Goal: Obtain resource: Obtain resource

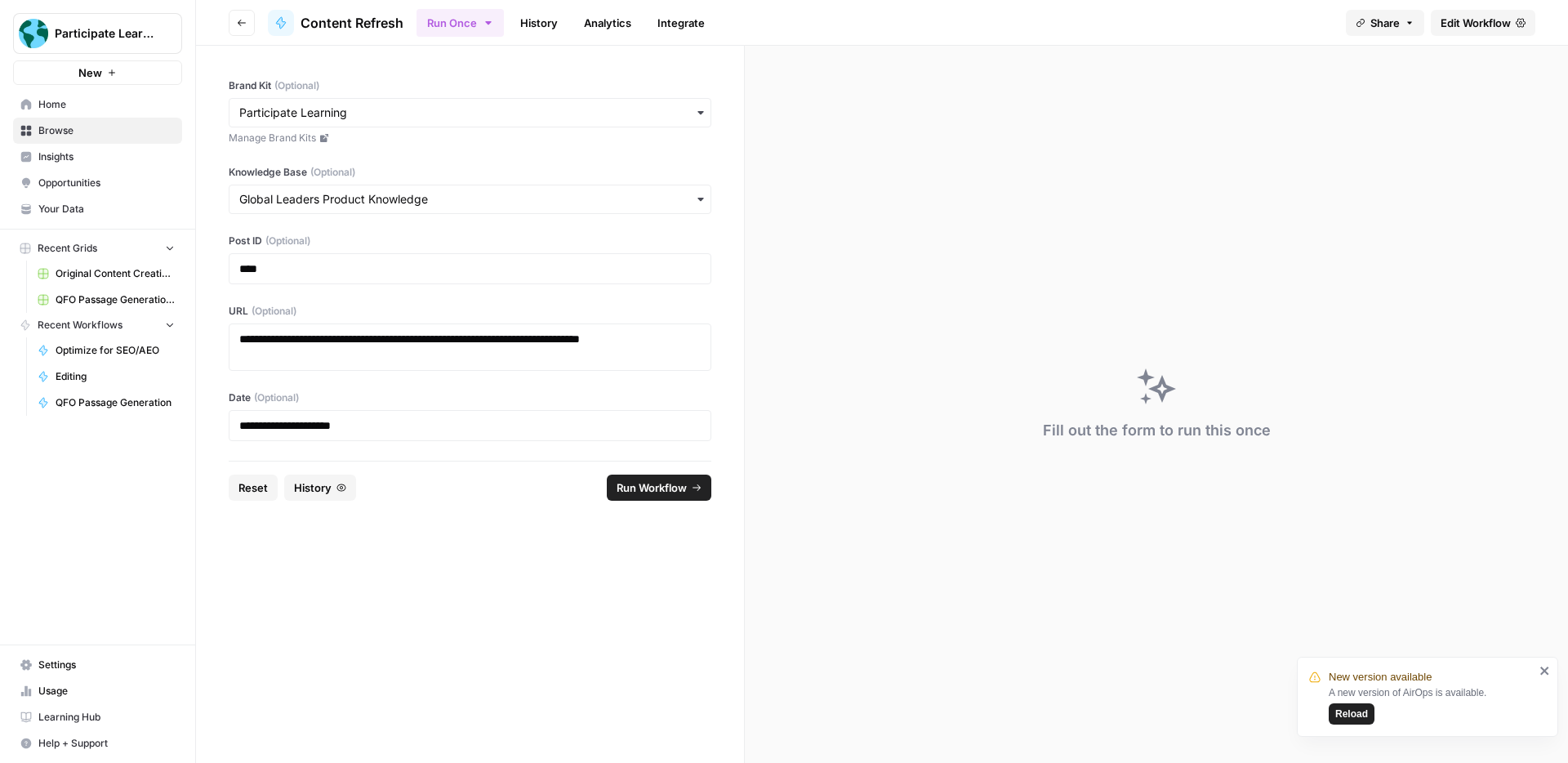
click at [540, 27] on link "History" at bounding box center [539, 23] width 57 height 26
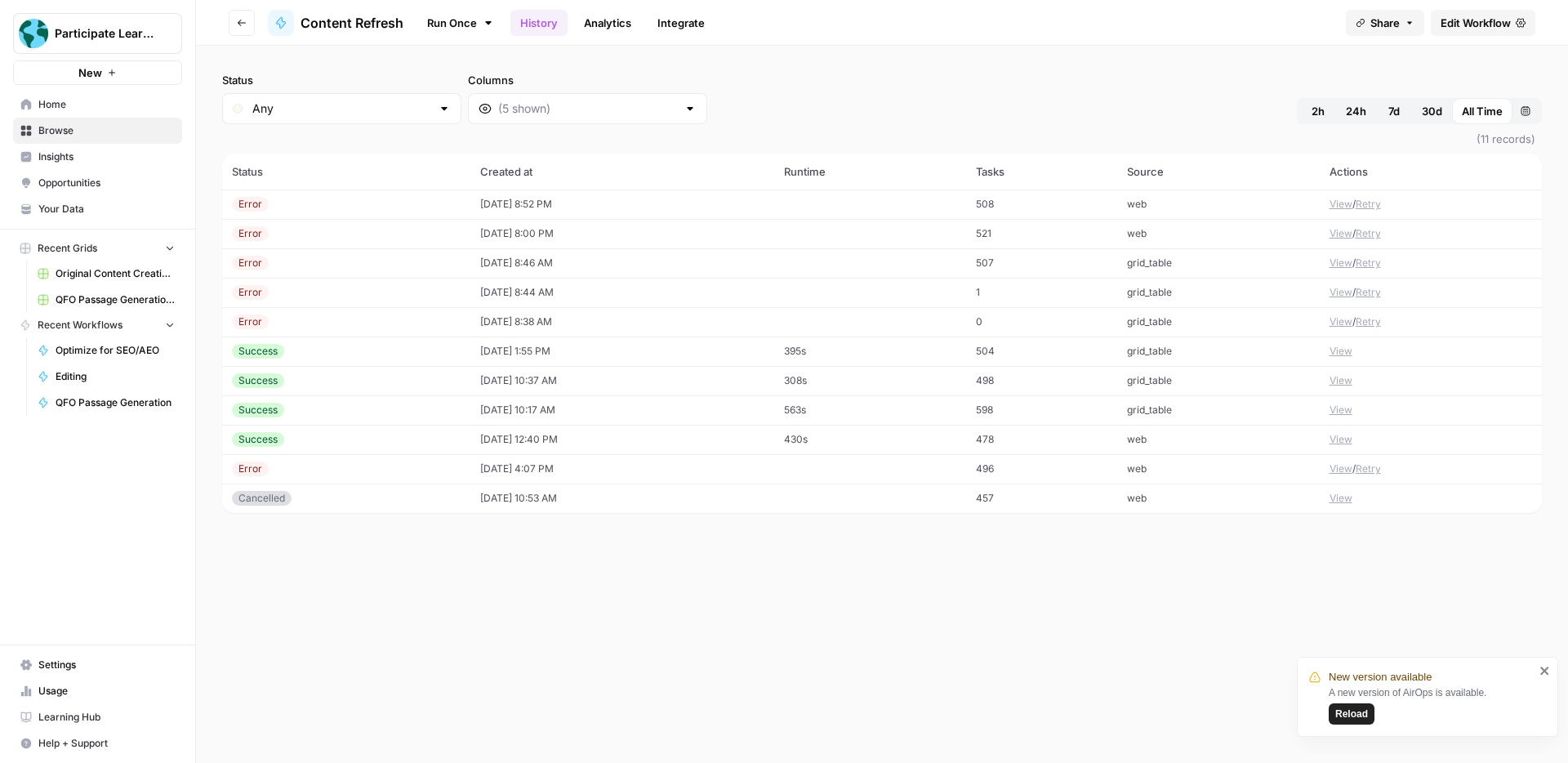
click at [1335, 205] on button "View" at bounding box center [1340, 204] width 23 height 15
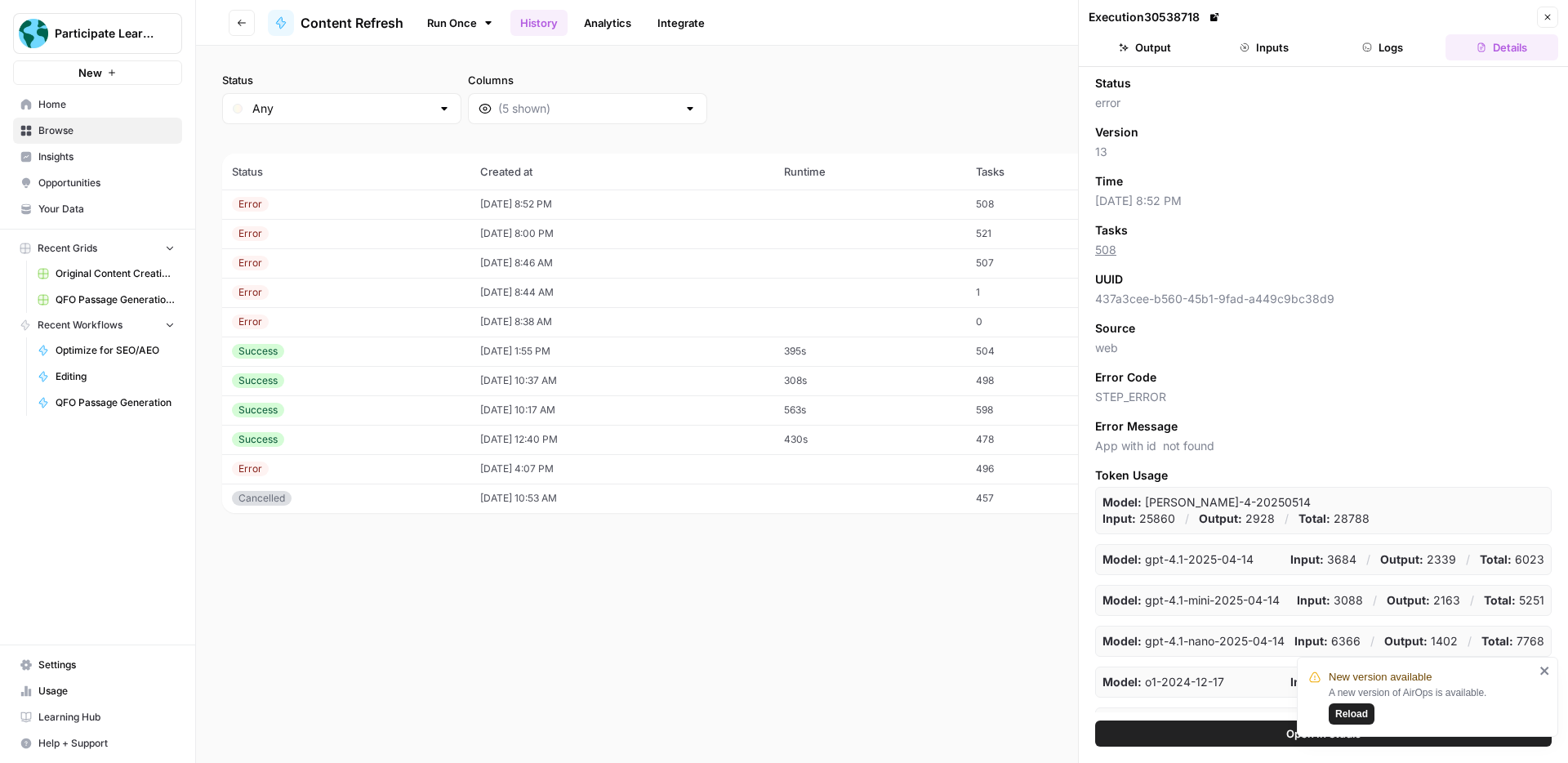
scroll to position [26, 0]
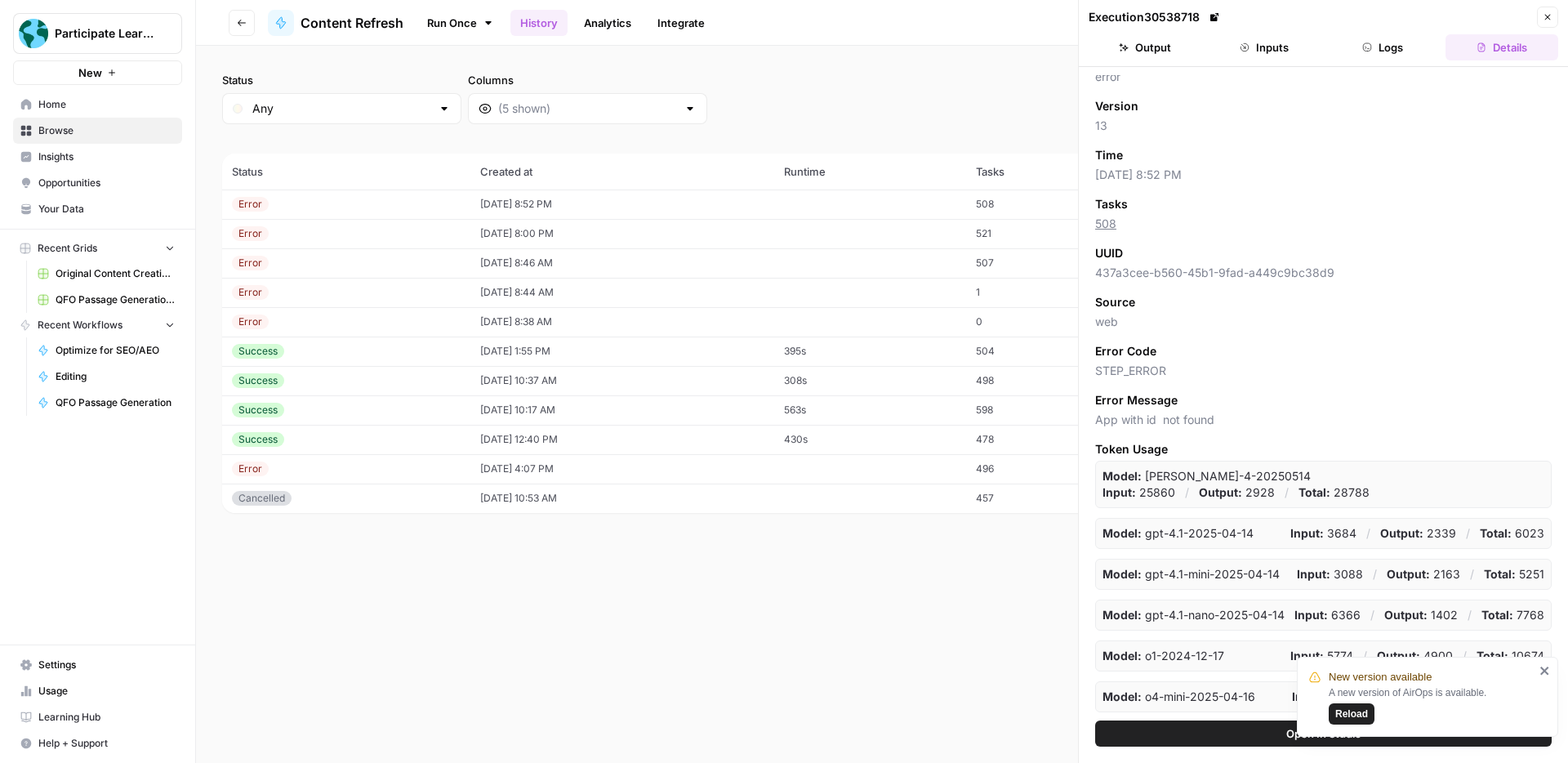
click at [1543, 670] on icon "close" at bounding box center [1544, 670] width 8 height 8
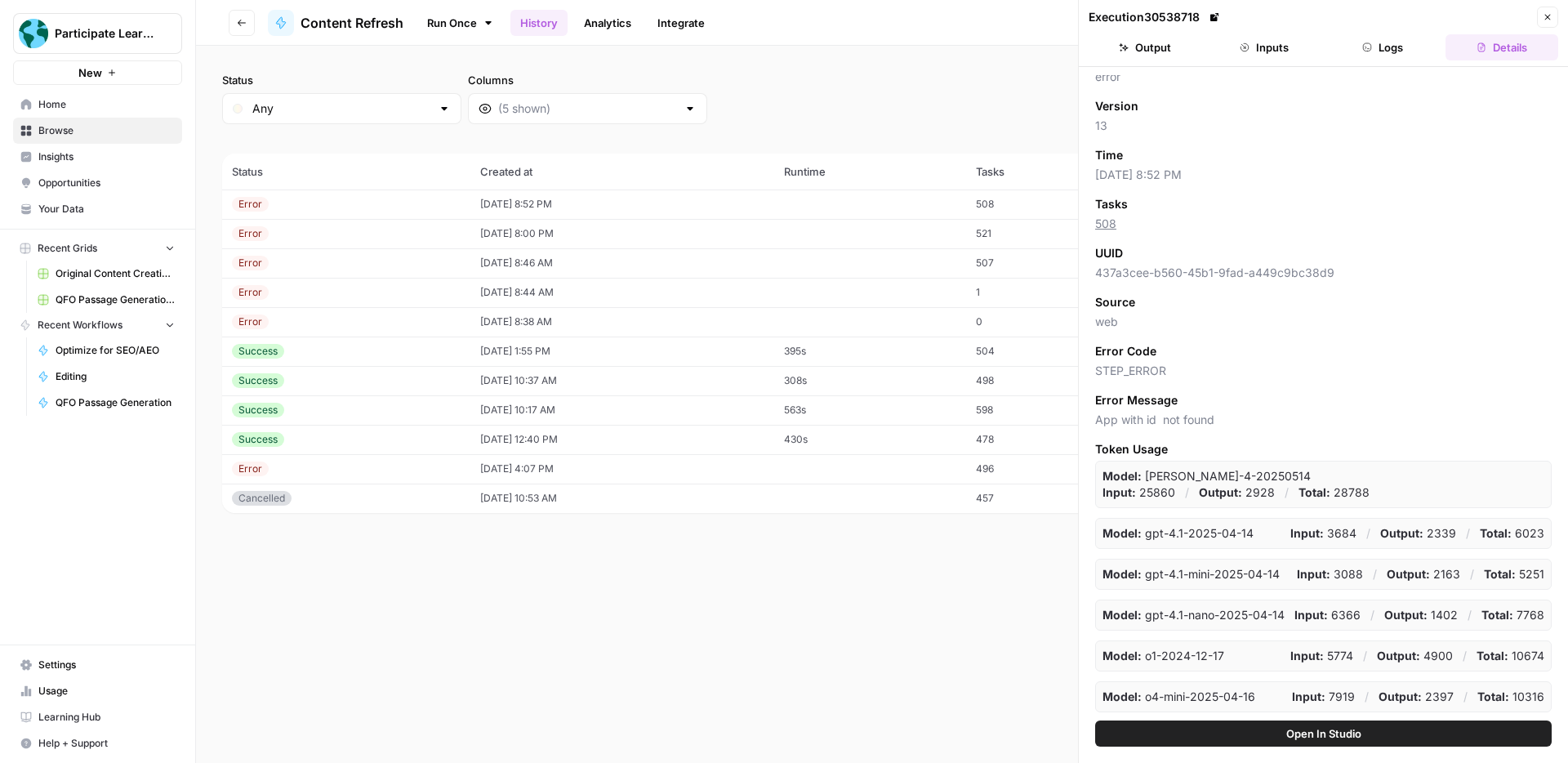
click at [1384, 52] on button "Logs" at bounding box center [1384, 47] width 112 height 26
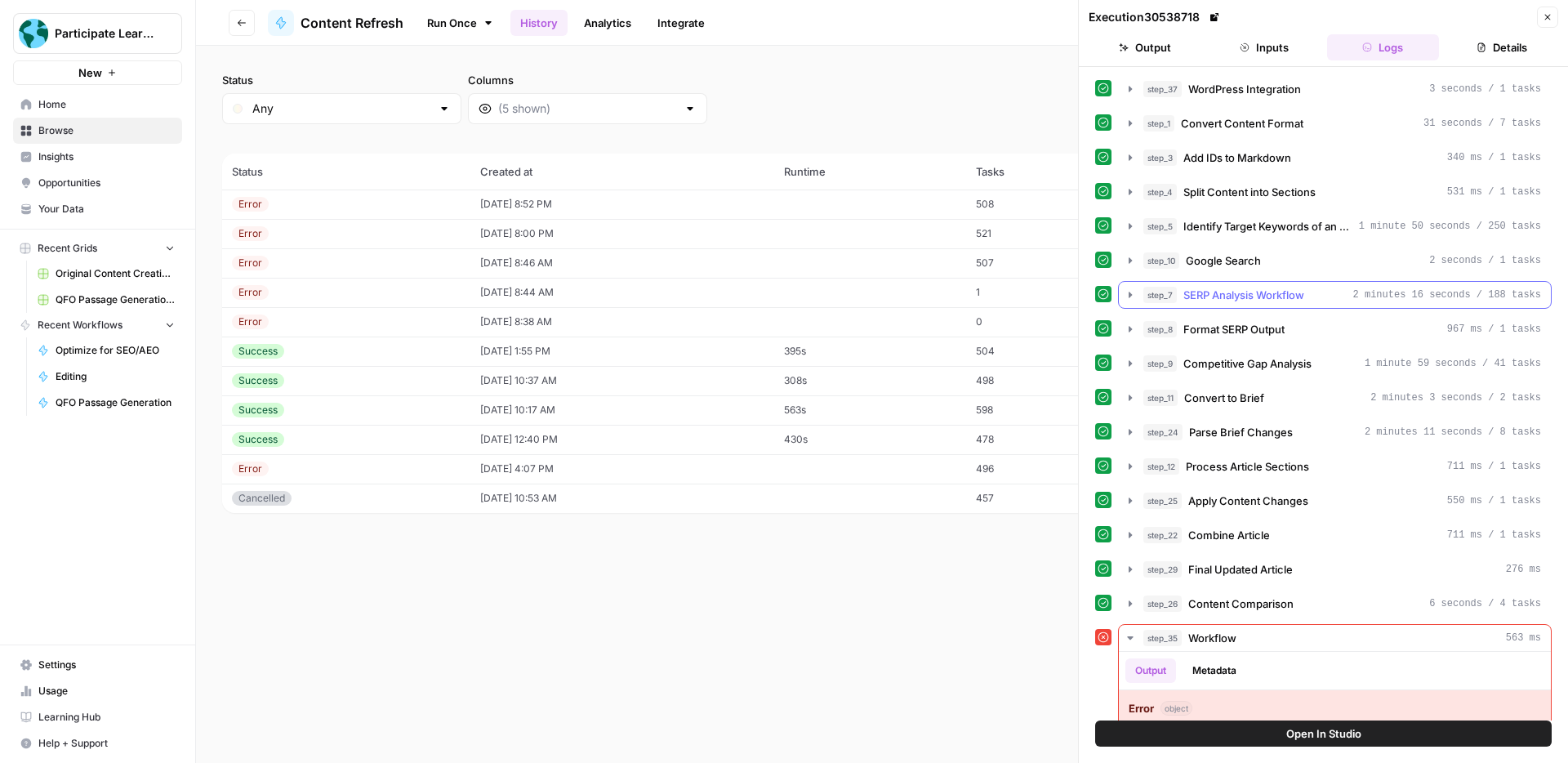
scroll to position [77, 0]
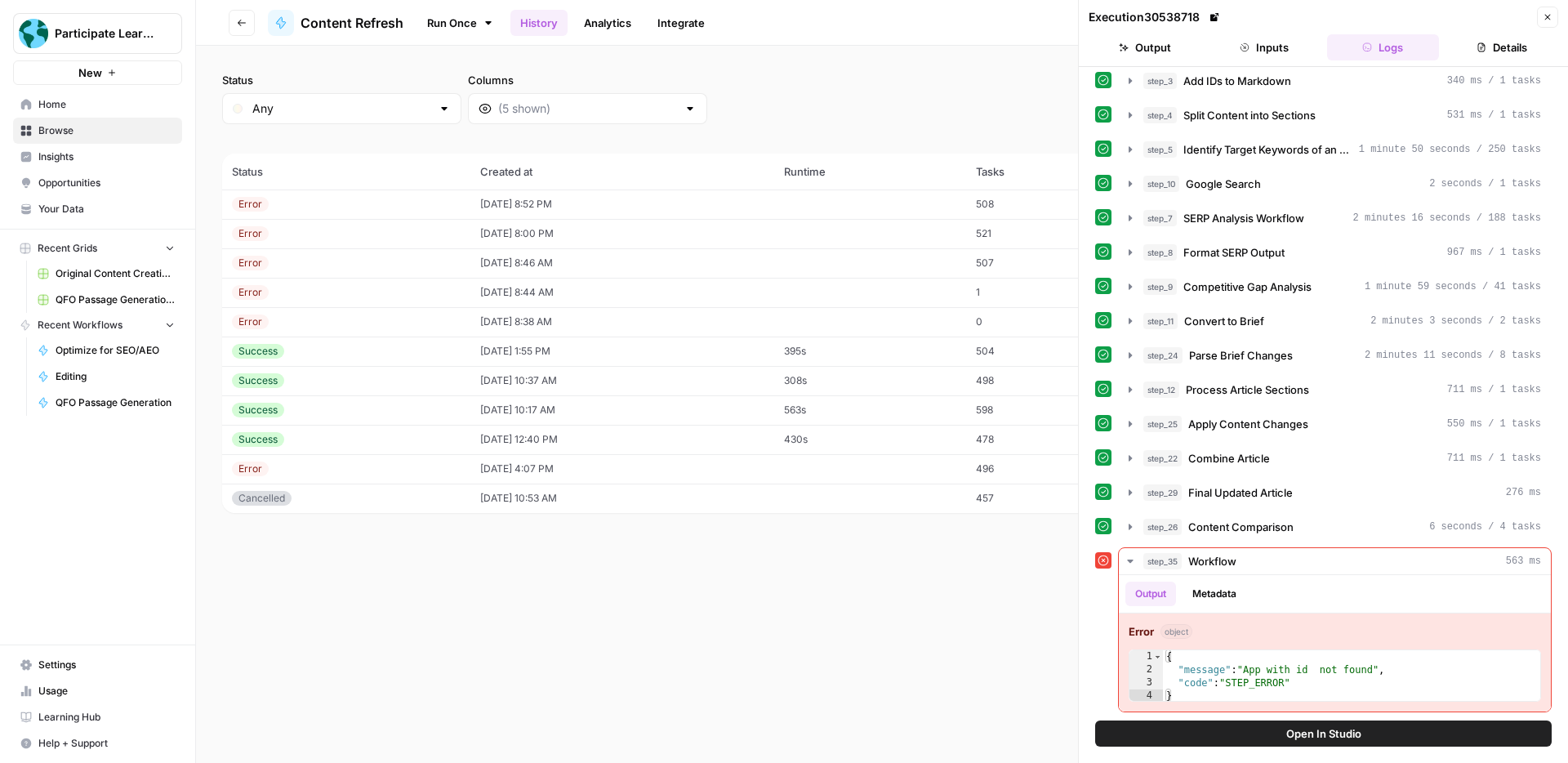
click at [1355, 722] on button "Open In Studio" at bounding box center [1323, 733] width 456 height 26
click at [1237, 525] on span "Content Comparison" at bounding box center [1241, 527] width 105 height 16
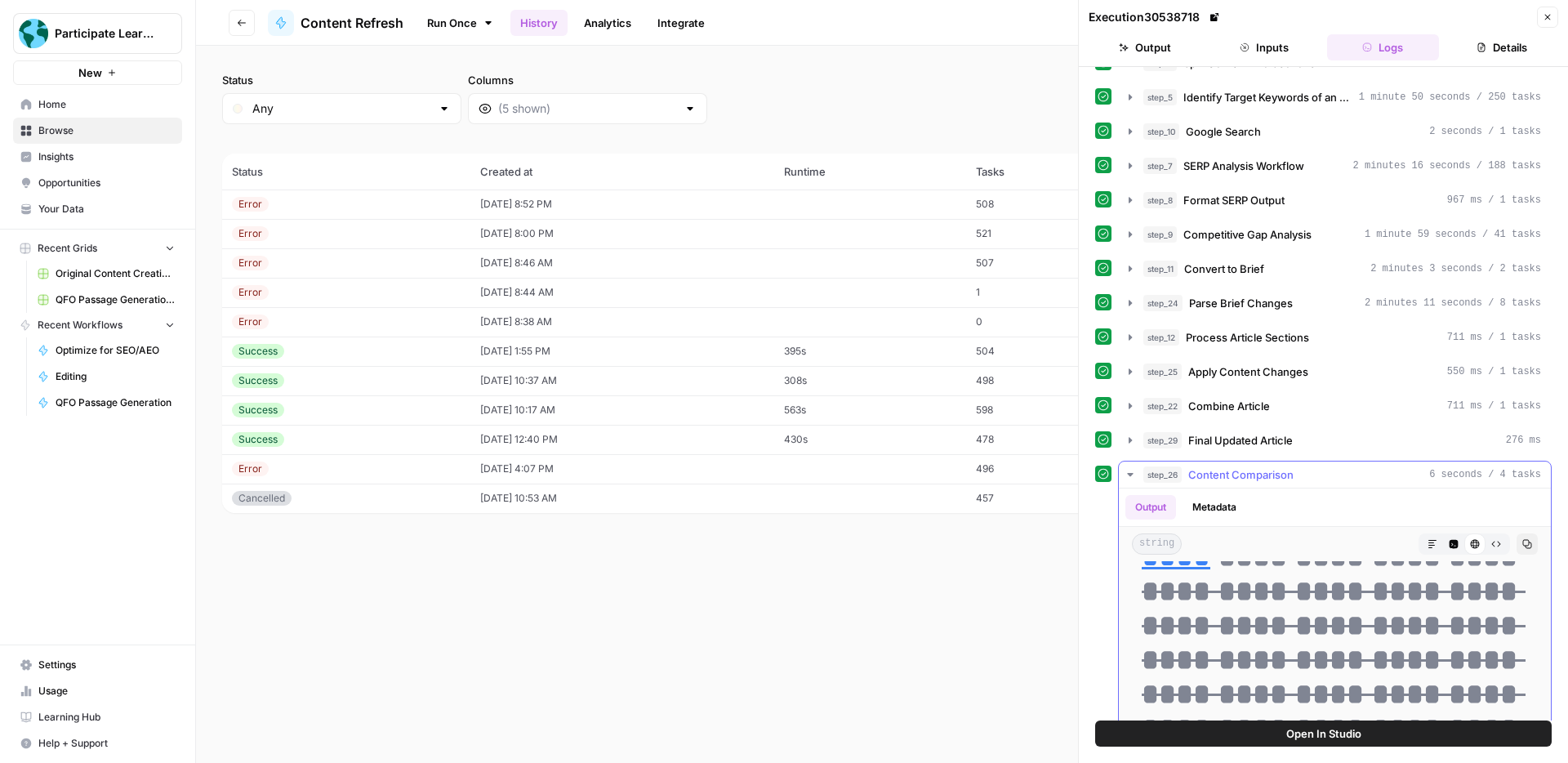
scroll to position [136, 0]
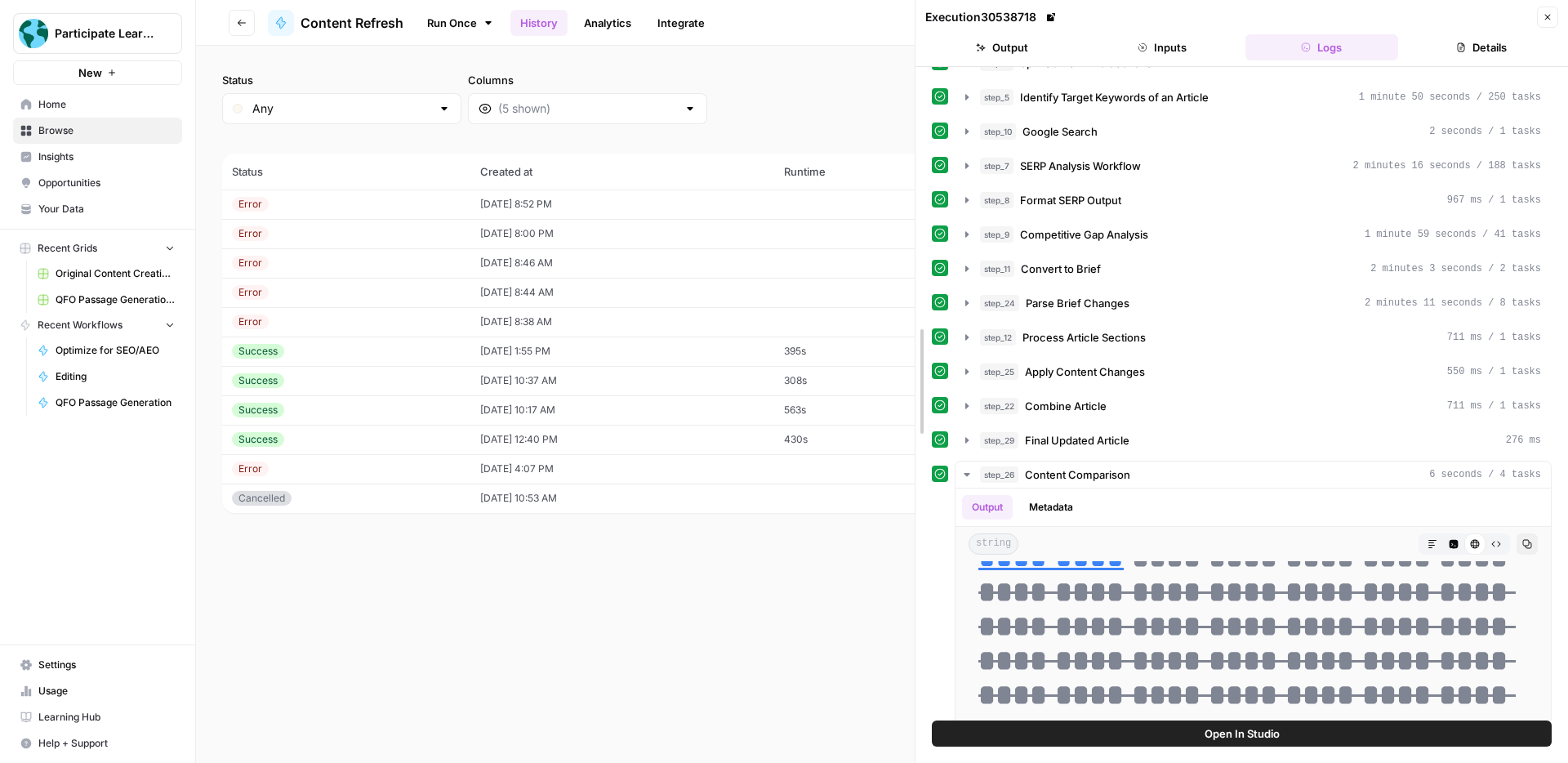
drag, startPoint x: 967, startPoint y: 452, endPoint x: 1154, endPoint y: 478, distance: 188.8
click at [823, 442] on body "Participate Learning New Home Browse Insights Opportunities Your Data Recent Gr…" at bounding box center [784, 381] width 1568 height 763
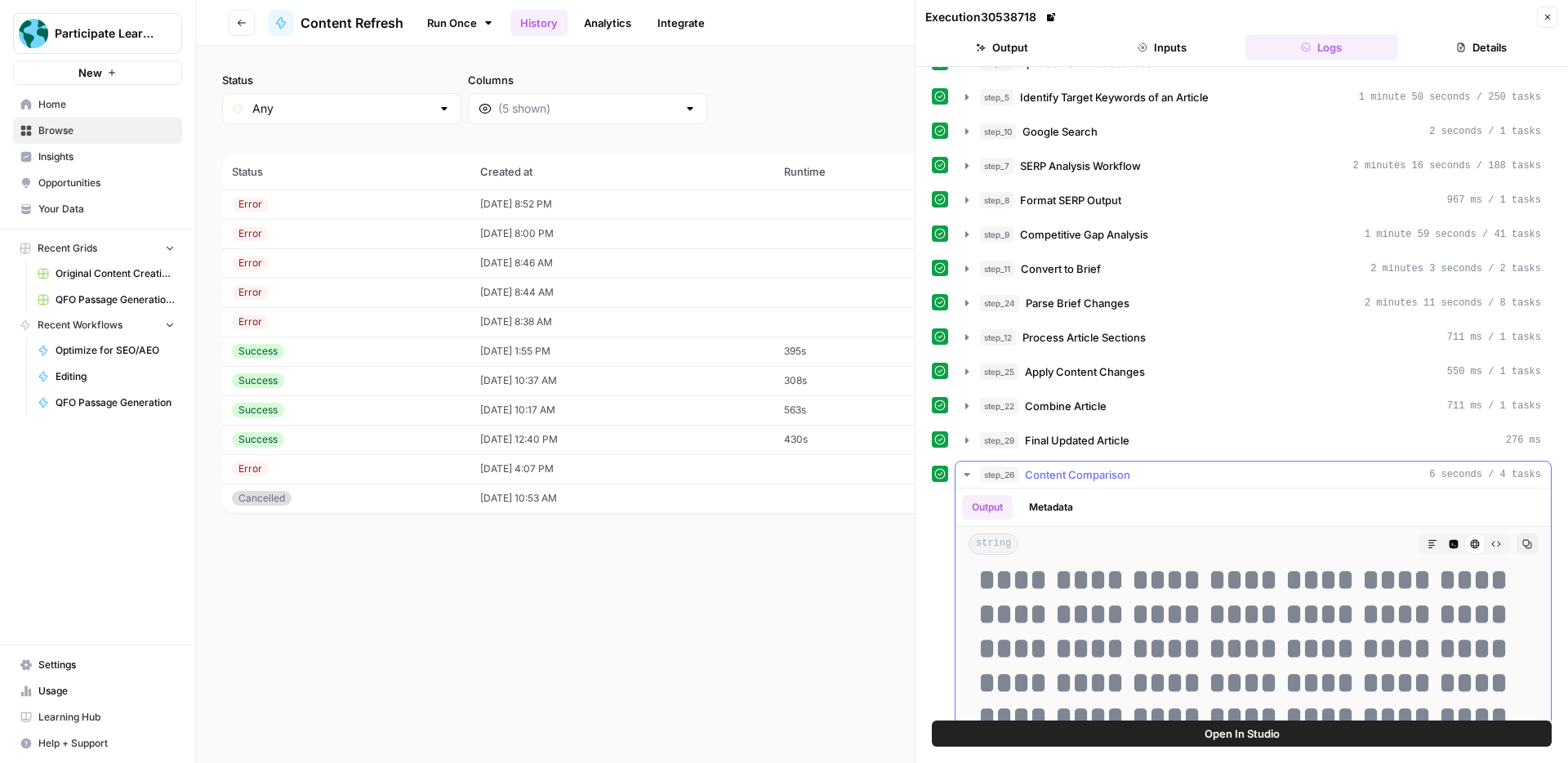
scroll to position [284, 0]
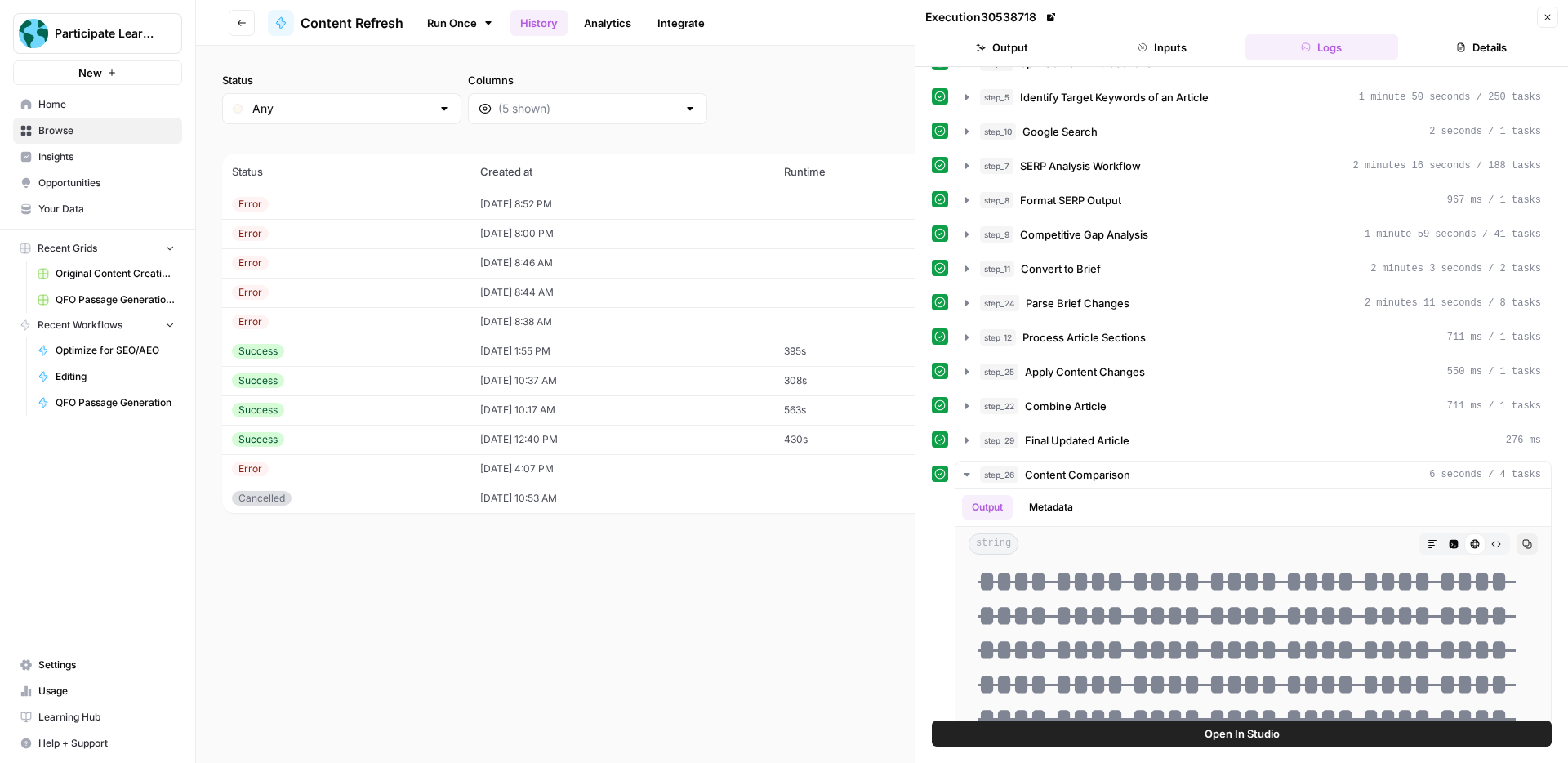
click at [1338, 728] on button "Open In Studio" at bounding box center [1242, 733] width 620 height 26
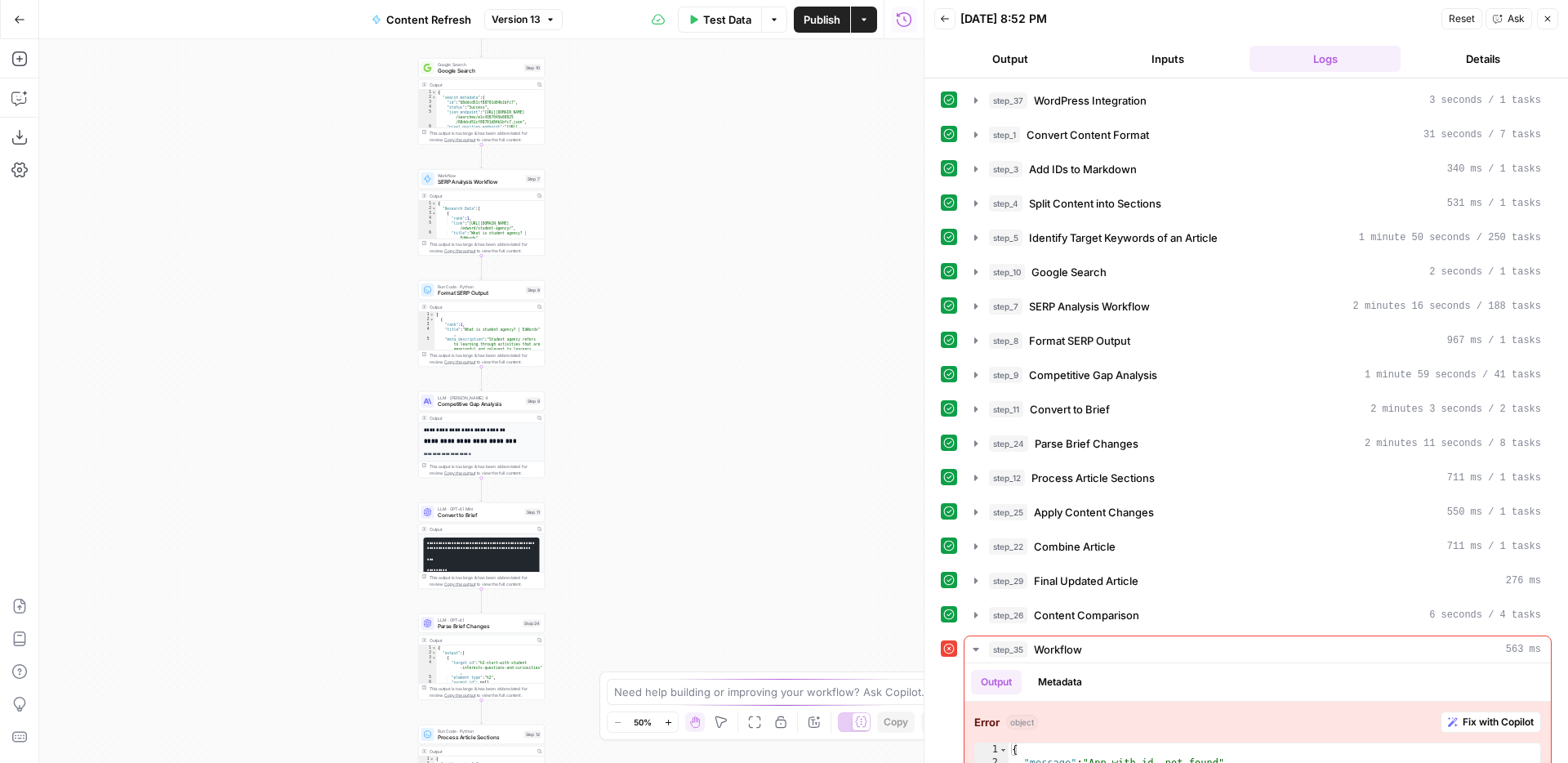
click at [662, 724] on button "Zoom In" at bounding box center [668, 722] width 20 height 20
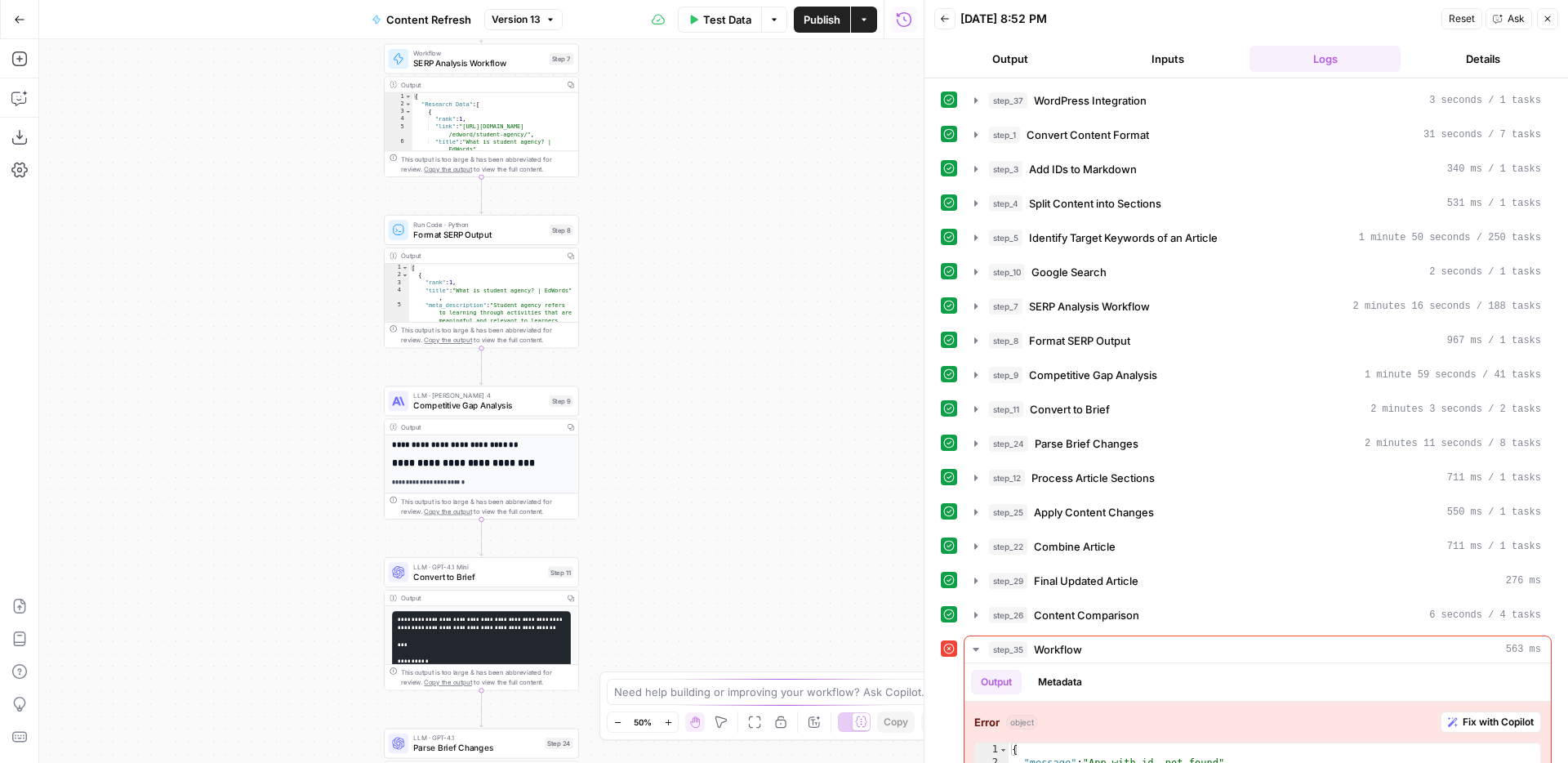
click at [662, 724] on button "Zoom In" at bounding box center [668, 722] width 20 height 20
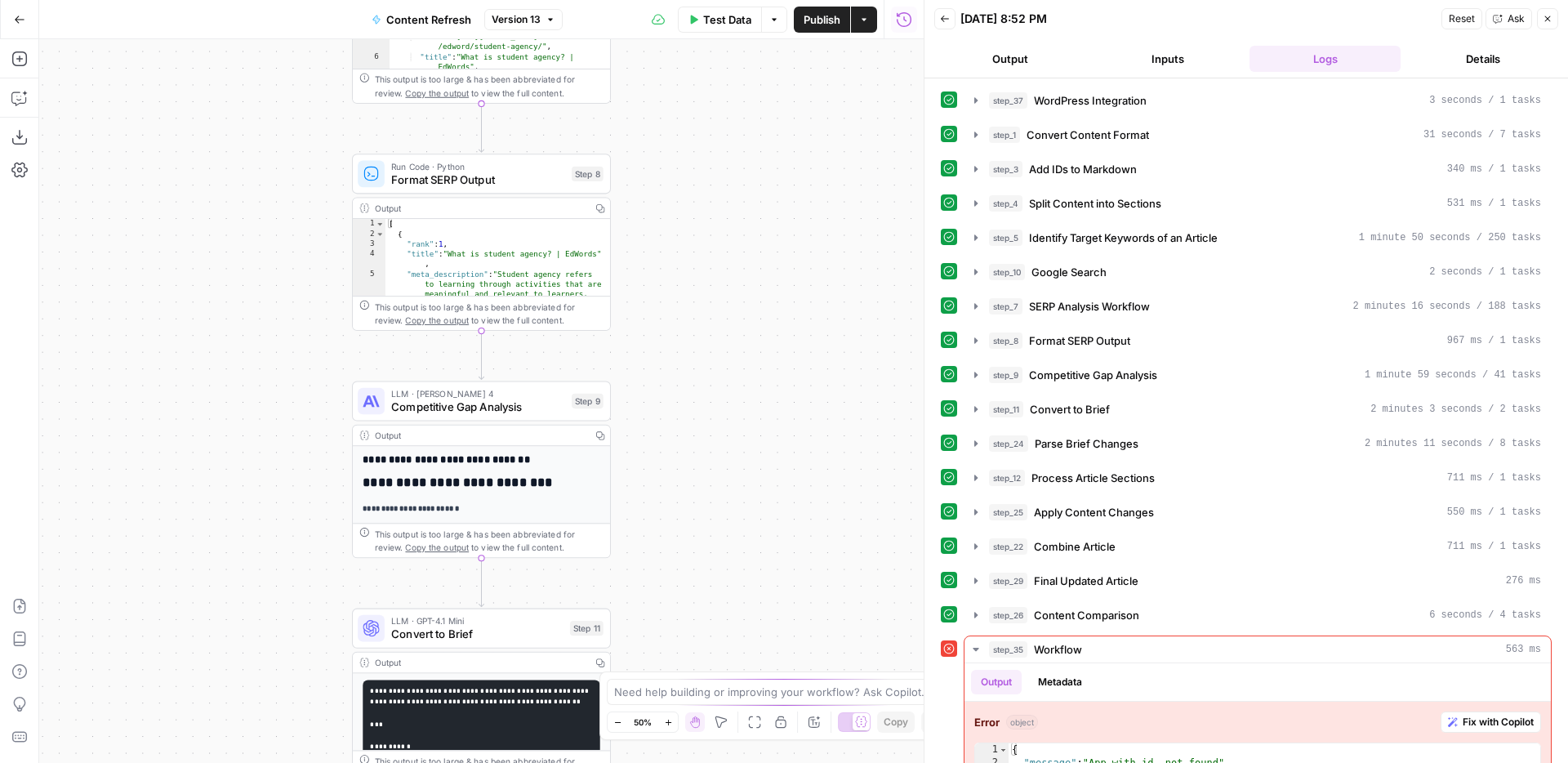
click at [663, 724] on button "Zoom In" at bounding box center [668, 722] width 20 height 20
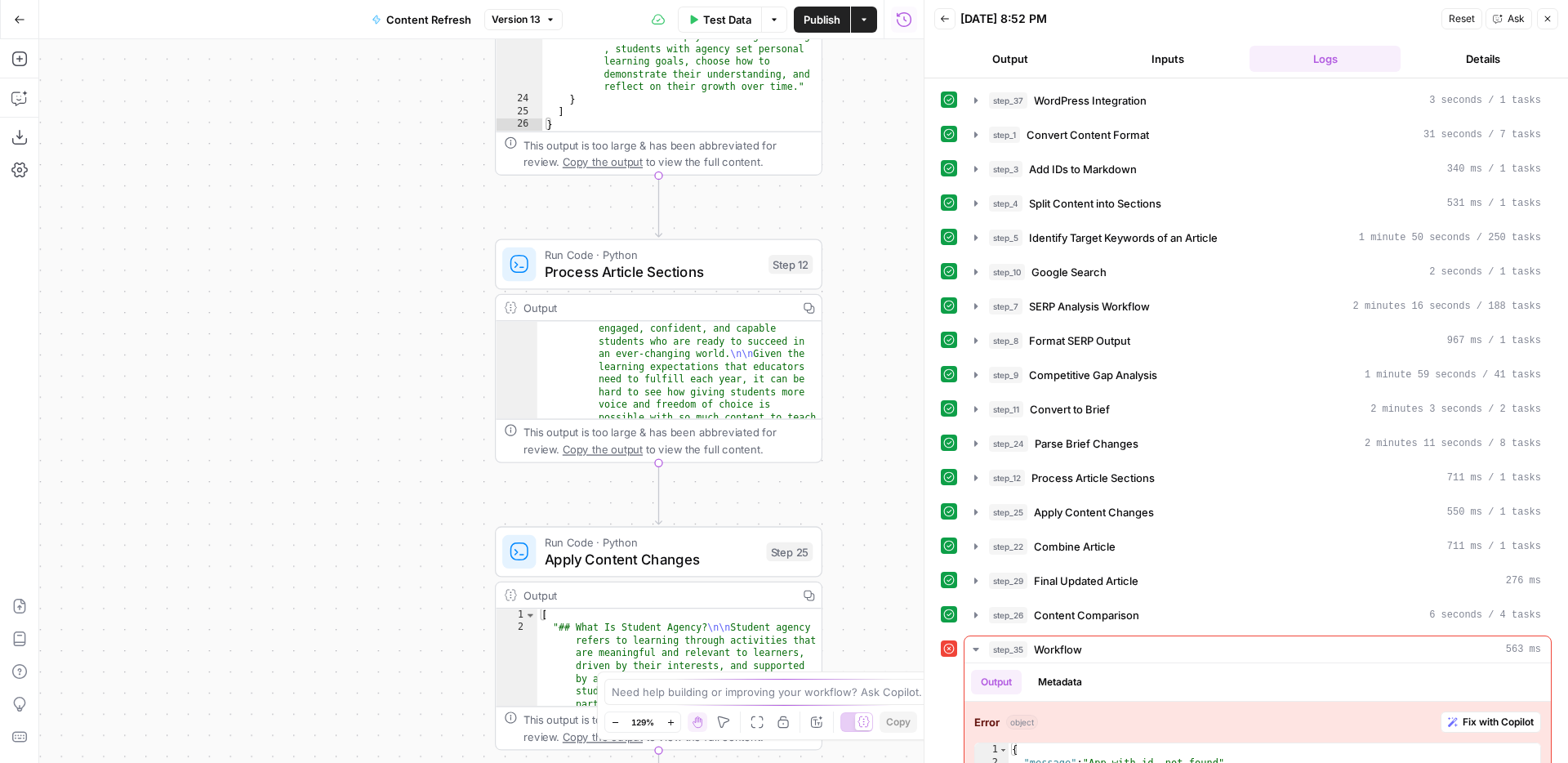
scroll to position [298, 0]
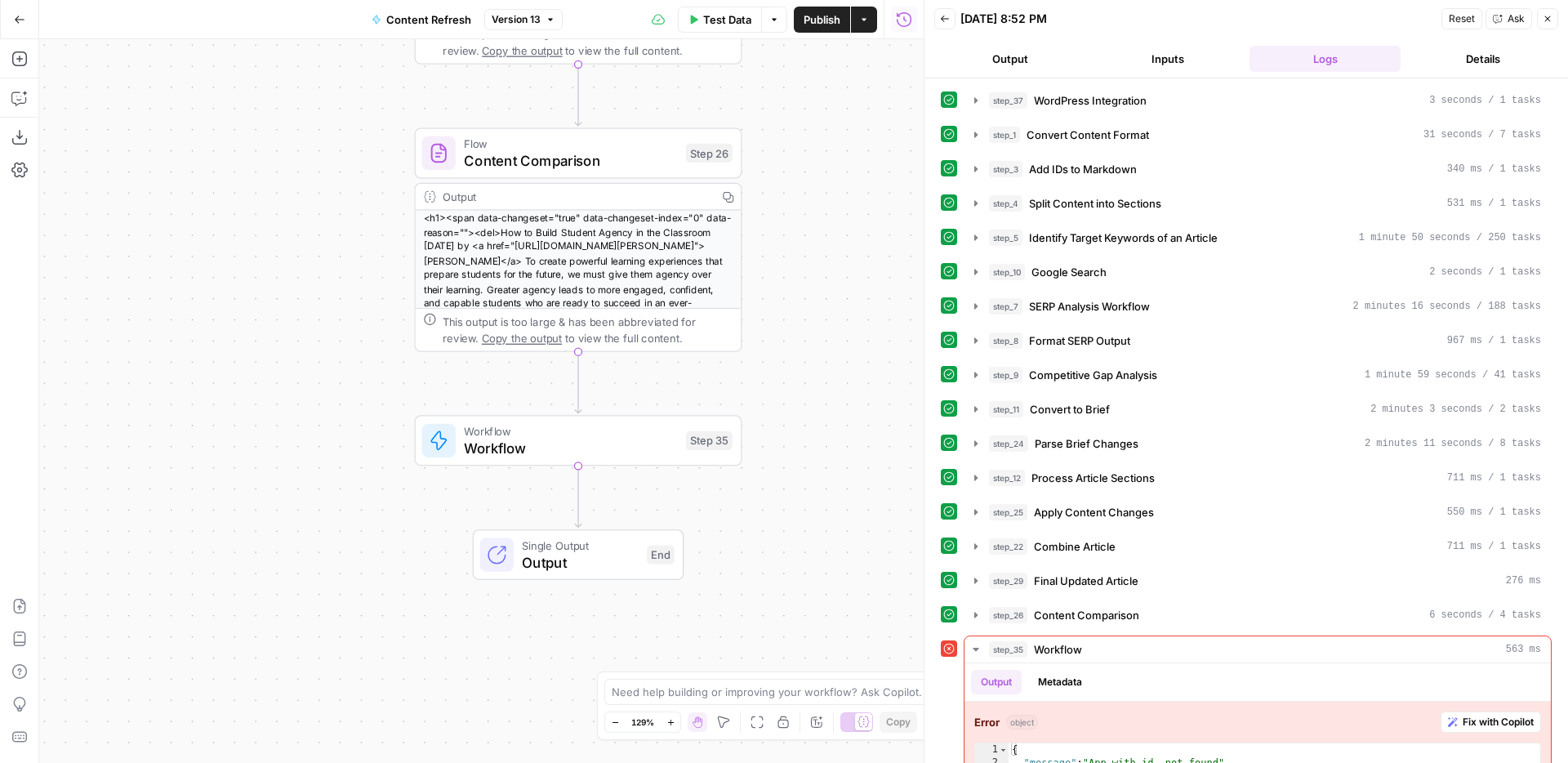
click at [579, 440] on span "Workflow" at bounding box center [570, 447] width 213 height 21
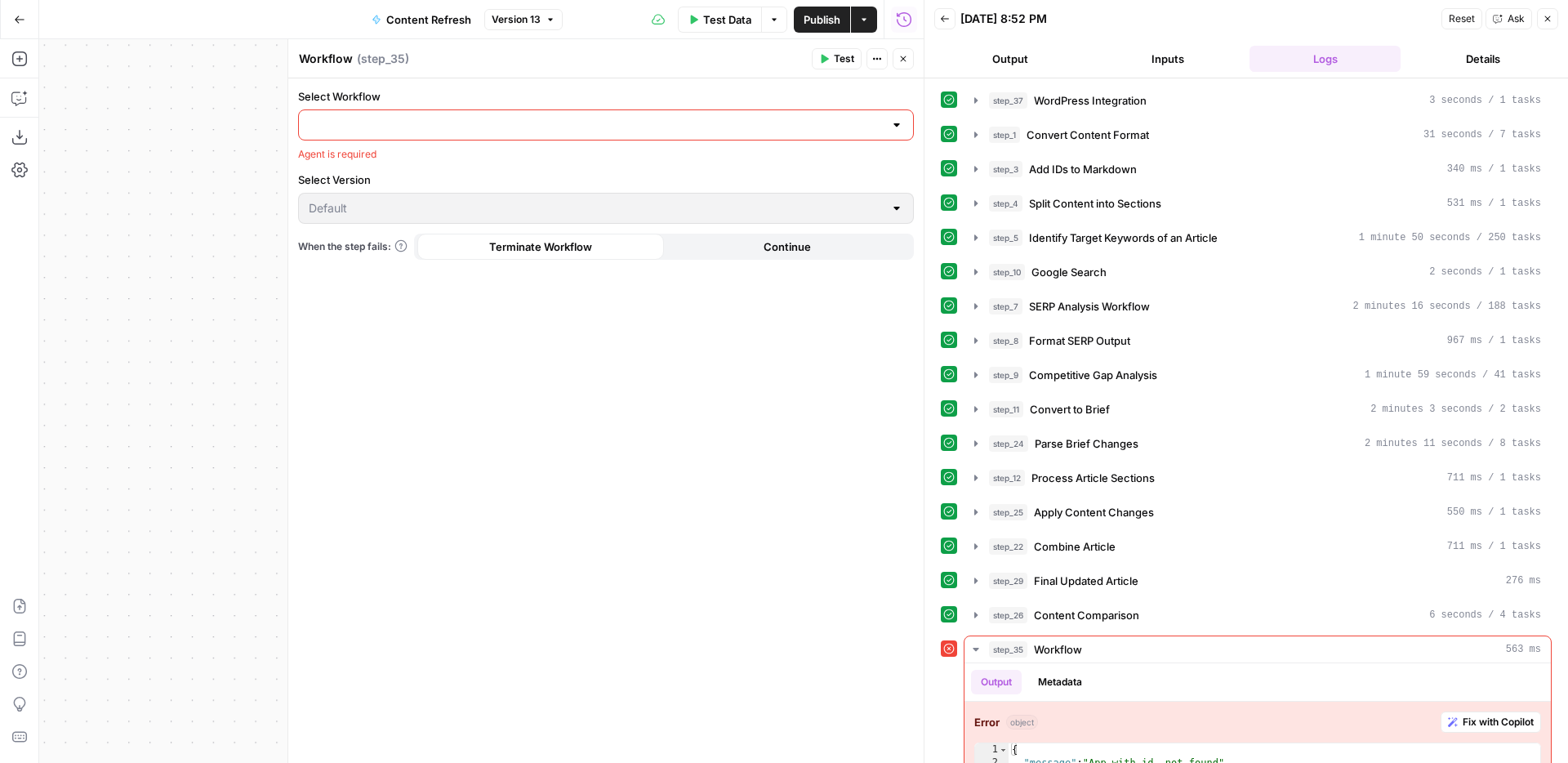
click at [640, 132] on input "Select Workflow" at bounding box center [596, 125] width 575 height 16
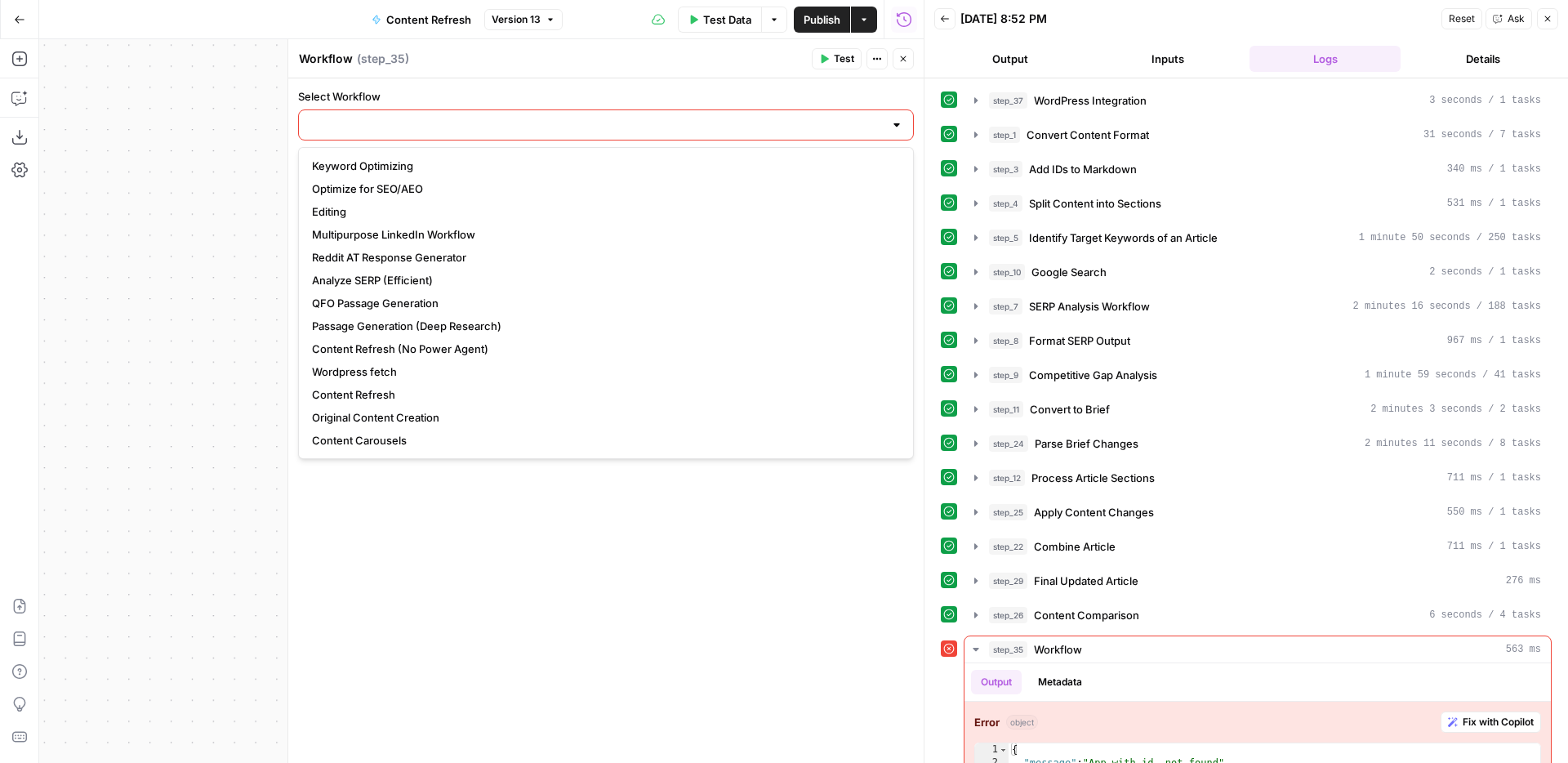
click at [908, 57] on button "Close" at bounding box center [902, 58] width 21 height 21
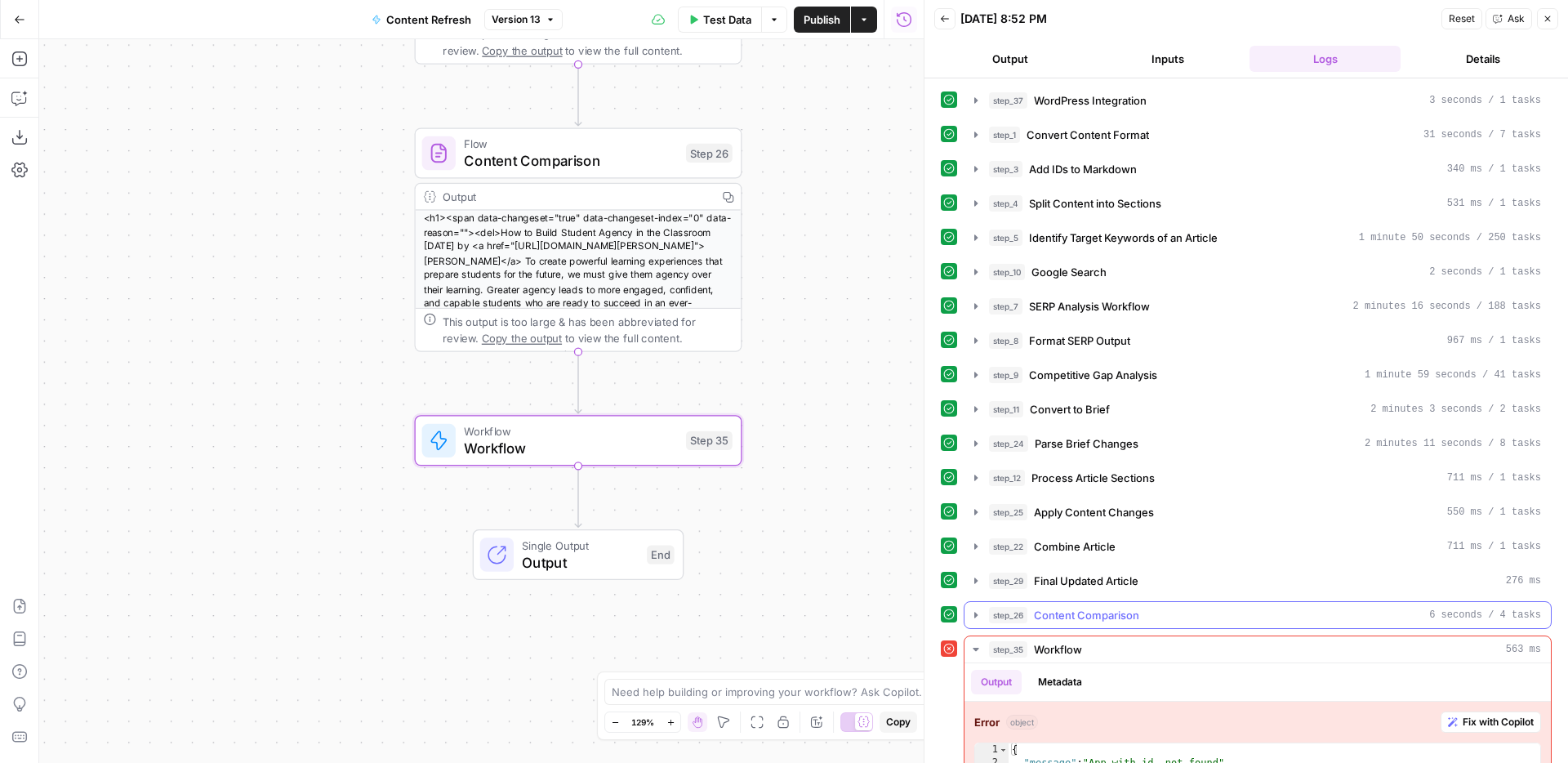
scroll to position [51, 0]
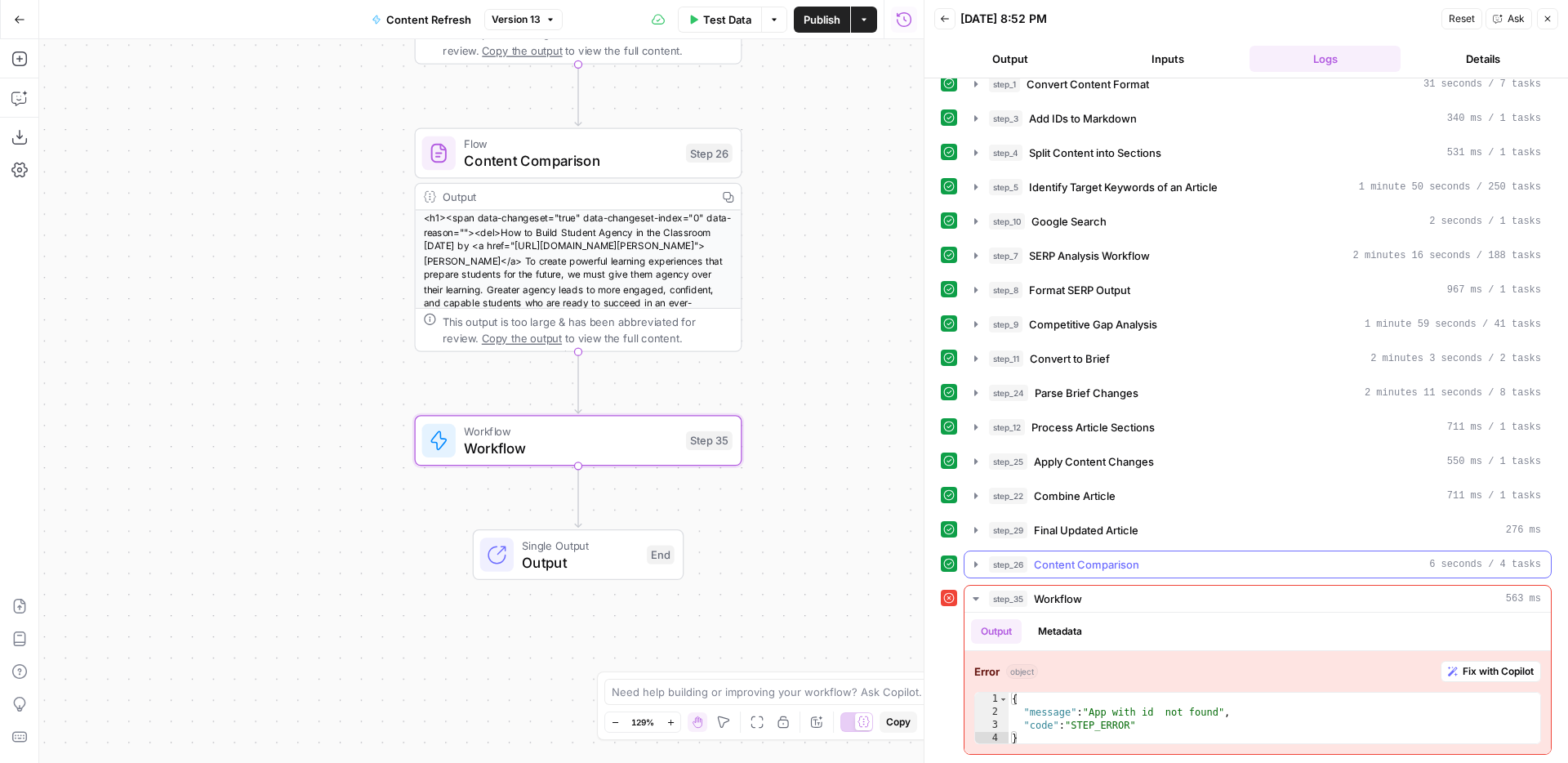
click at [1203, 563] on div "step_26 Content Comparison 6 seconds / 4 tasks" at bounding box center [1265, 564] width 552 height 16
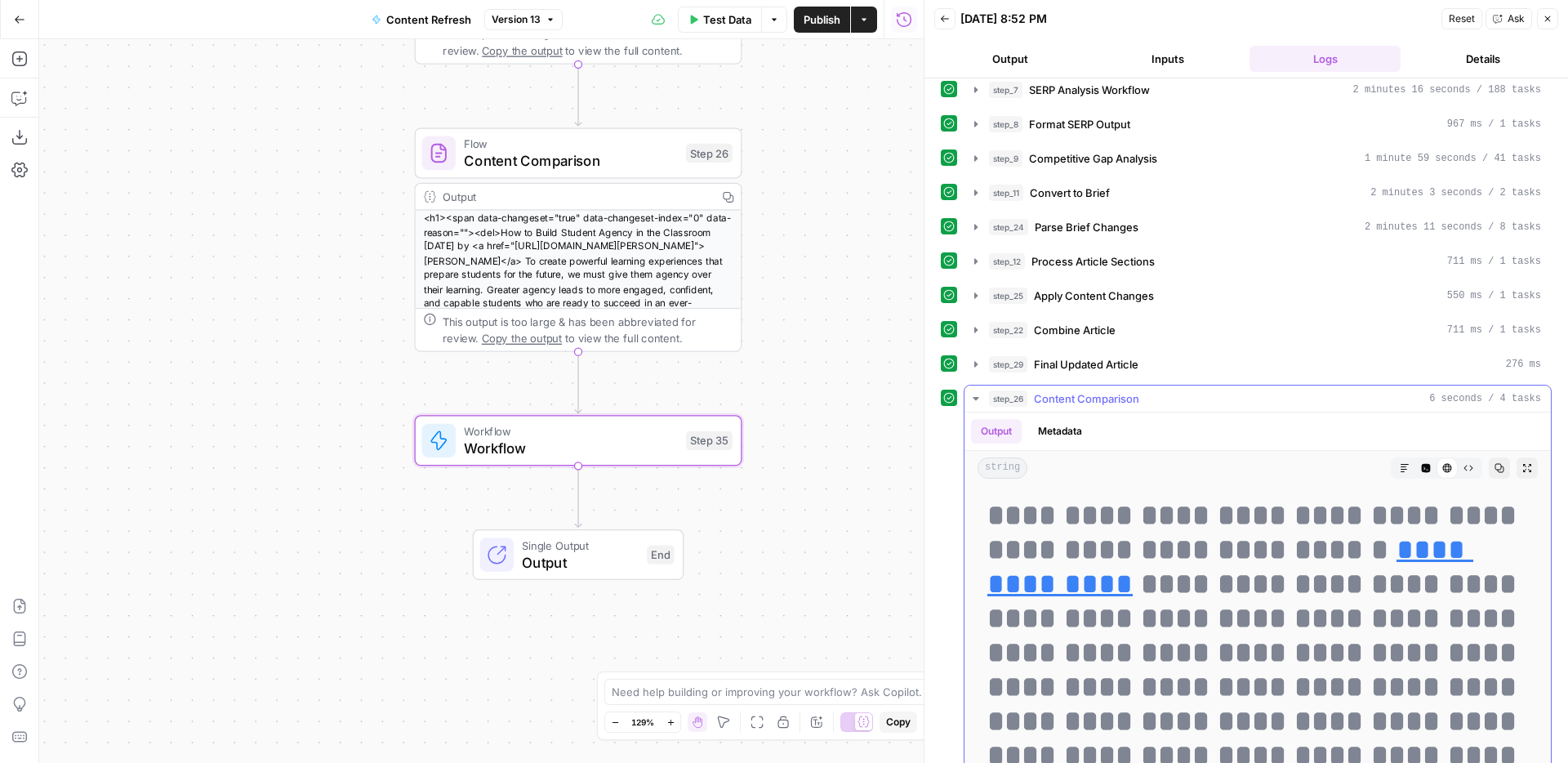
scroll to position [34, 0]
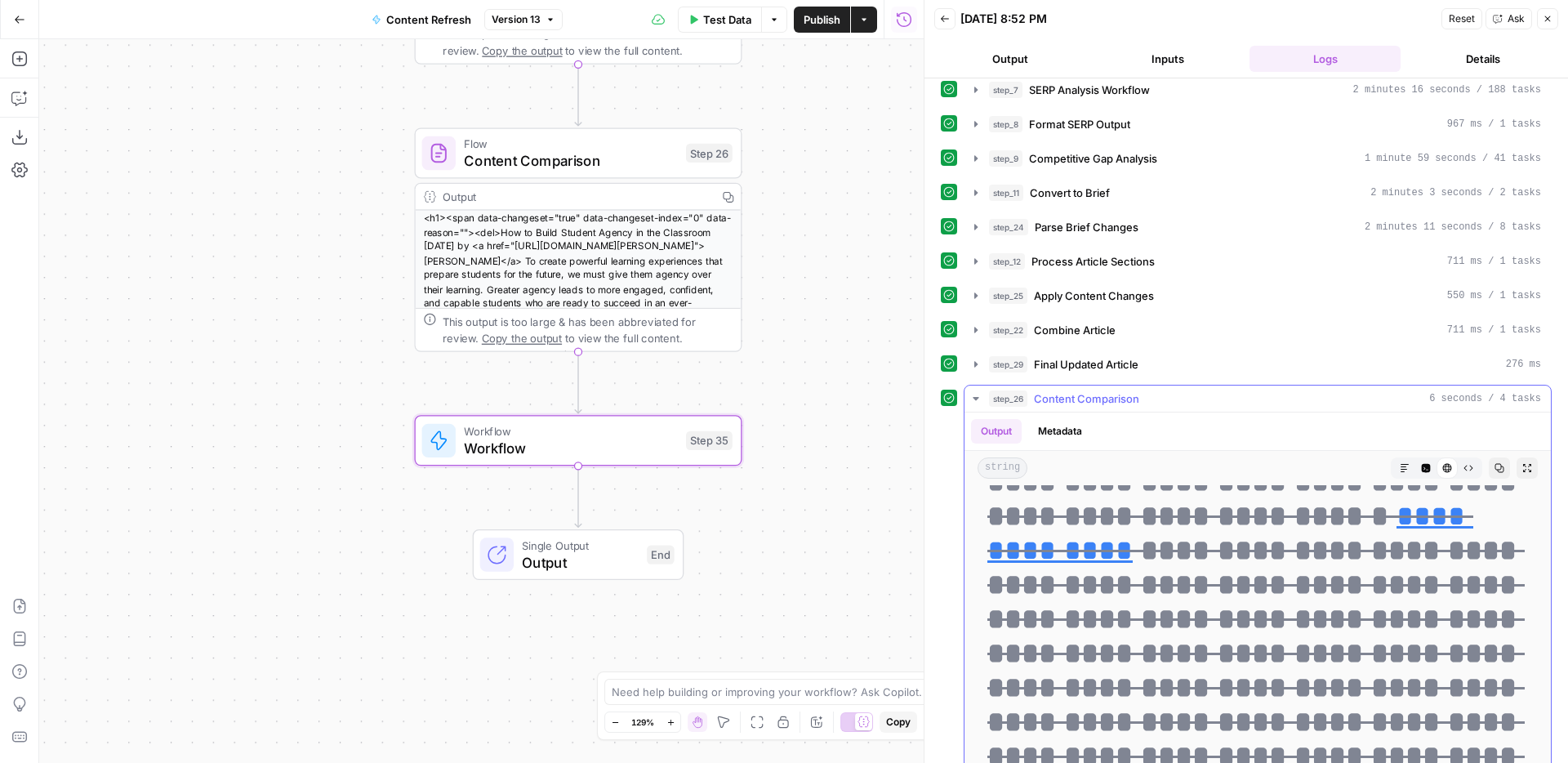
click at [1525, 465] on icon "button" at bounding box center [1527, 468] width 10 height 10
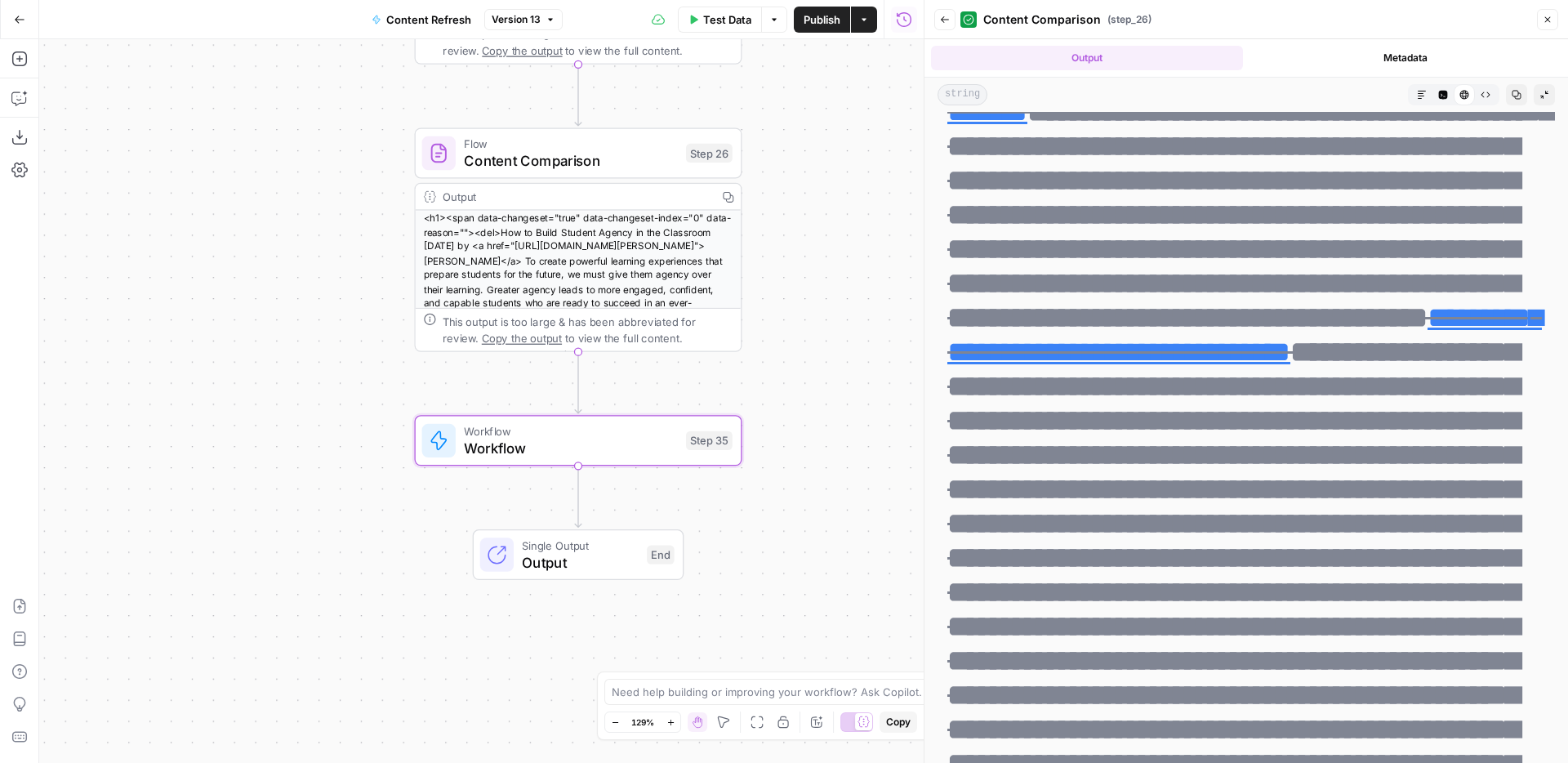
scroll to position [0, 0]
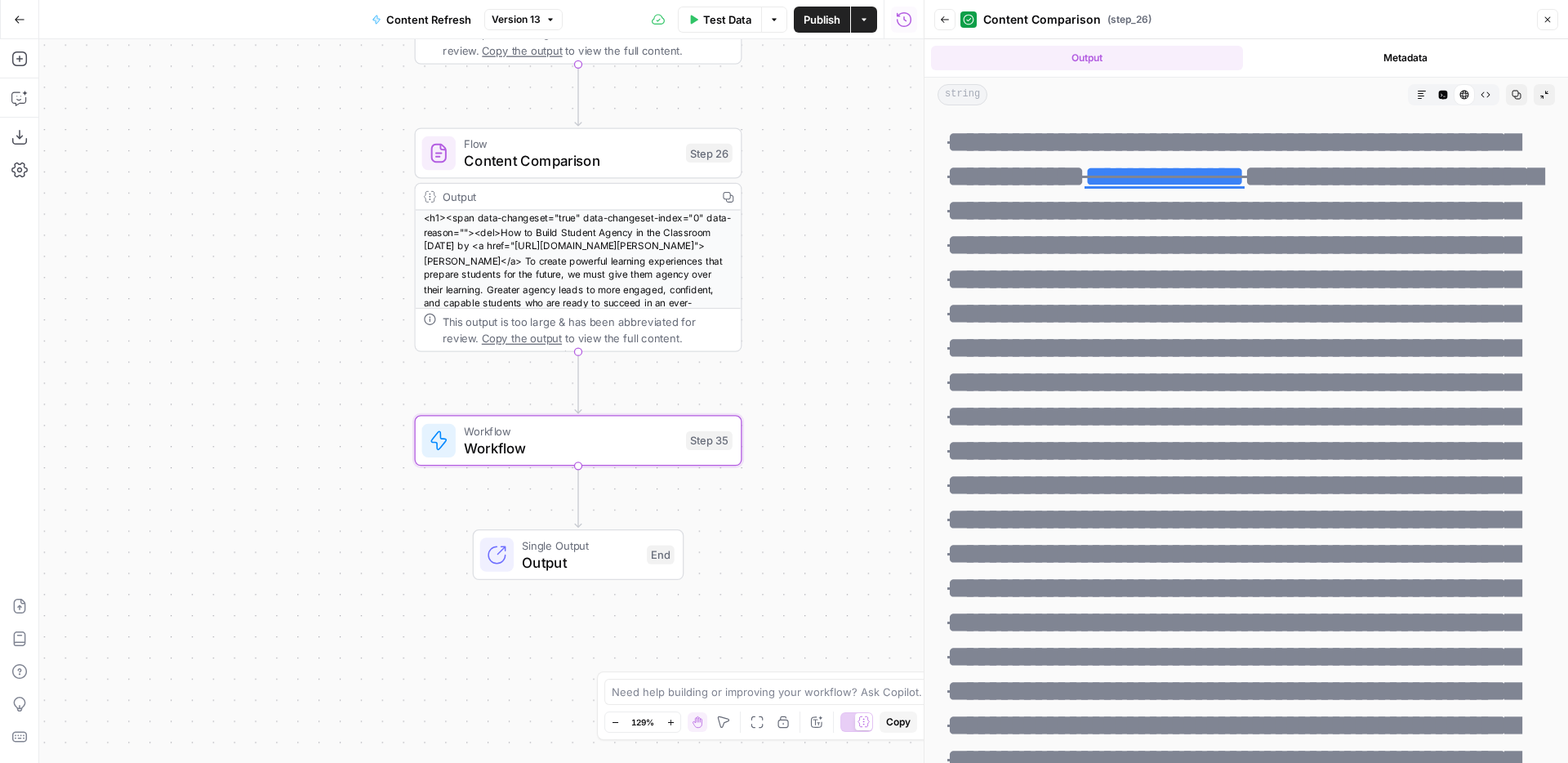
drag, startPoint x: 943, startPoint y: 20, endPoint x: 951, endPoint y: 30, distance: 12.8
click at [943, 20] on icon "button" at bounding box center [945, 19] width 10 height 10
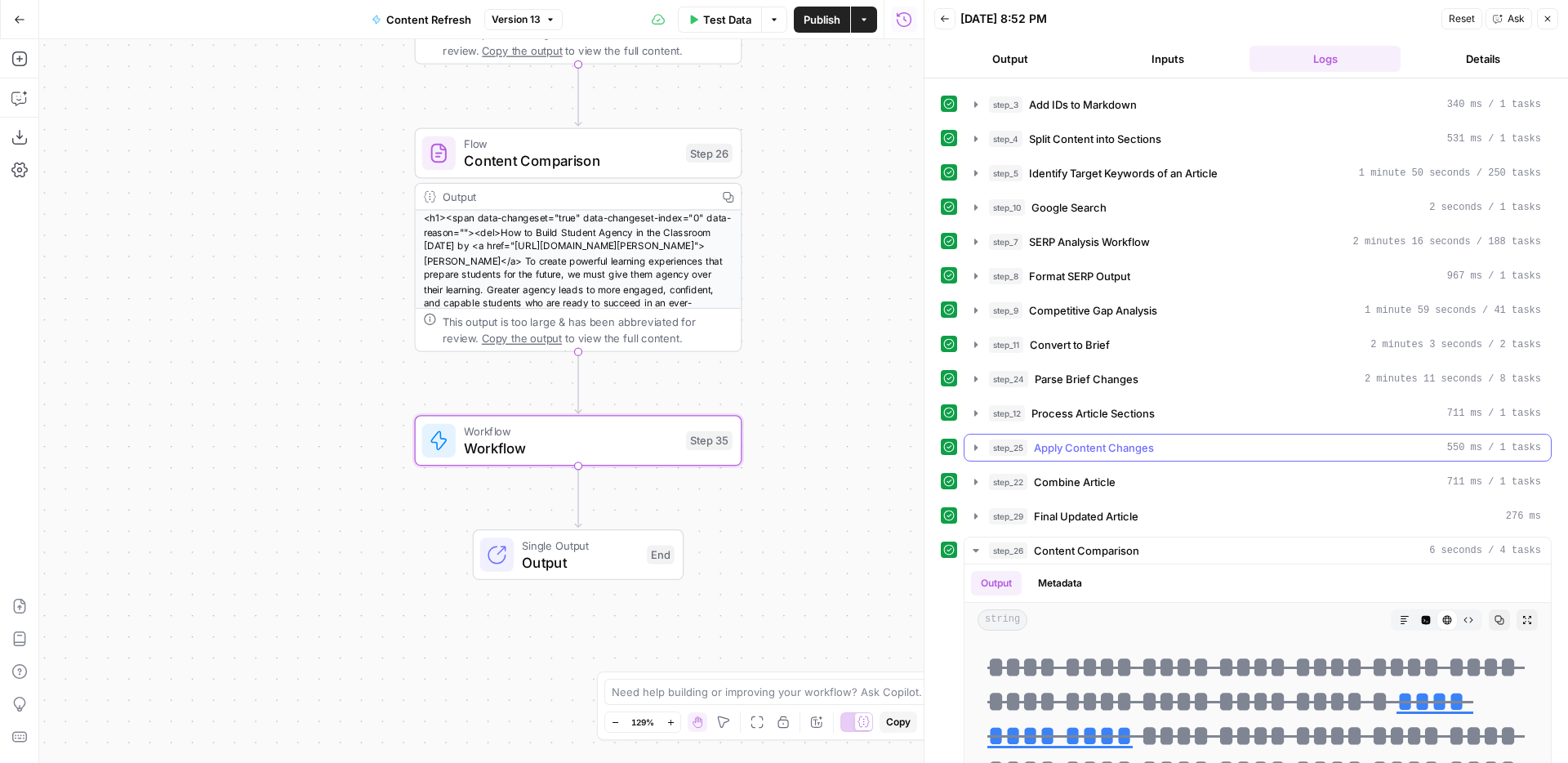
scroll to position [71, 0]
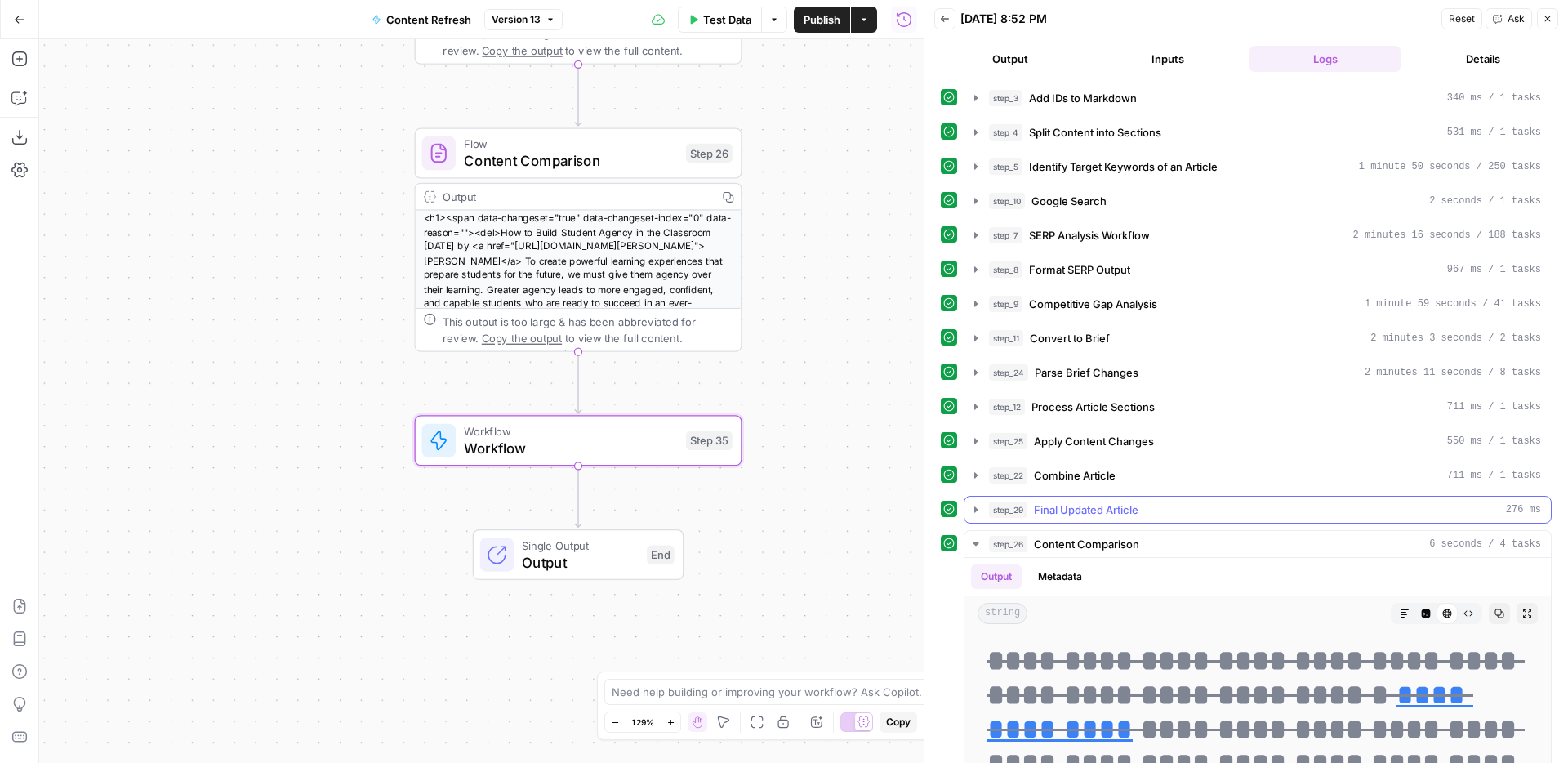
click at [1226, 510] on div "step_29 Final Updated Article 276 ms" at bounding box center [1265, 510] width 552 height 16
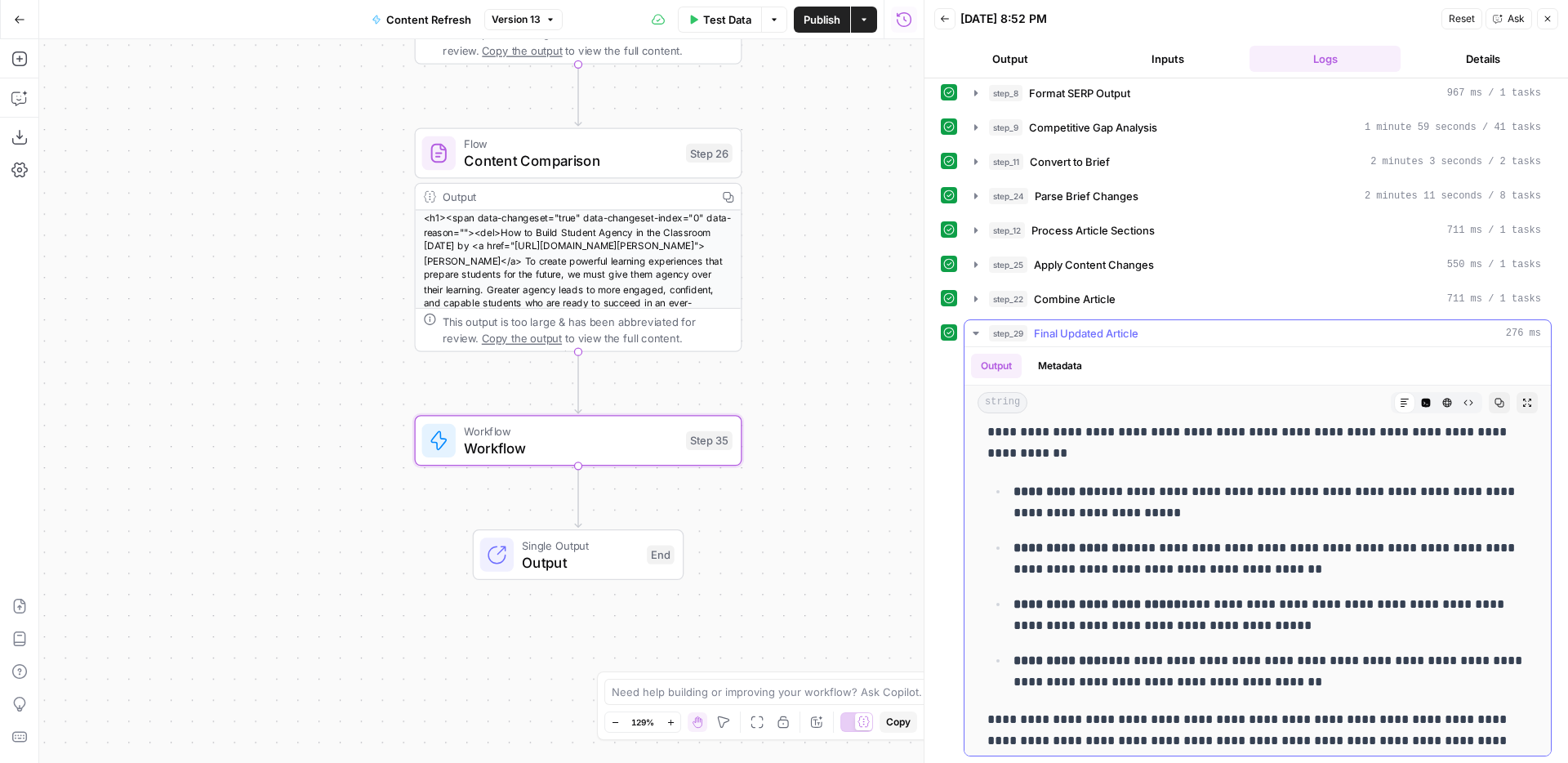
scroll to position [0, 0]
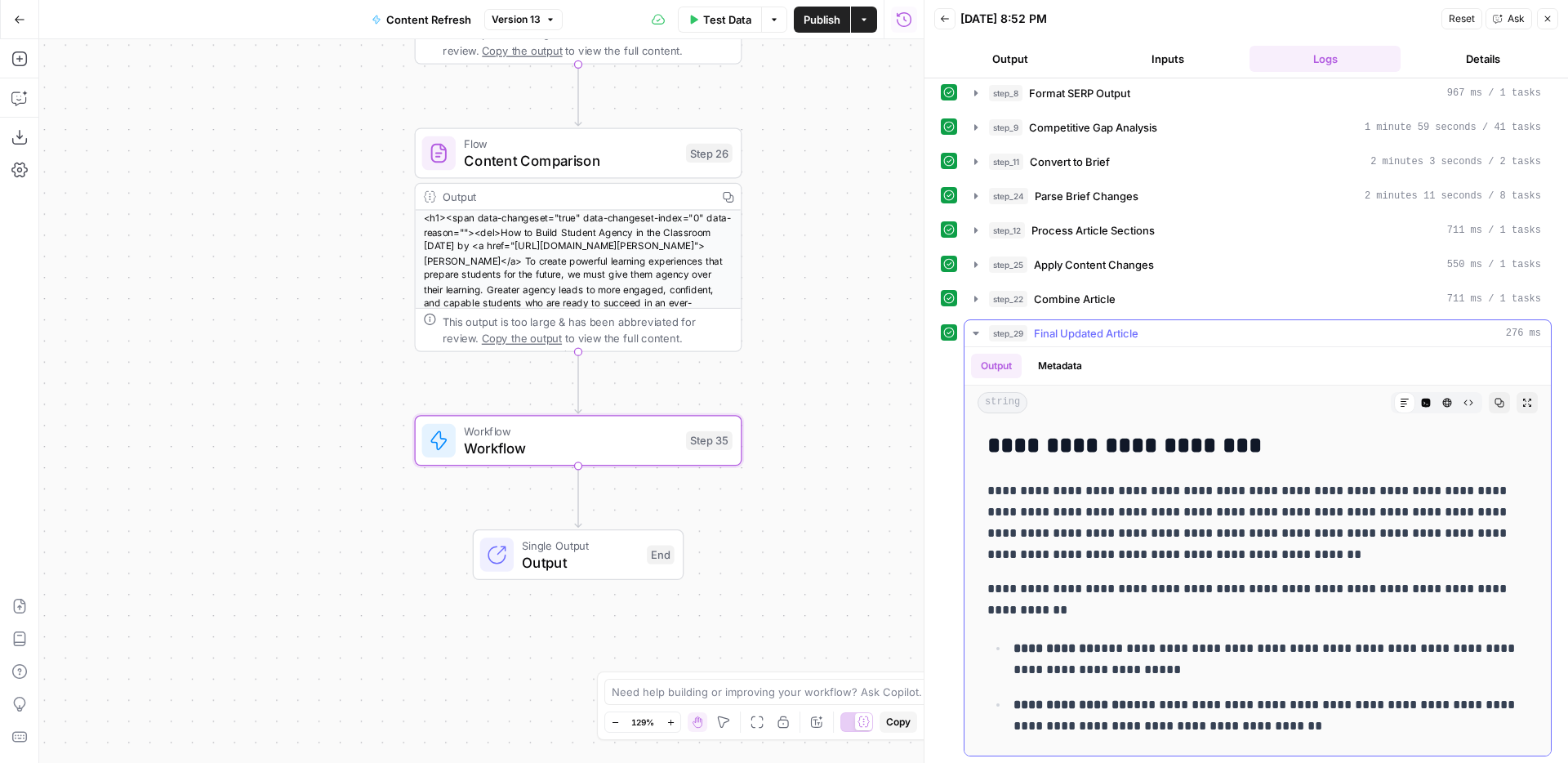
click at [982, 339] on button "step_29 Final Updated Article 276 ms" at bounding box center [1258, 333] width 587 height 26
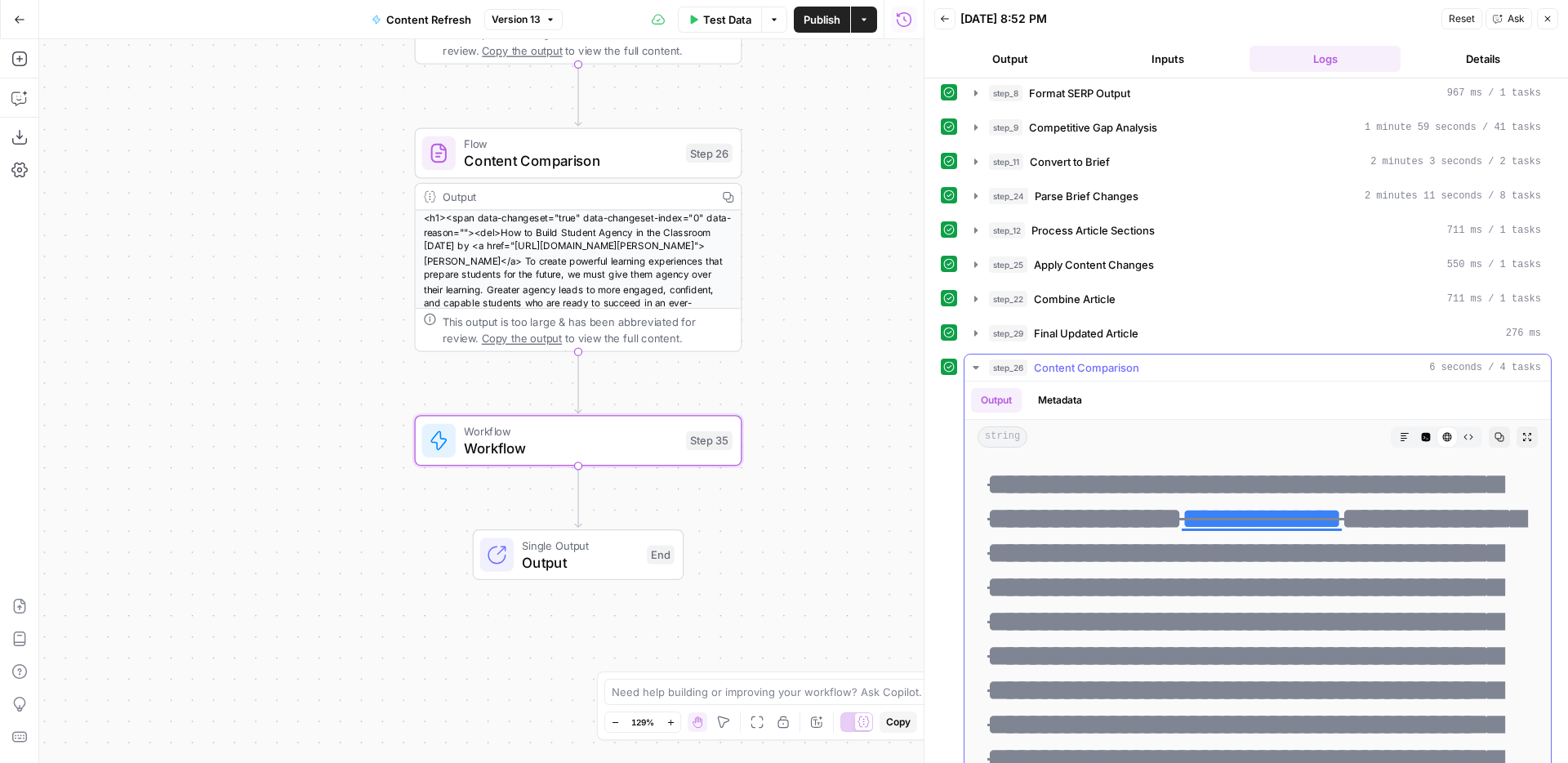
click at [1504, 437] on span "Copy" at bounding box center [1504, 437] width 1 height 1
click at [18, 18] on icon "button" at bounding box center [19, 19] width 12 height 12
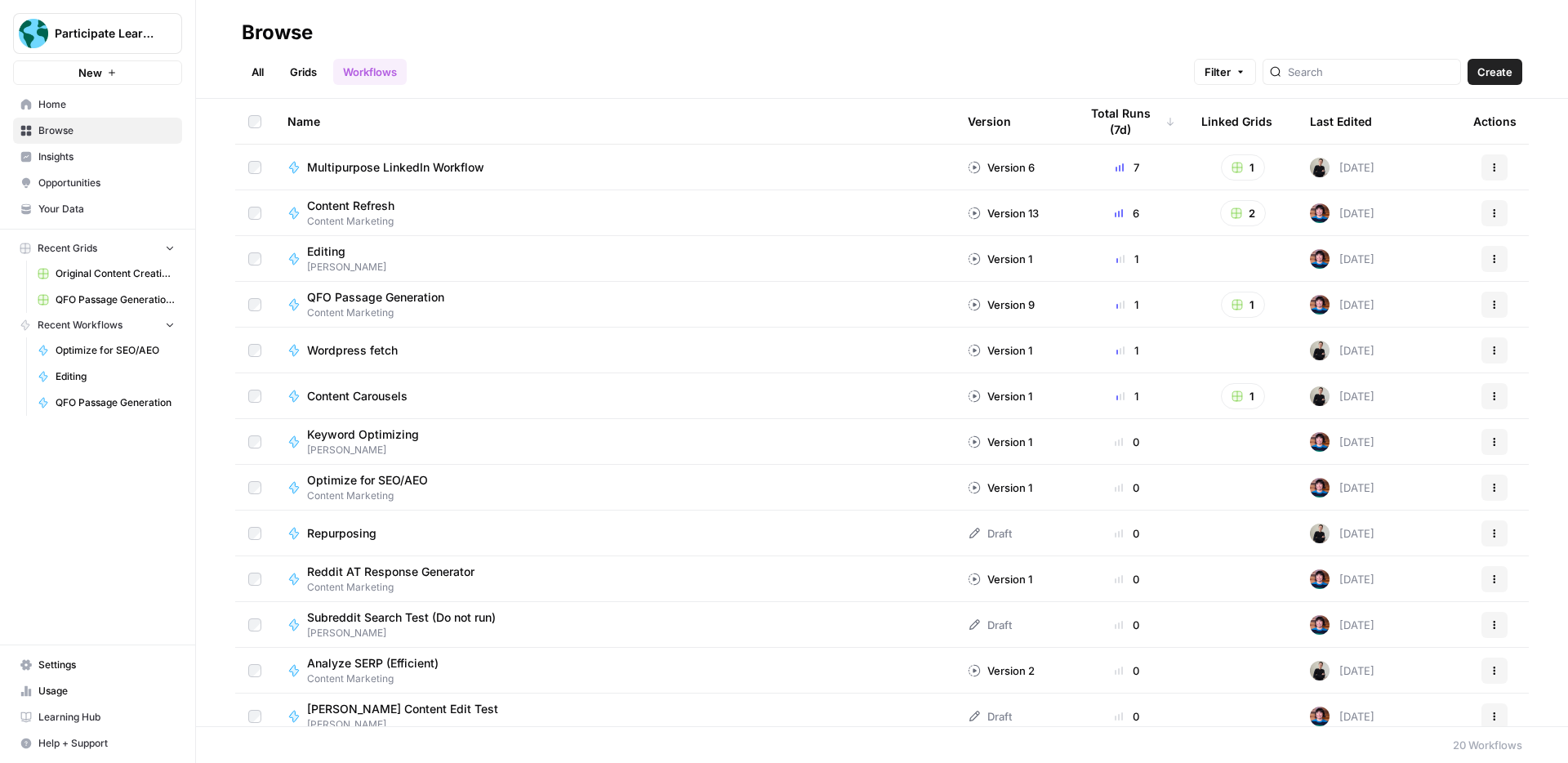
click at [310, 80] on link "Grids" at bounding box center [303, 72] width 46 height 26
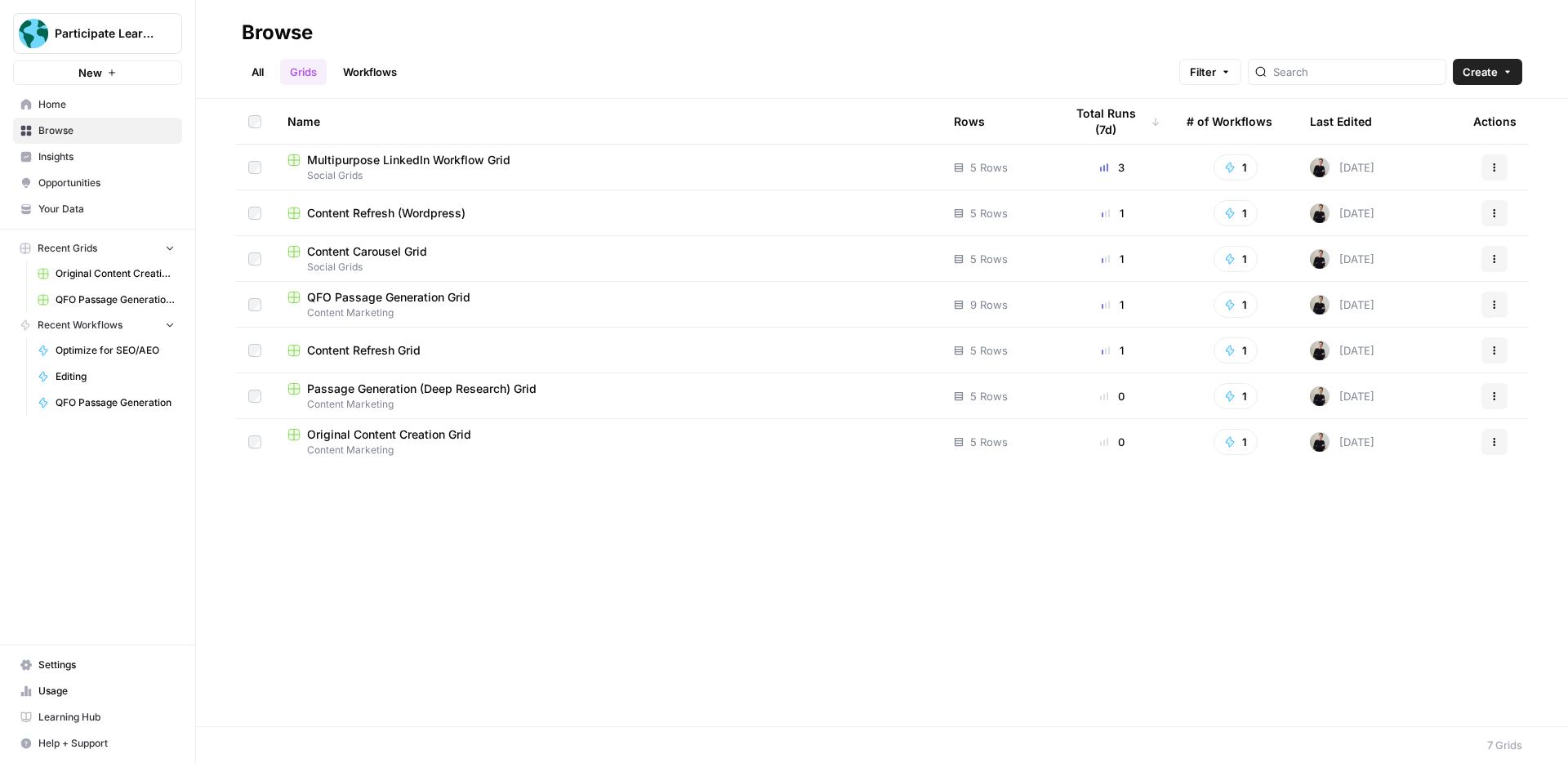
click at [400, 300] on span "QFO Passage Generation Grid" at bounding box center [389, 298] width 163 height 16
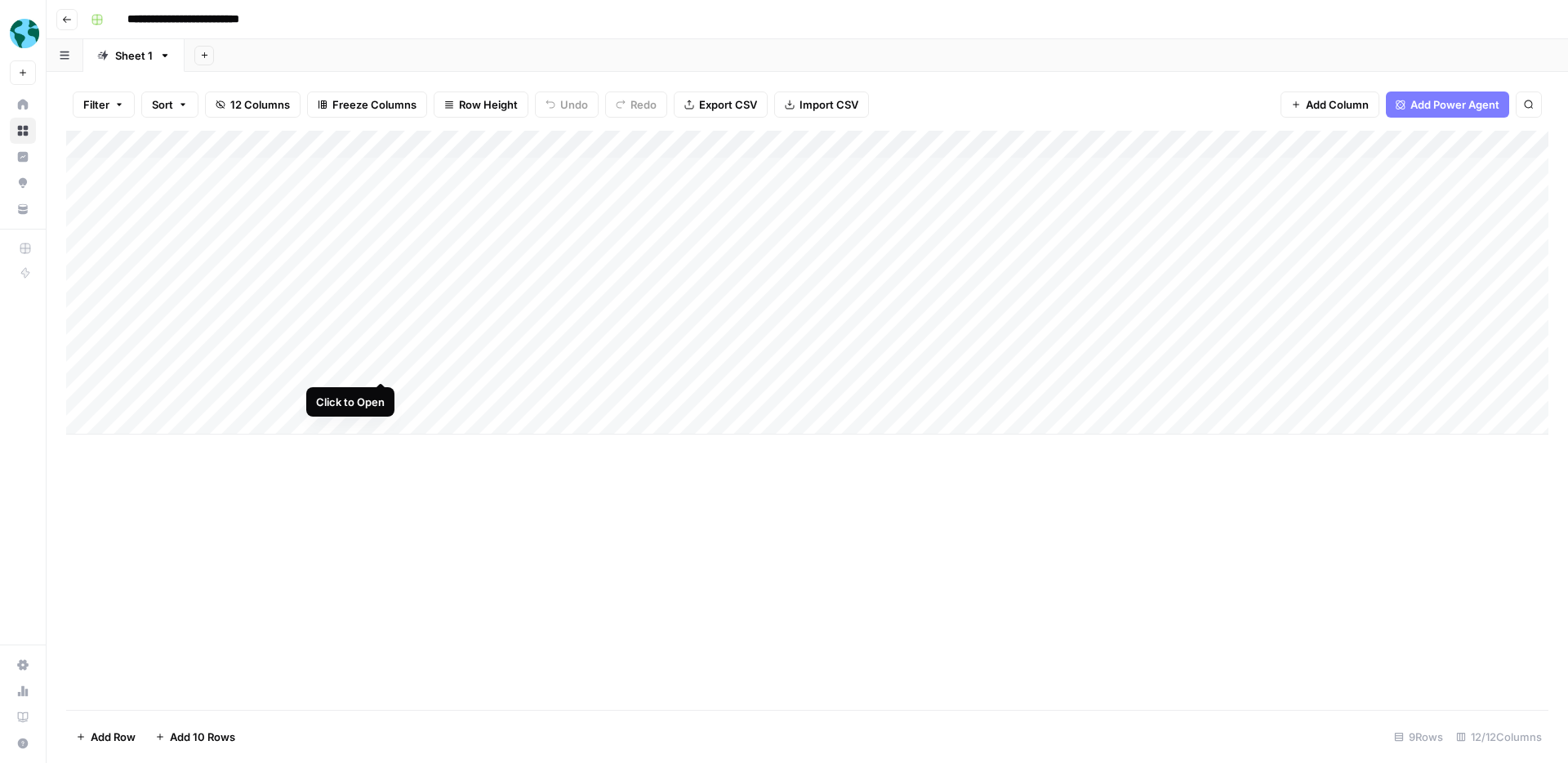
click at [381, 366] on div "Add Column" at bounding box center [807, 282] width 1483 height 304
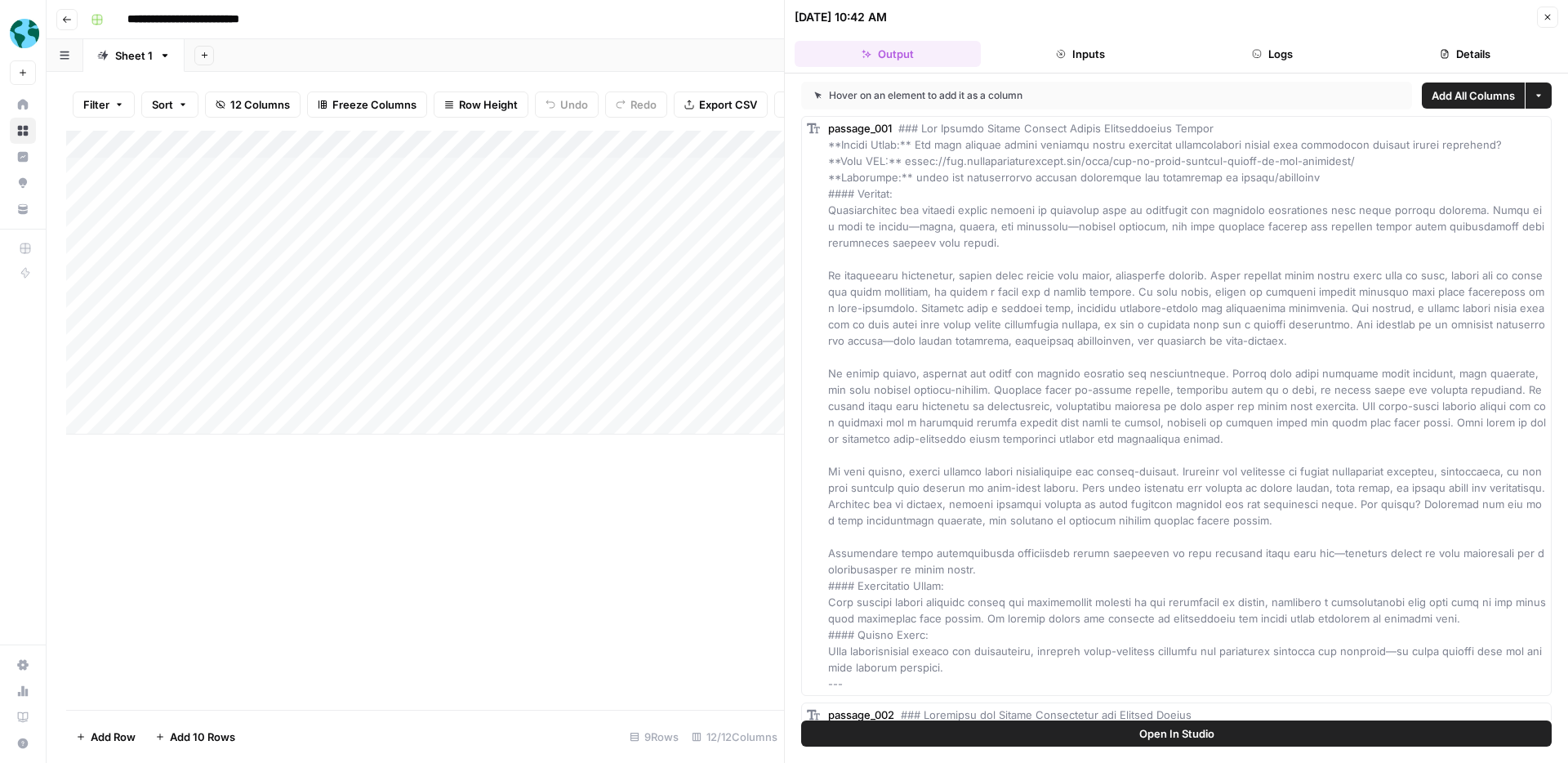
click at [1216, 729] on button "Open In Studio" at bounding box center [1177, 733] width 751 height 26
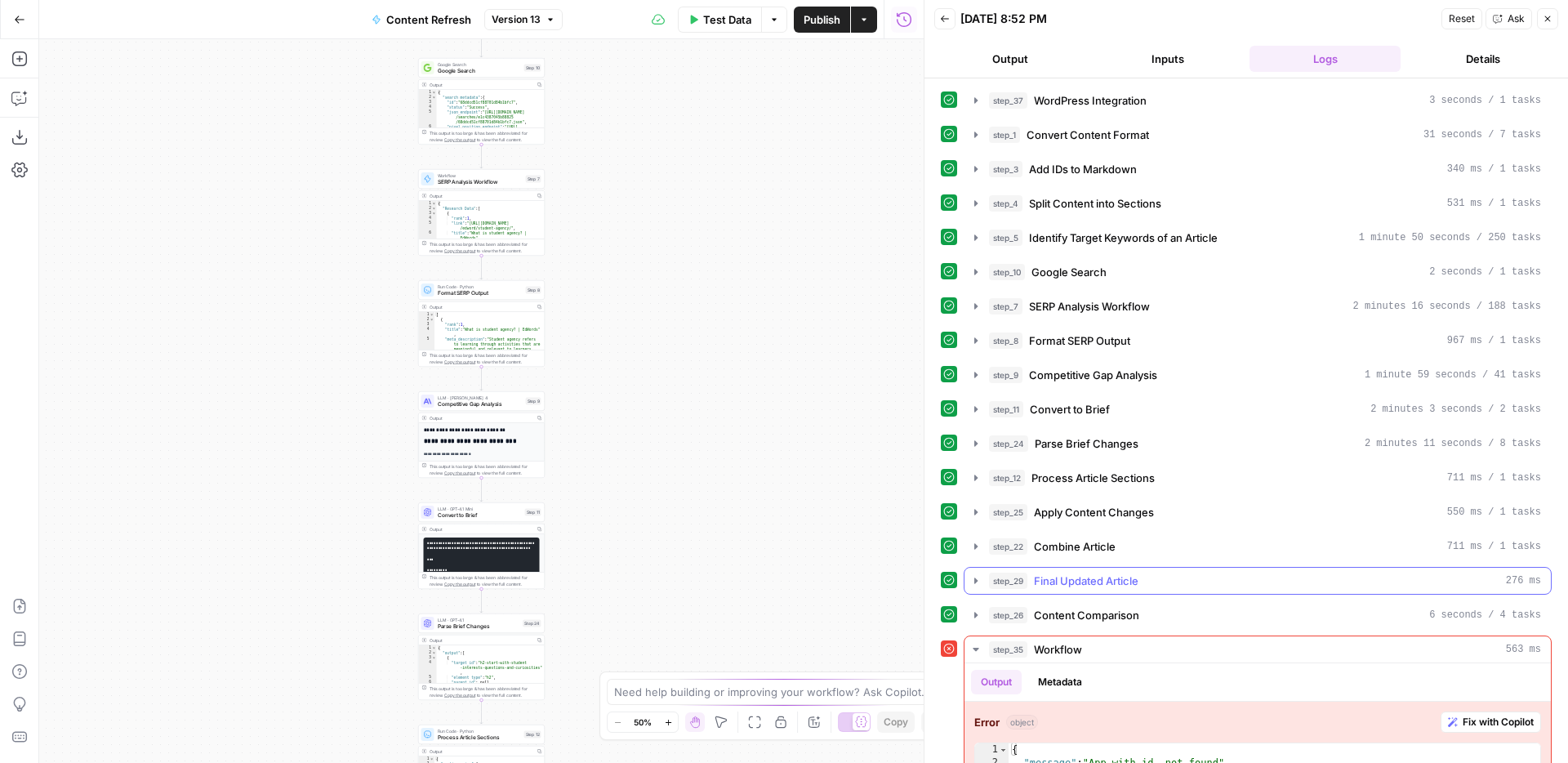
scroll to position [51, 0]
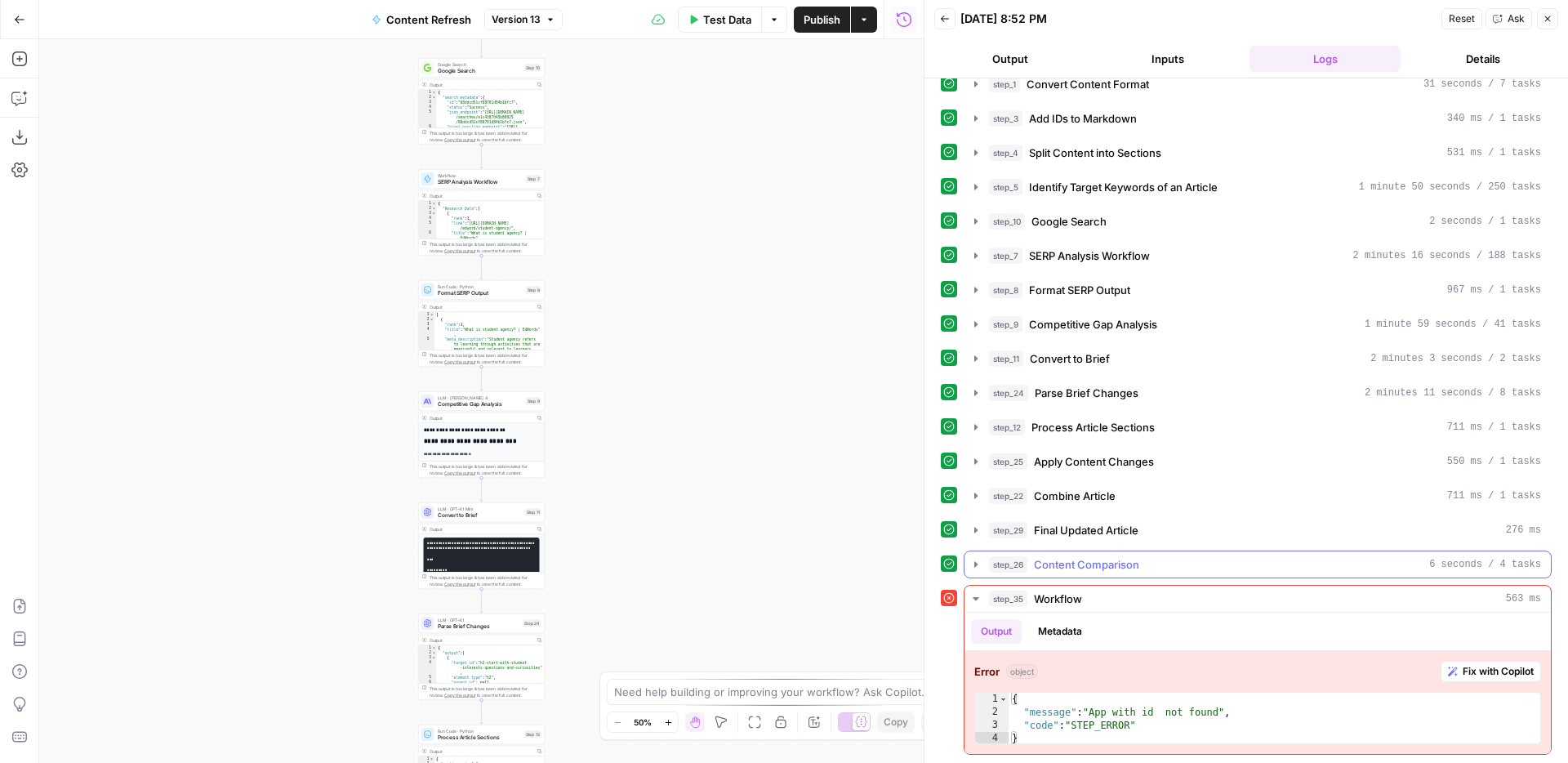
click at [1352, 572] on div "step_26 Content Comparison 6 seconds / 4 tasks" at bounding box center [1265, 564] width 552 height 16
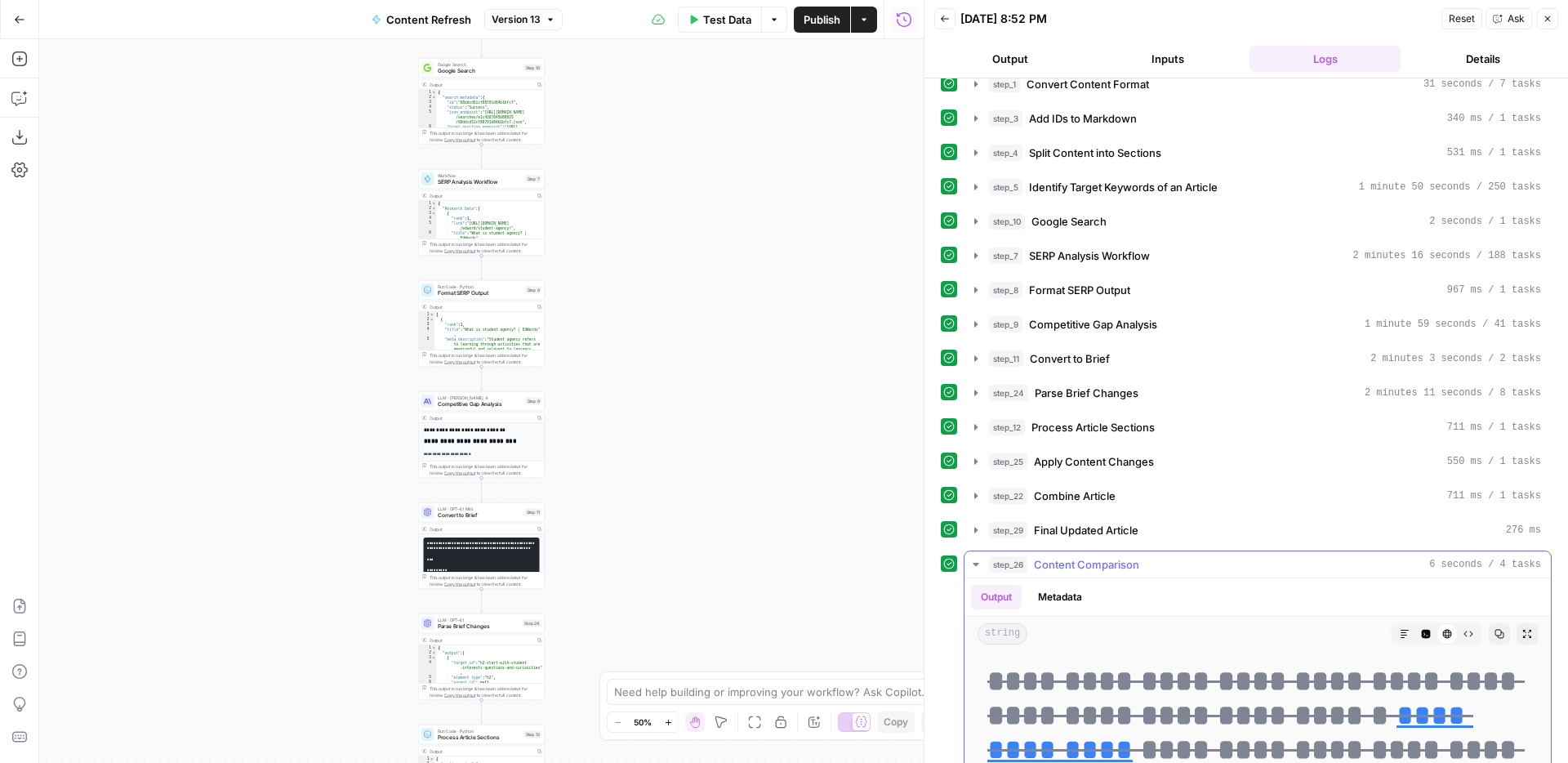
scroll to position [33, 0]
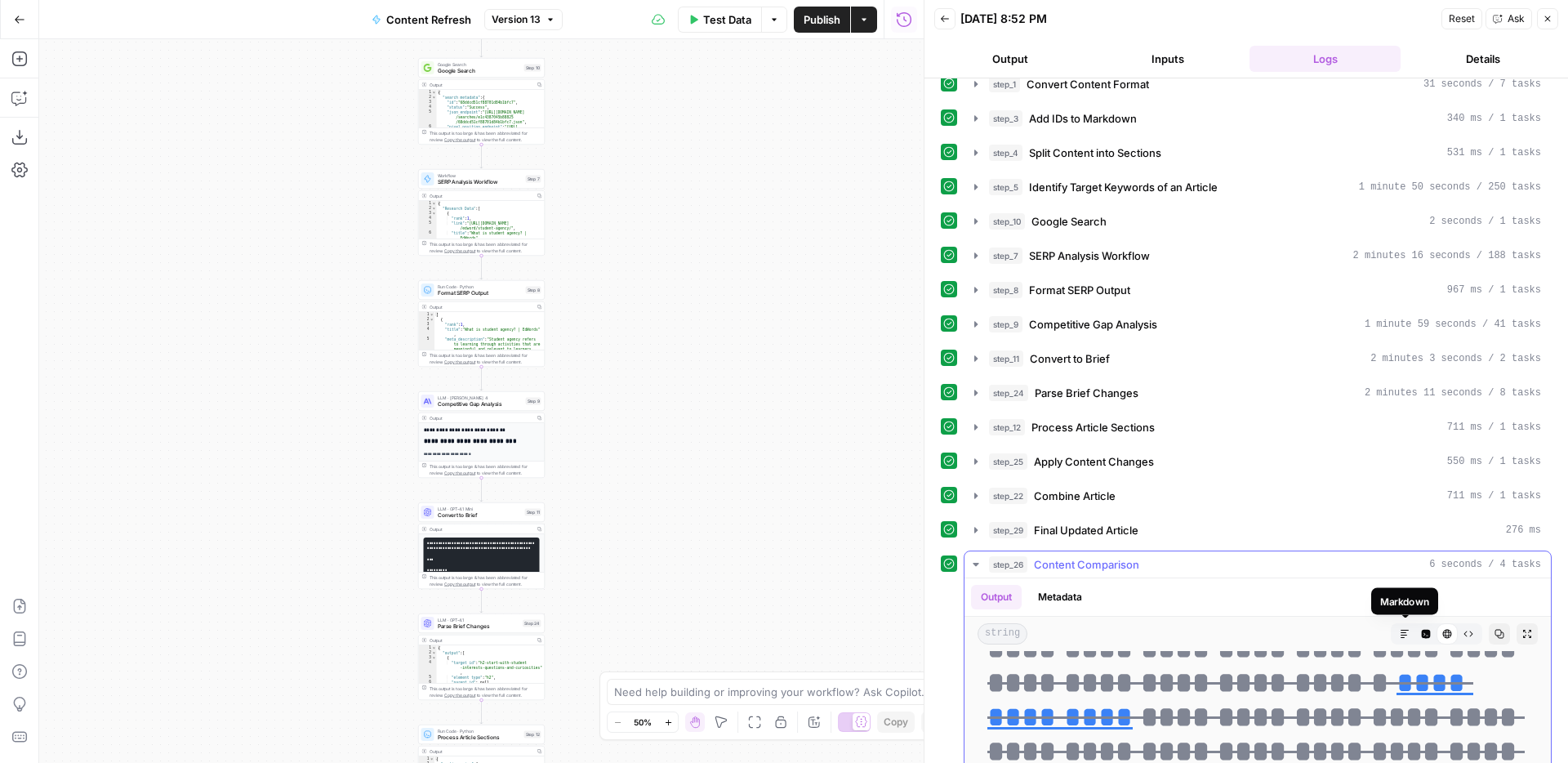
click at [1402, 632] on icon "button" at bounding box center [1405, 633] width 10 height 10
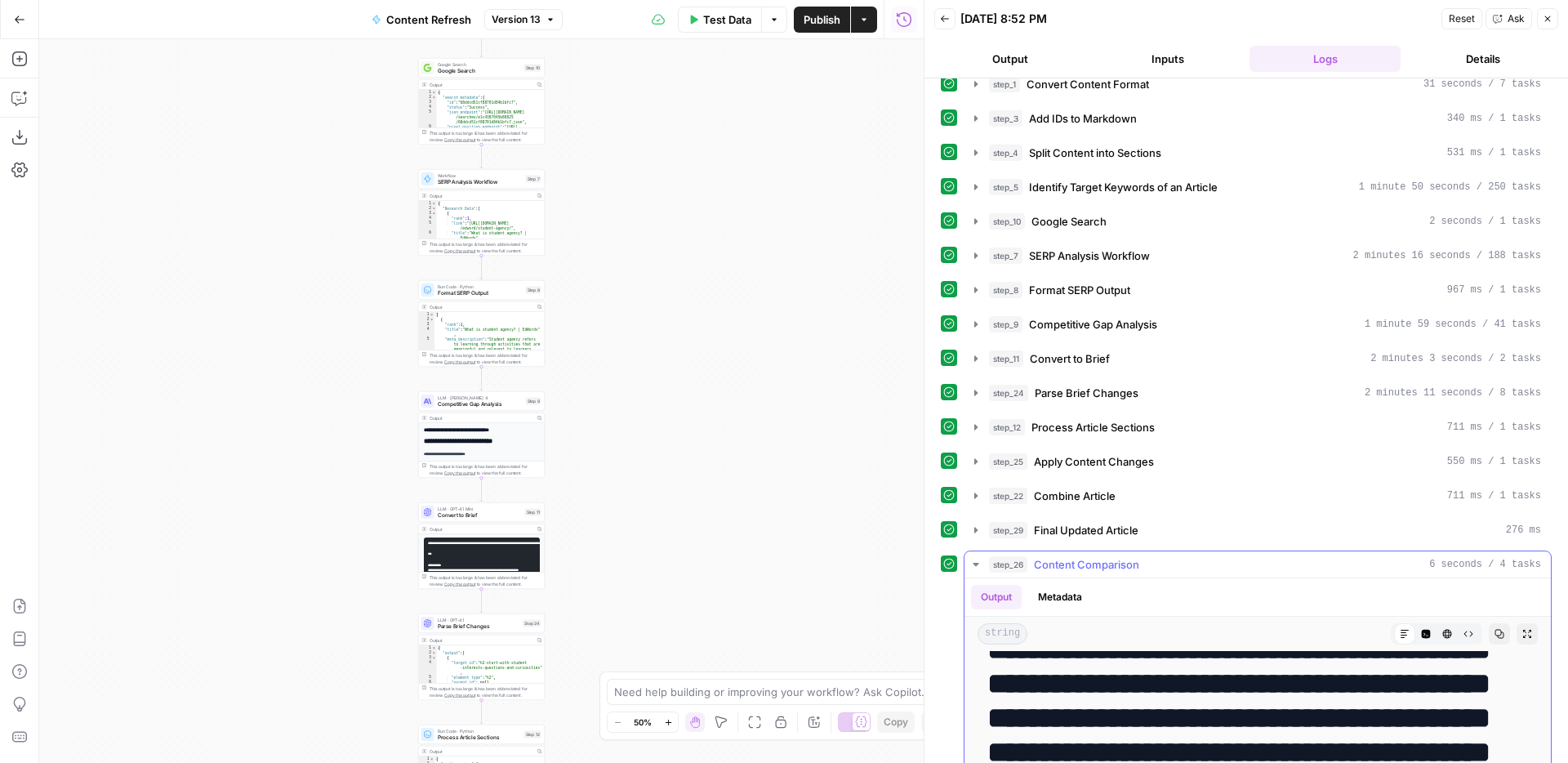
scroll to position [184, 0]
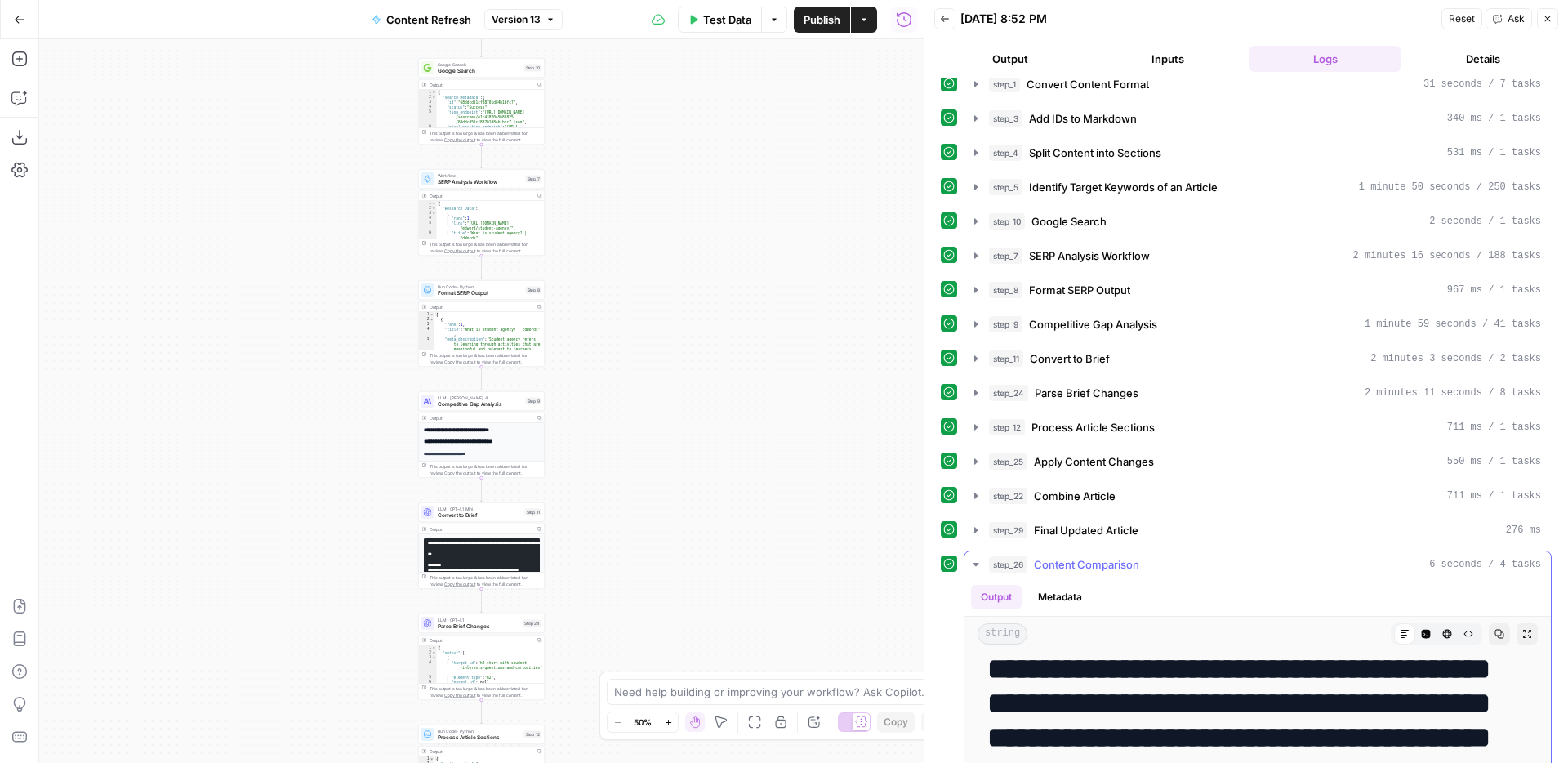
click at [1529, 636] on icon "button" at bounding box center [1527, 633] width 8 height 8
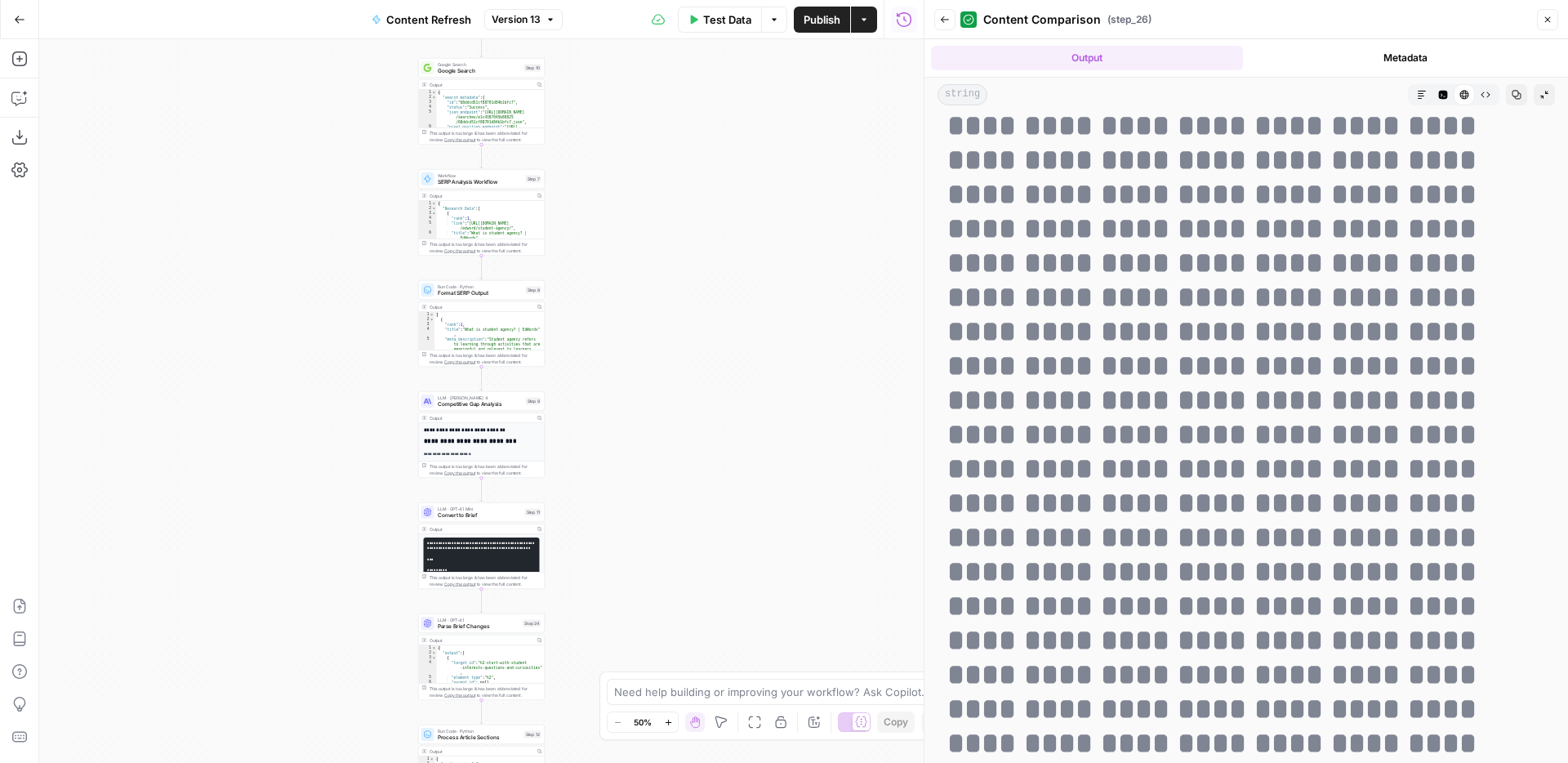
scroll to position [2796, 0]
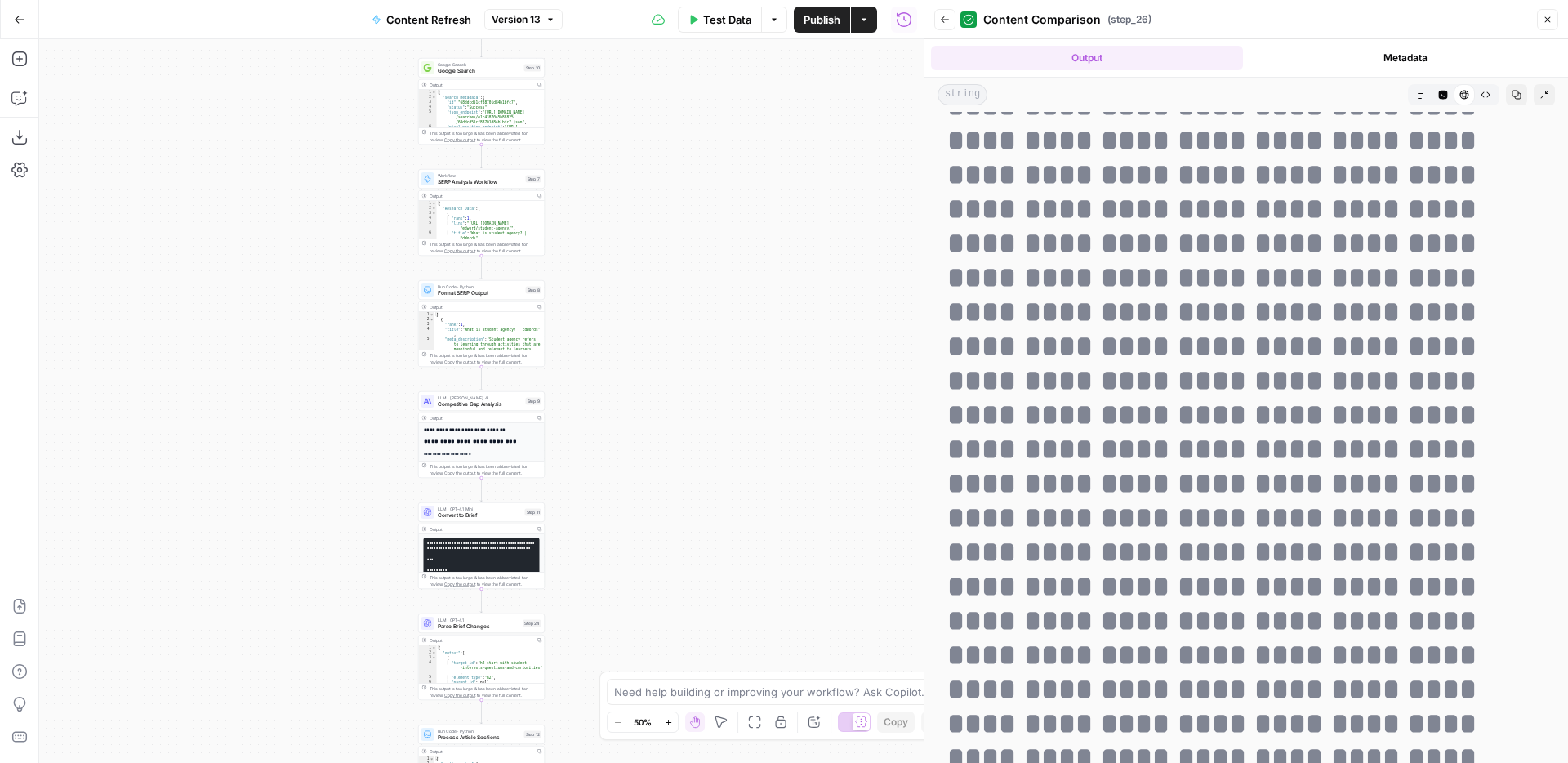
drag, startPoint x: 950, startPoint y: 123, endPoint x: 1289, endPoint y: 761, distance: 722.5
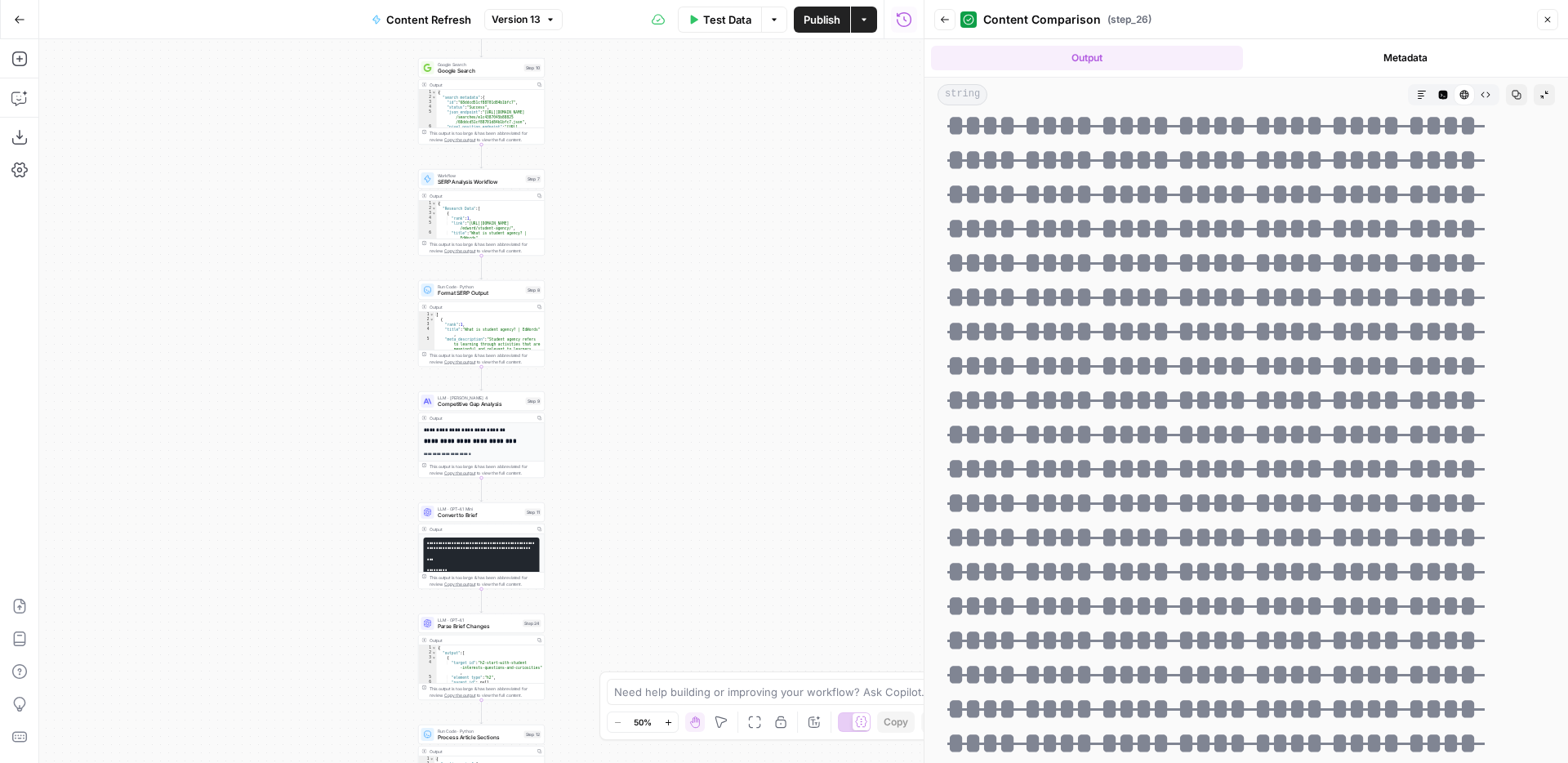
click at [1418, 93] on icon "button" at bounding box center [1421, 94] width 8 height 8
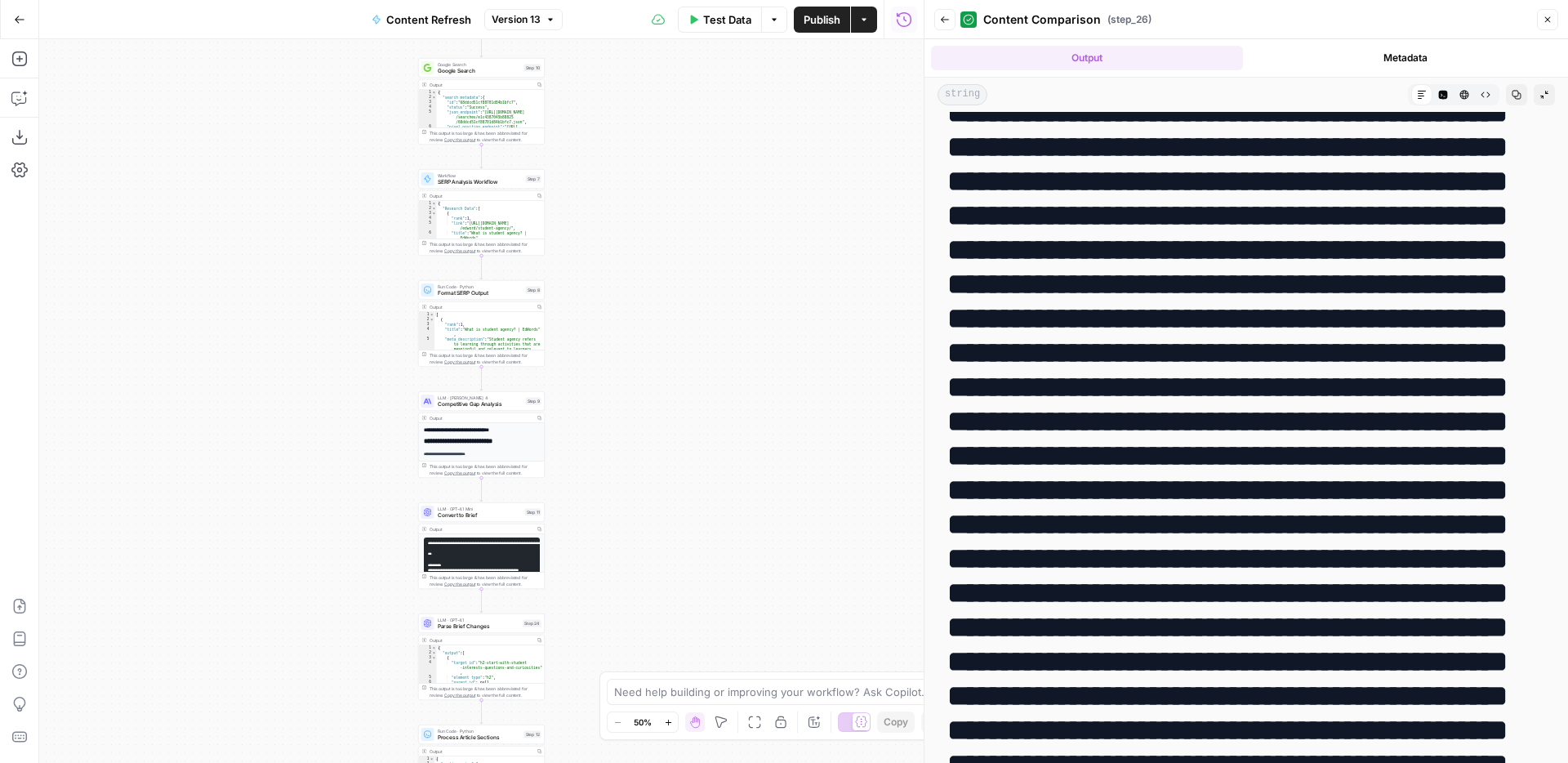
scroll to position [0, 0]
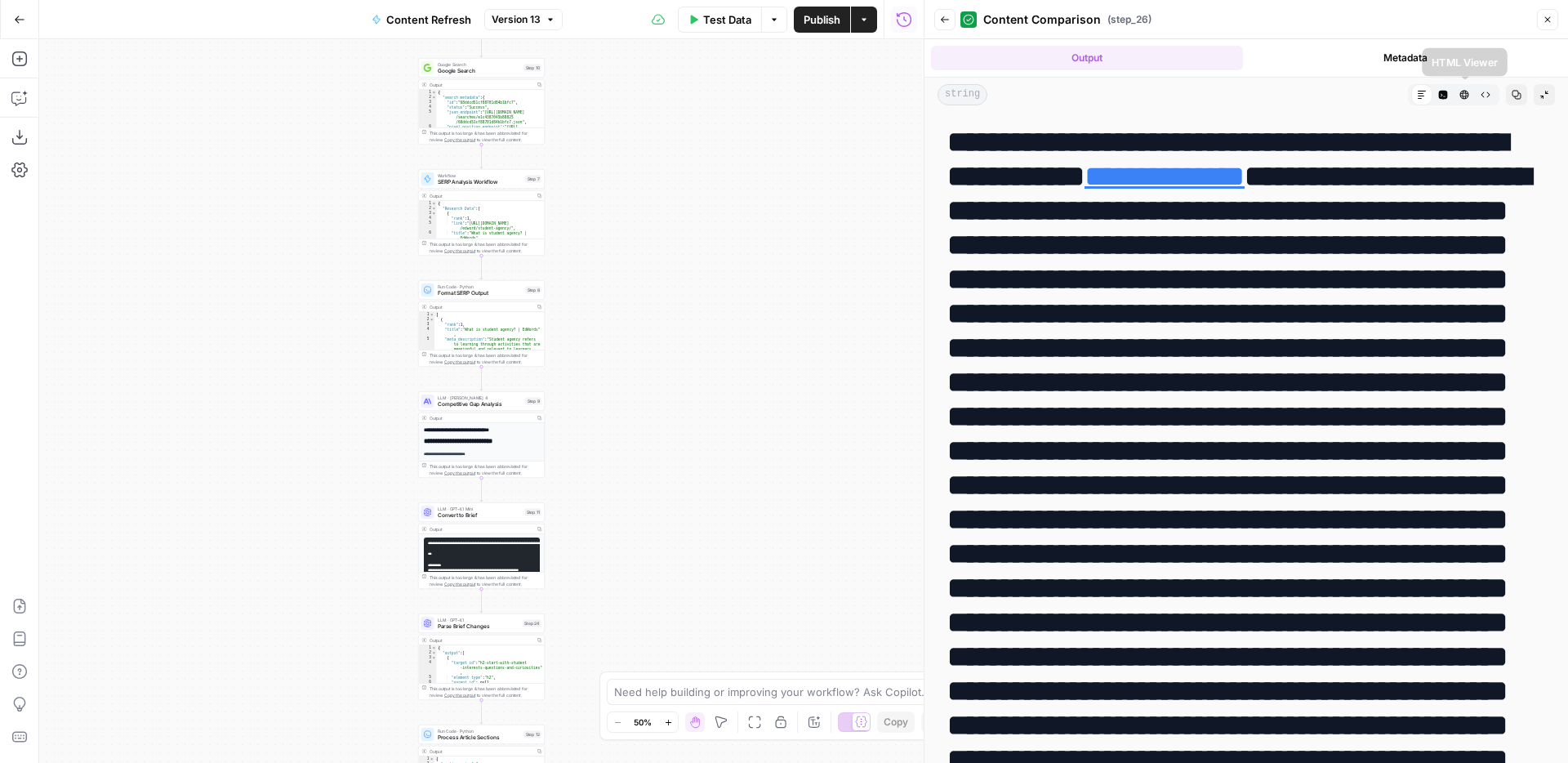
click at [1469, 94] on button "HTML Viewer" at bounding box center [1464, 94] width 21 height 21
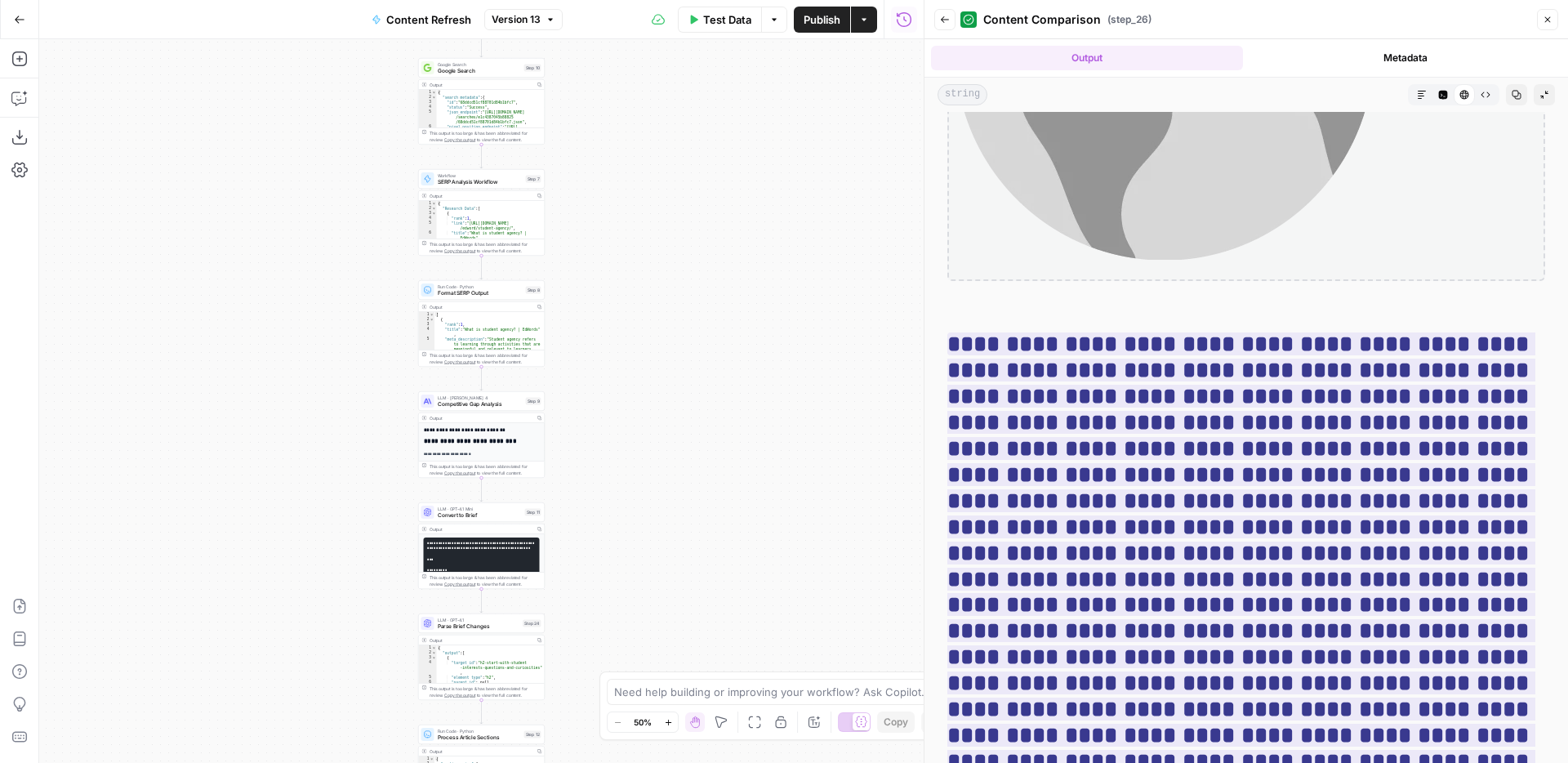
scroll to position [5175, 0]
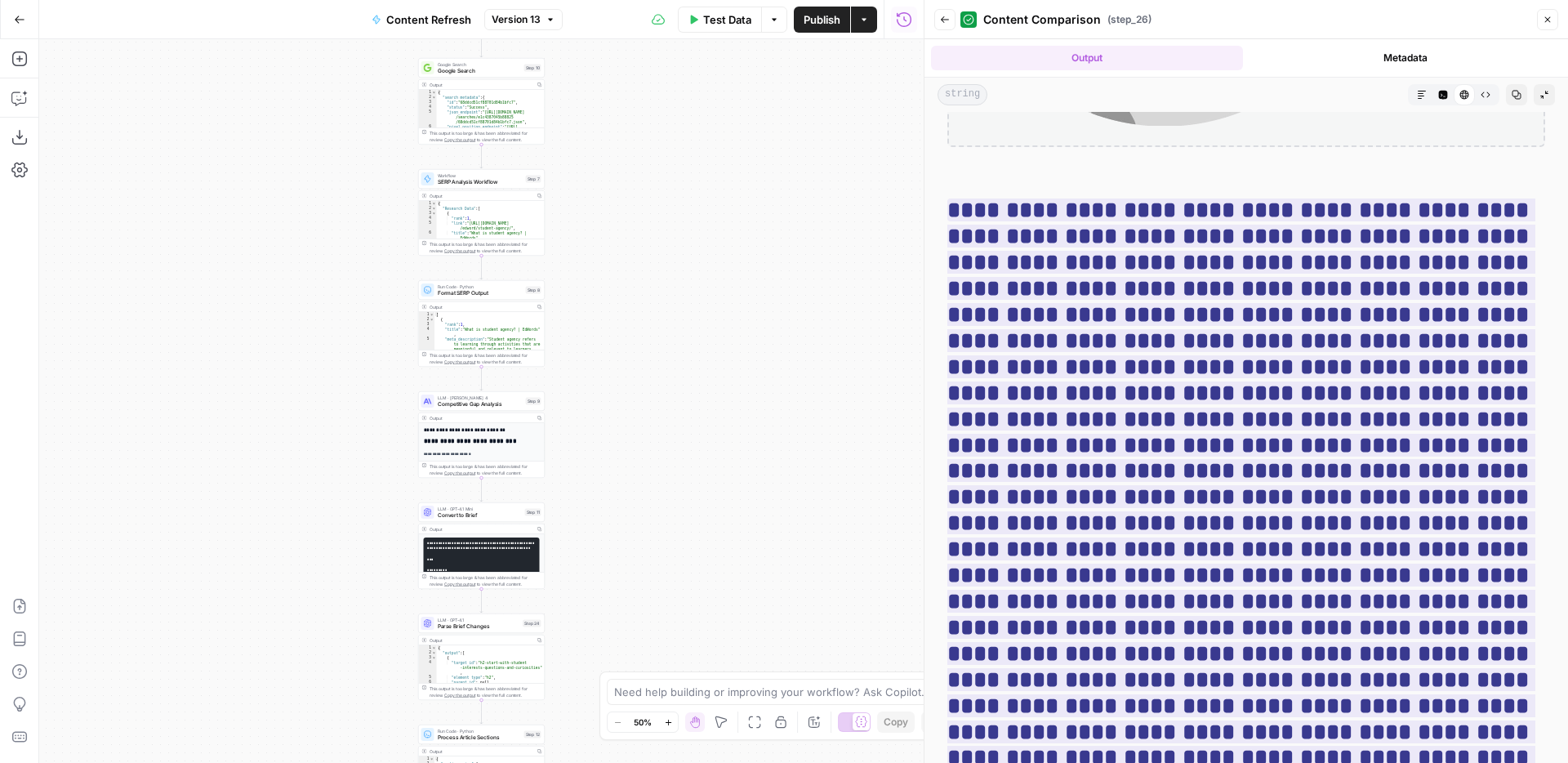
click at [934, 23] on button "Back" at bounding box center [944, 19] width 21 height 21
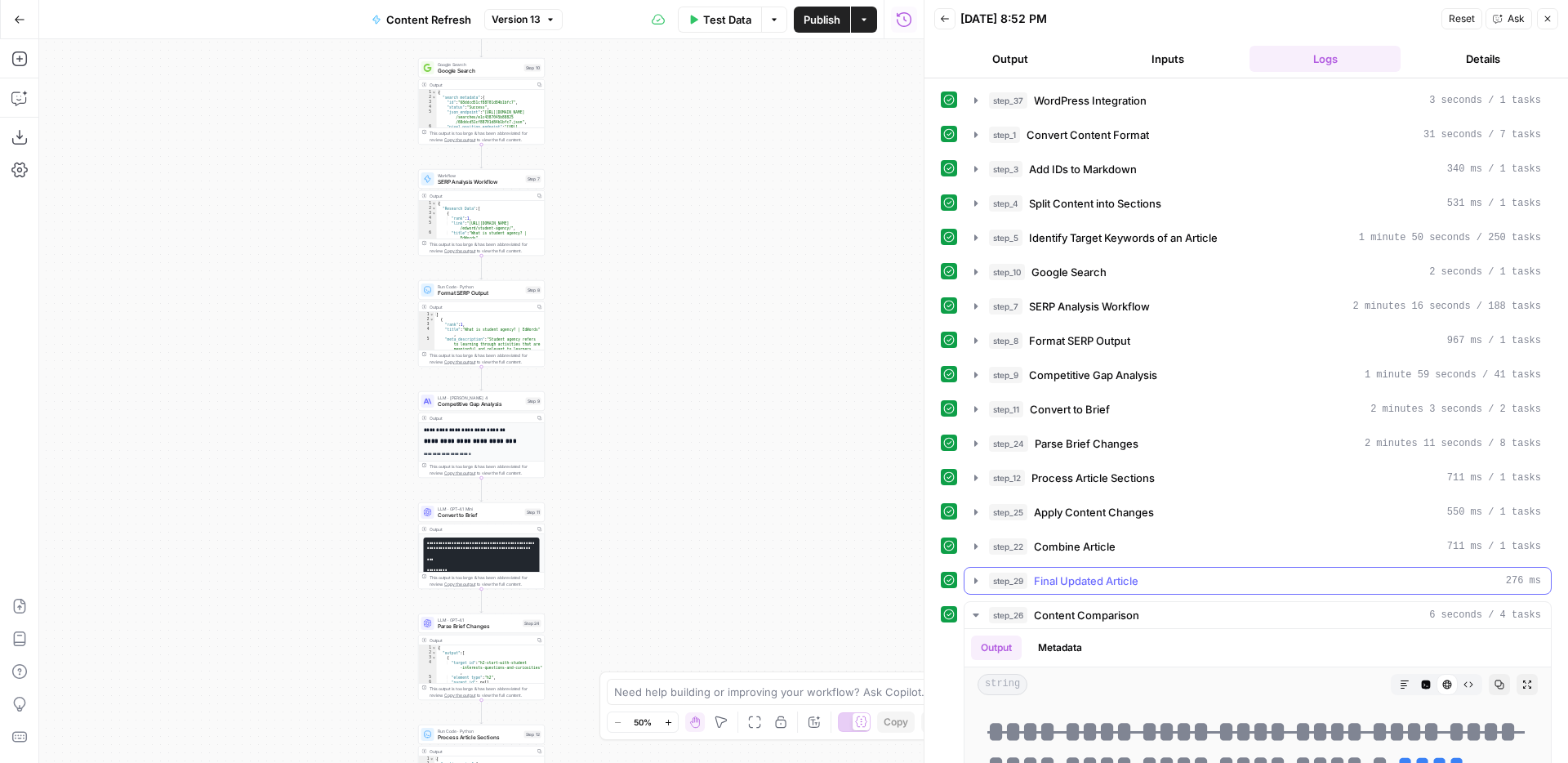
click at [1302, 588] on div "step_29 Final Updated Article 276 ms" at bounding box center [1265, 581] width 552 height 16
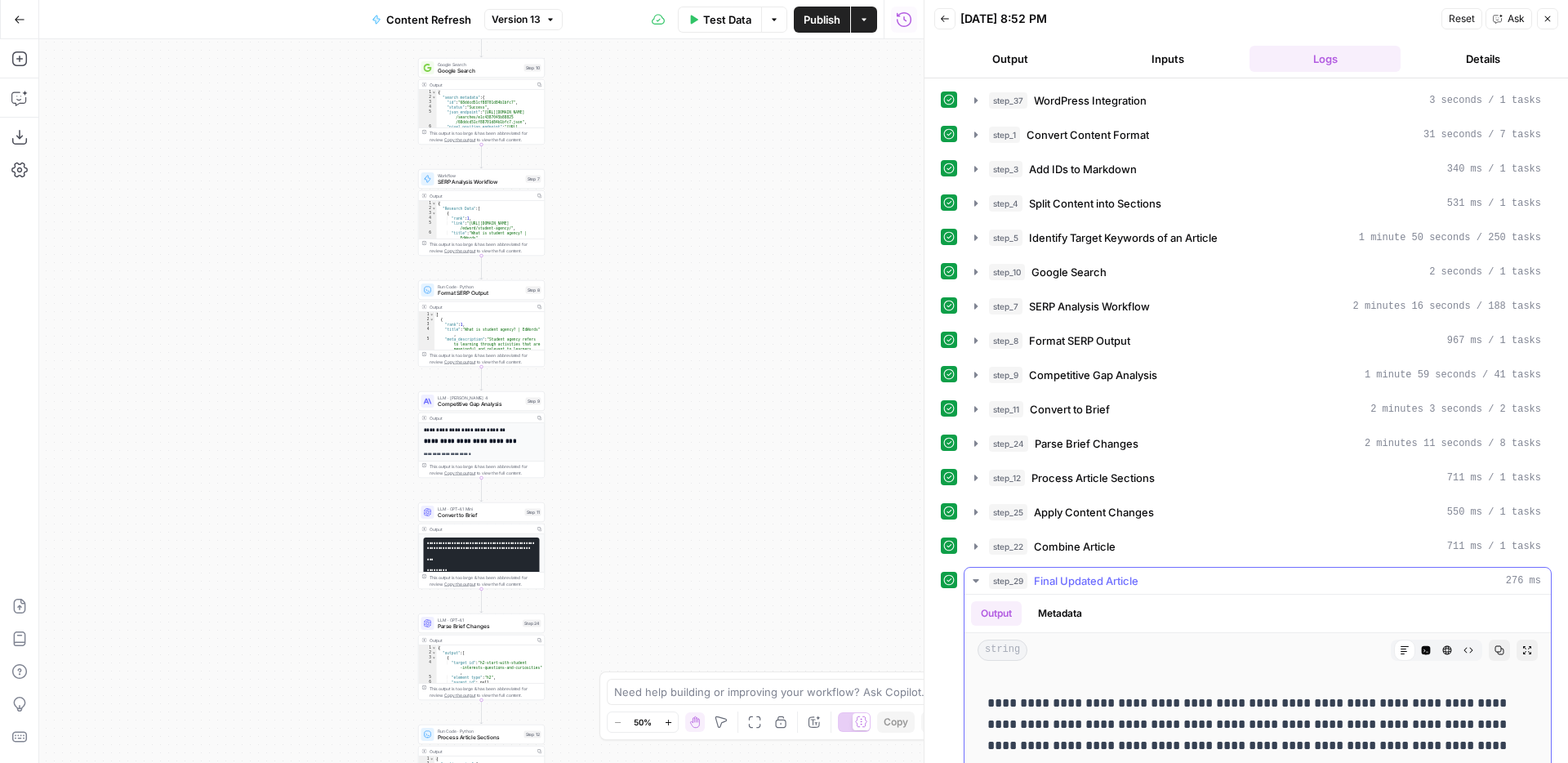
scroll to position [44, 0]
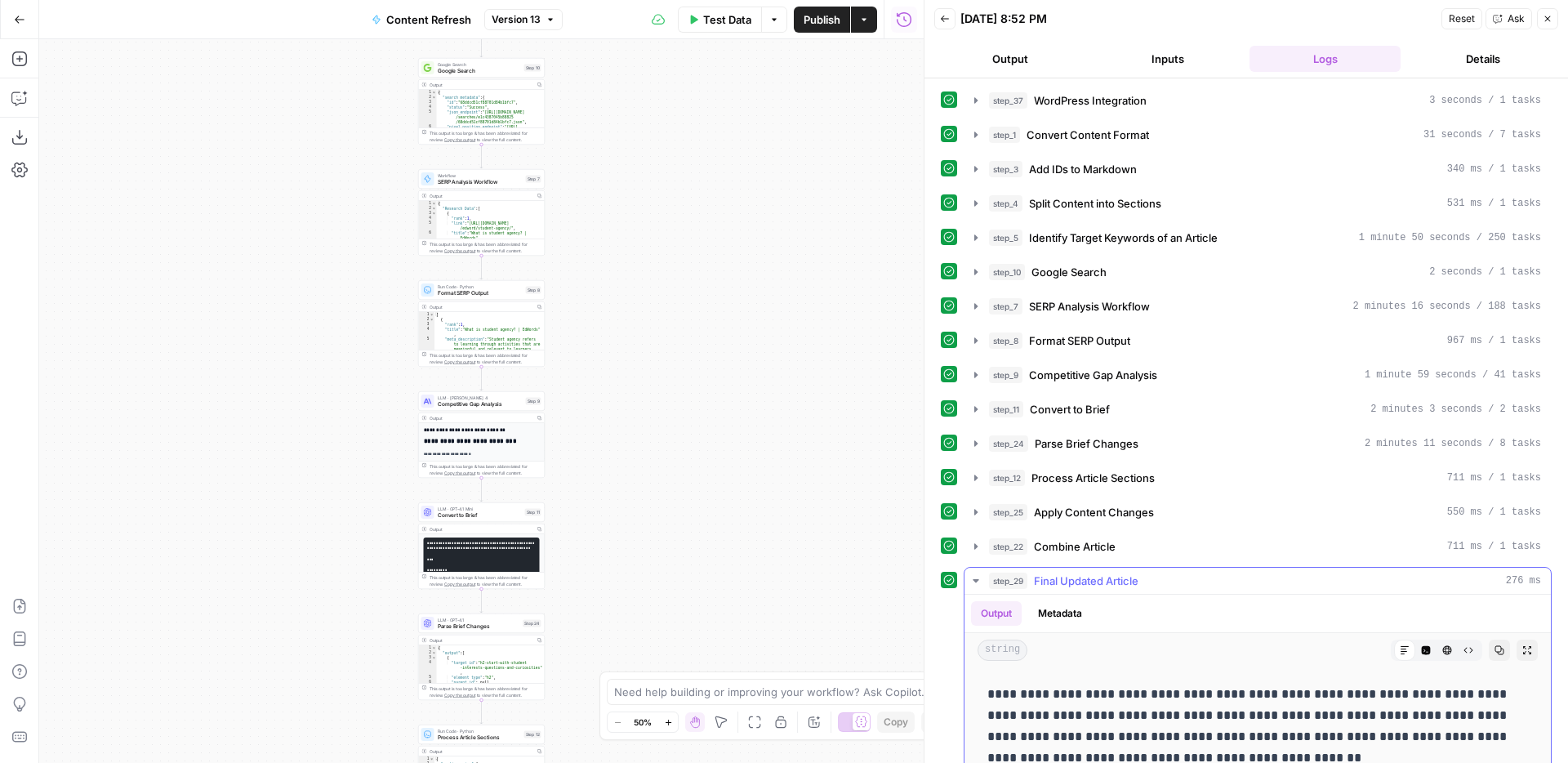
click at [1524, 651] on icon "button" at bounding box center [1527, 650] width 10 height 10
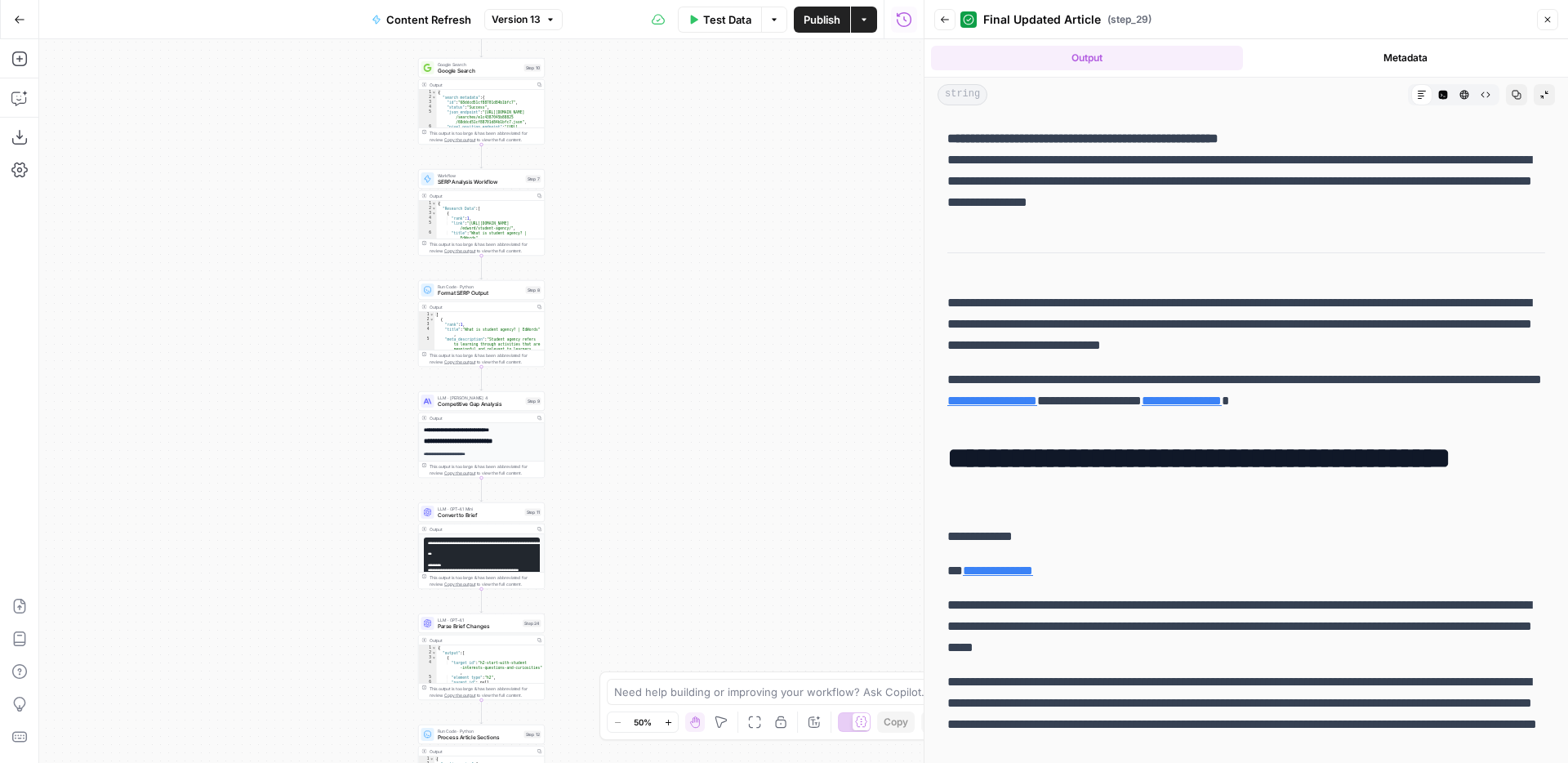
scroll to position [2169, 0]
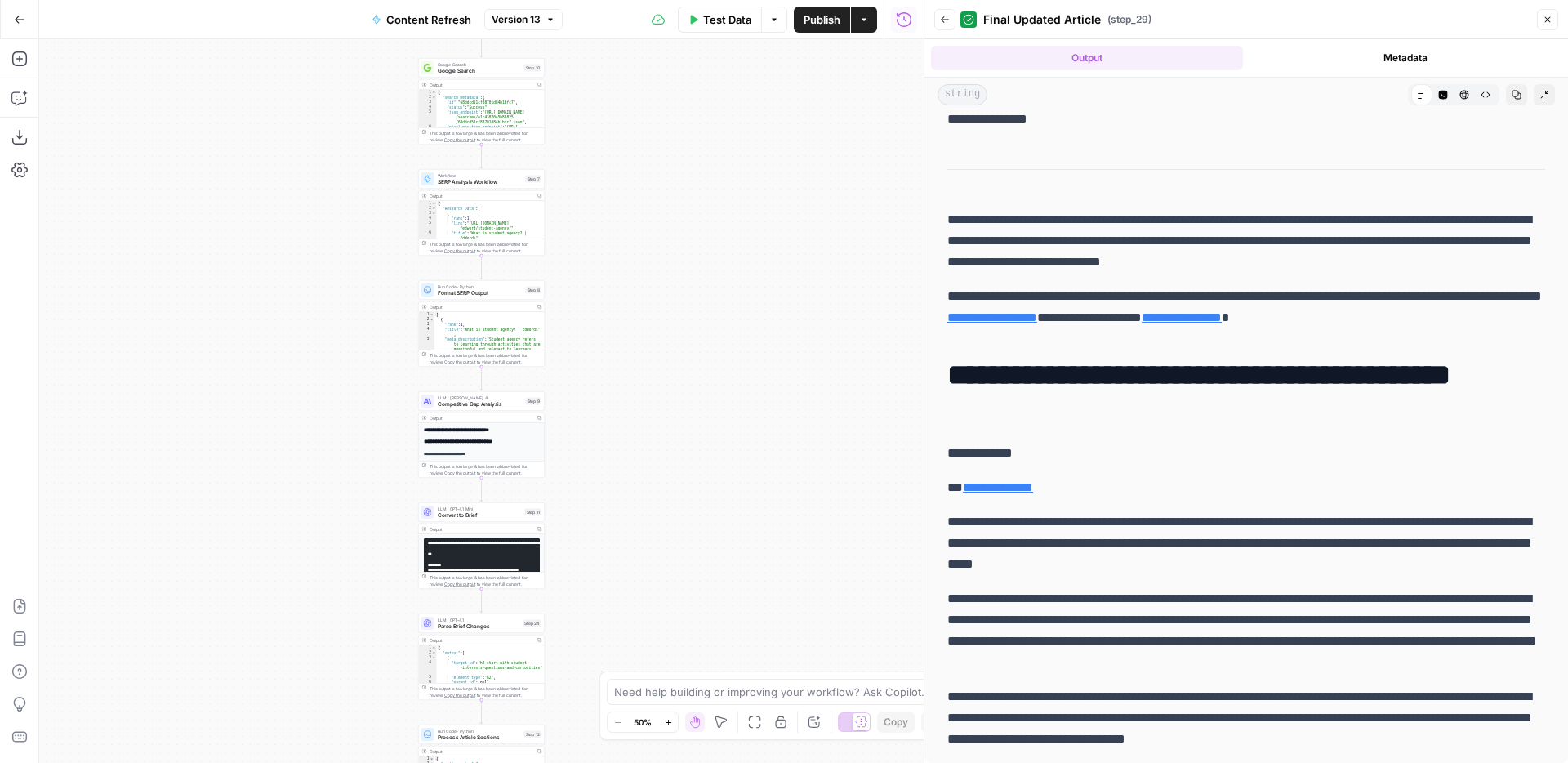
drag, startPoint x: 950, startPoint y: 137, endPoint x: 1505, endPoint y: 327, distance: 586.6
copy div "**********"
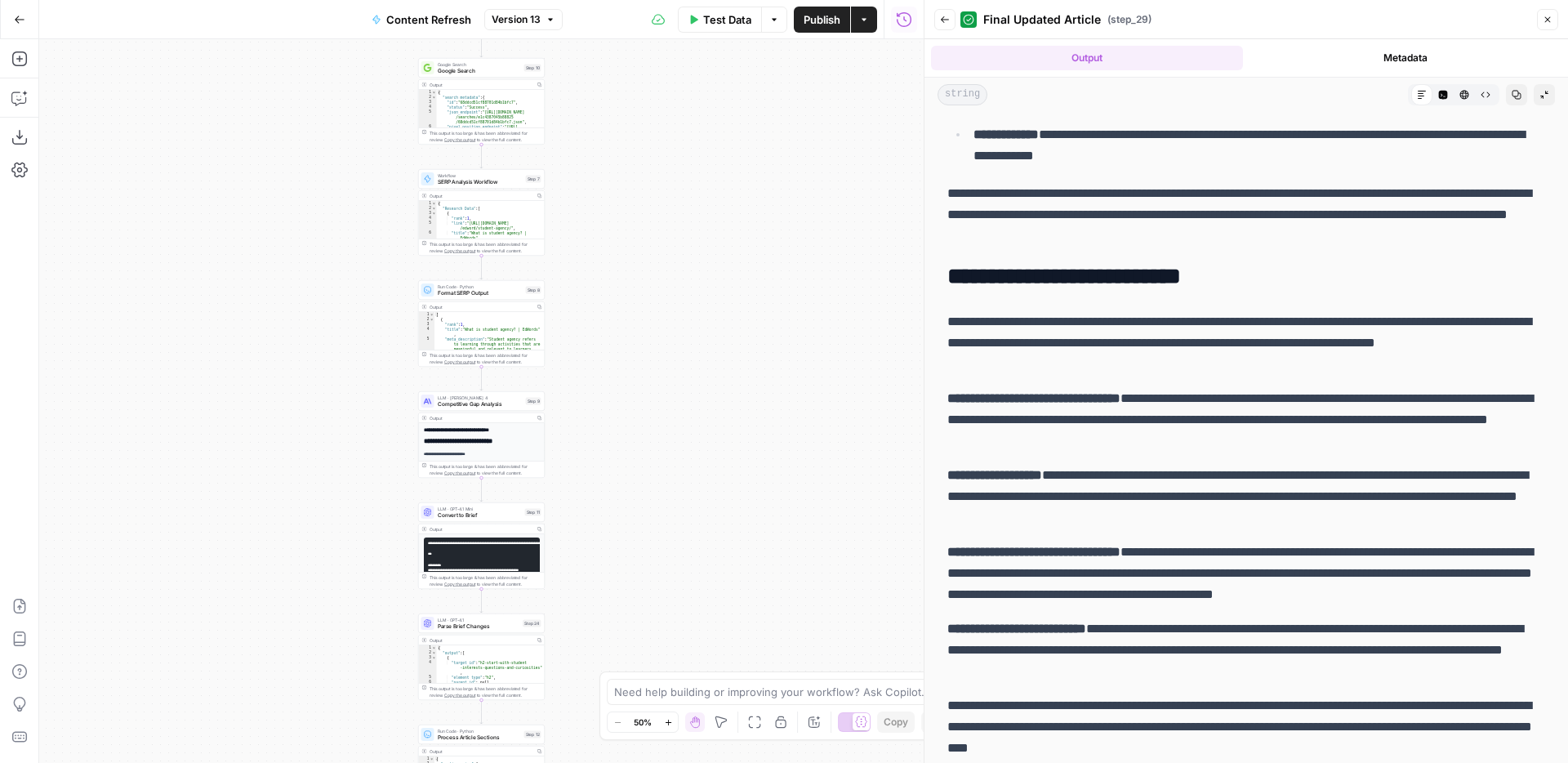
scroll to position [0, 0]
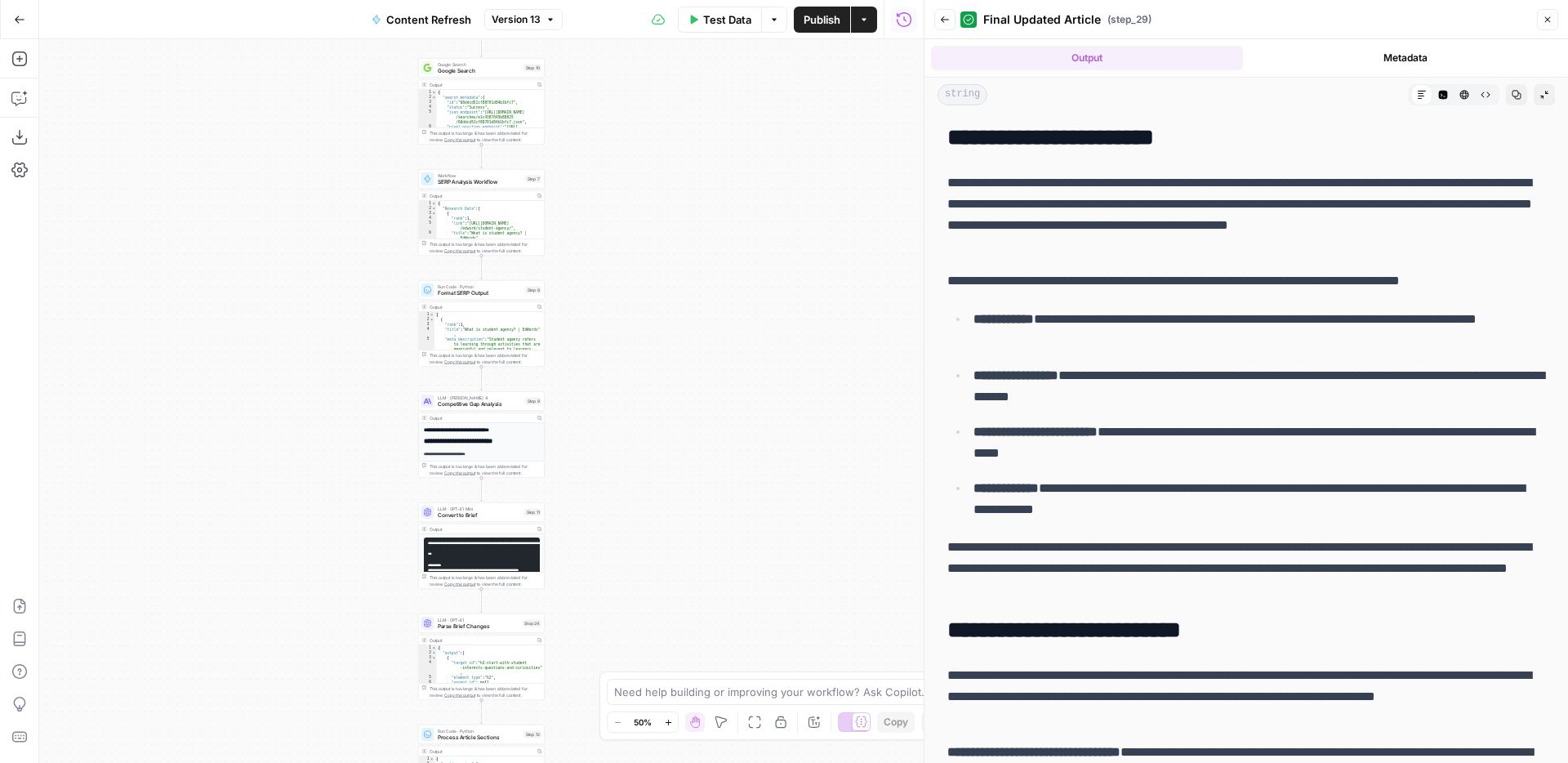
click at [1513, 93] on icon "button" at bounding box center [1517, 95] width 9 height 9
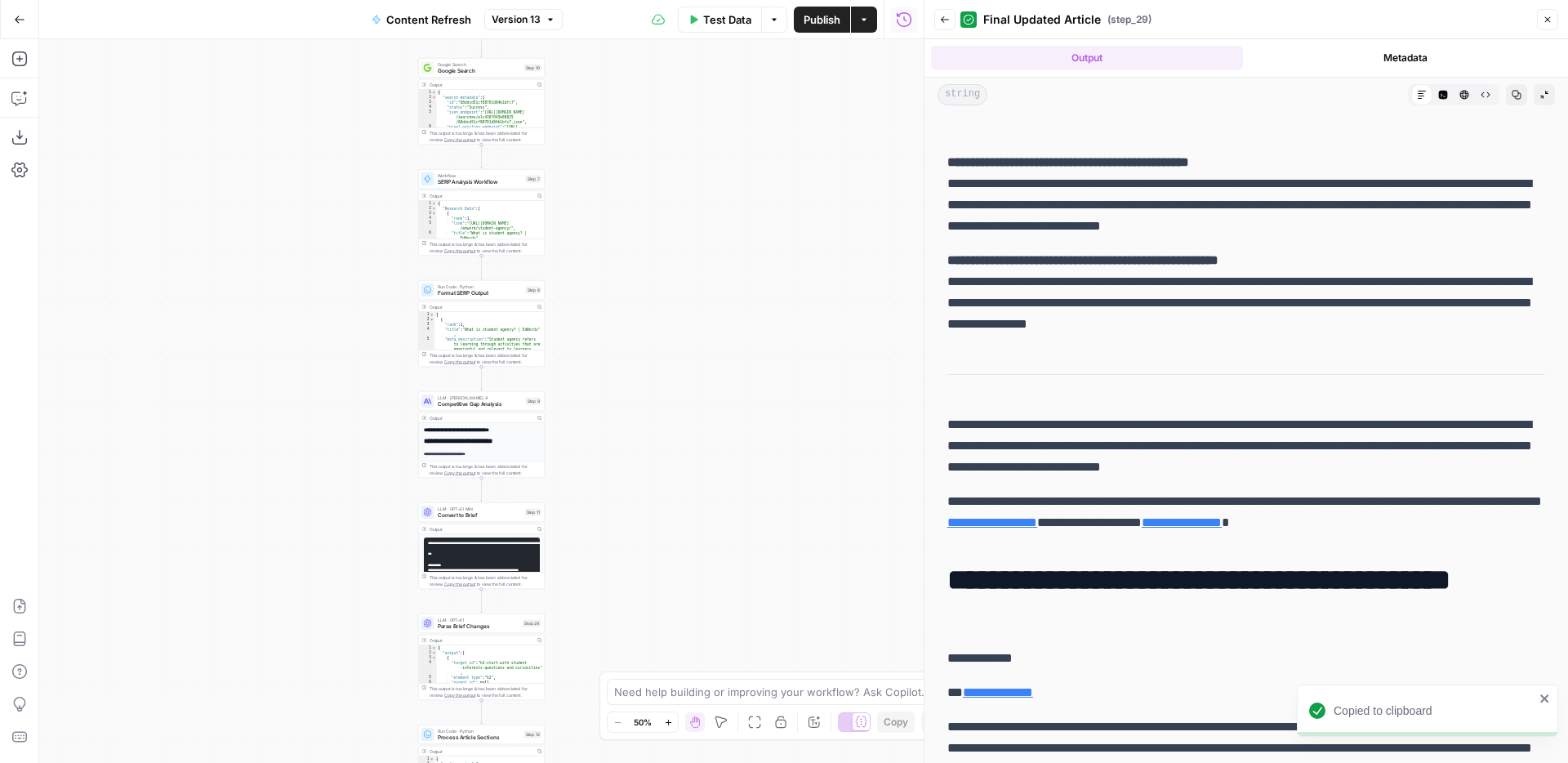
scroll to position [2169, 0]
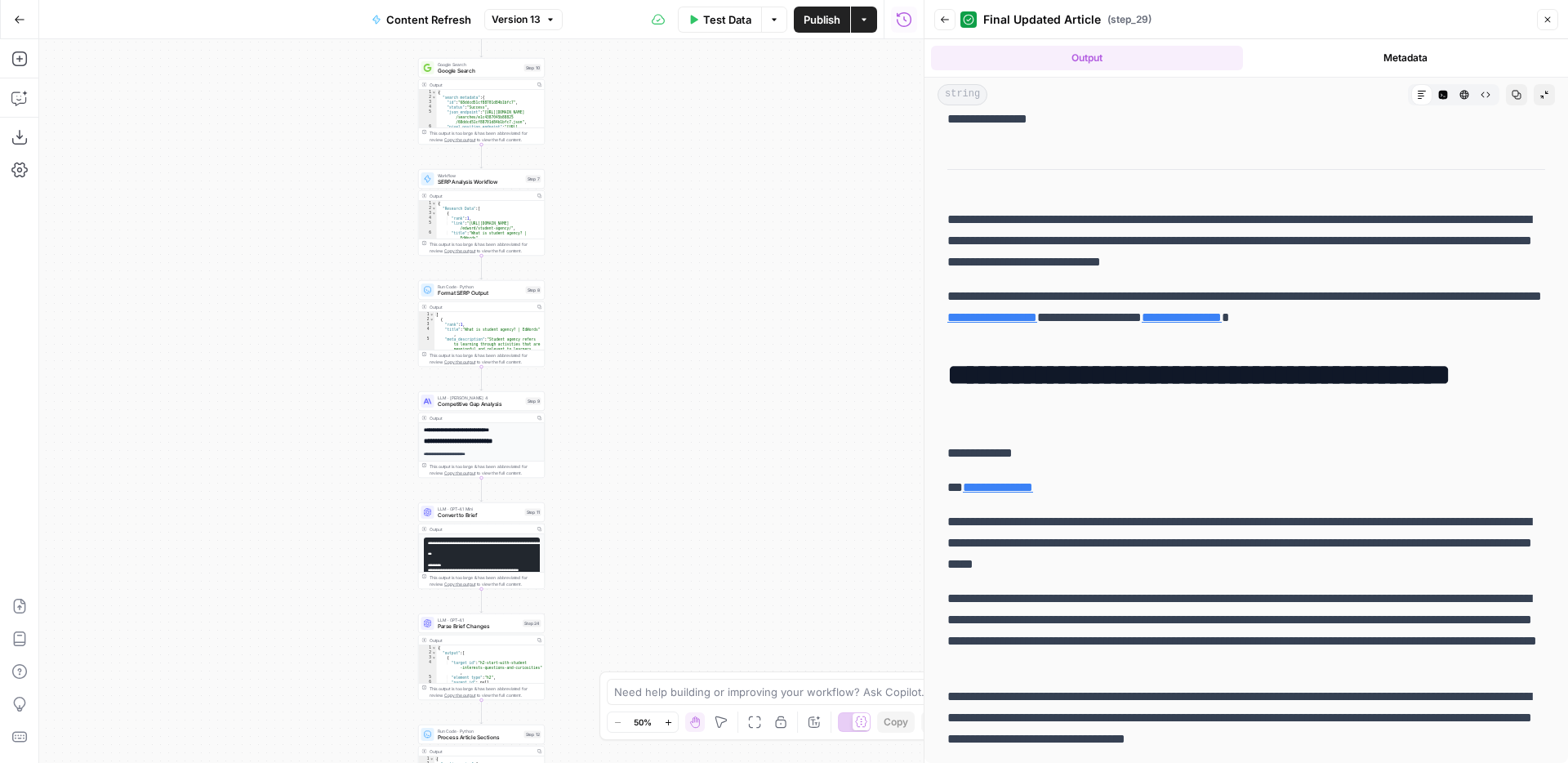
drag, startPoint x: 952, startPoint y: 141, endPoint x: 1500, endPoint y: 333, distance: 580.7
copy div "**********"
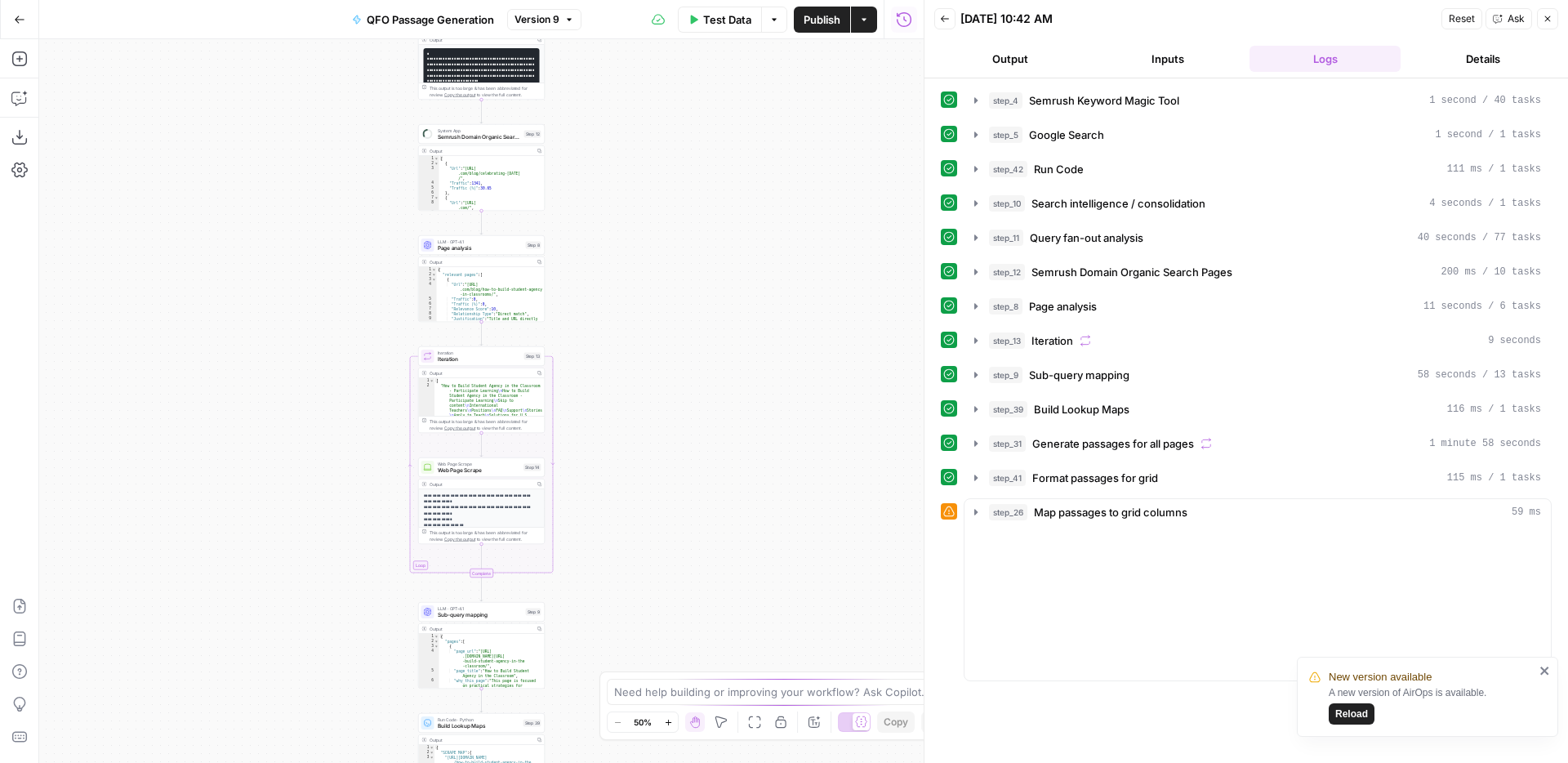
click at [1544, 670] on icon "close" at bounding box center [1544, 670] width 8 height 8
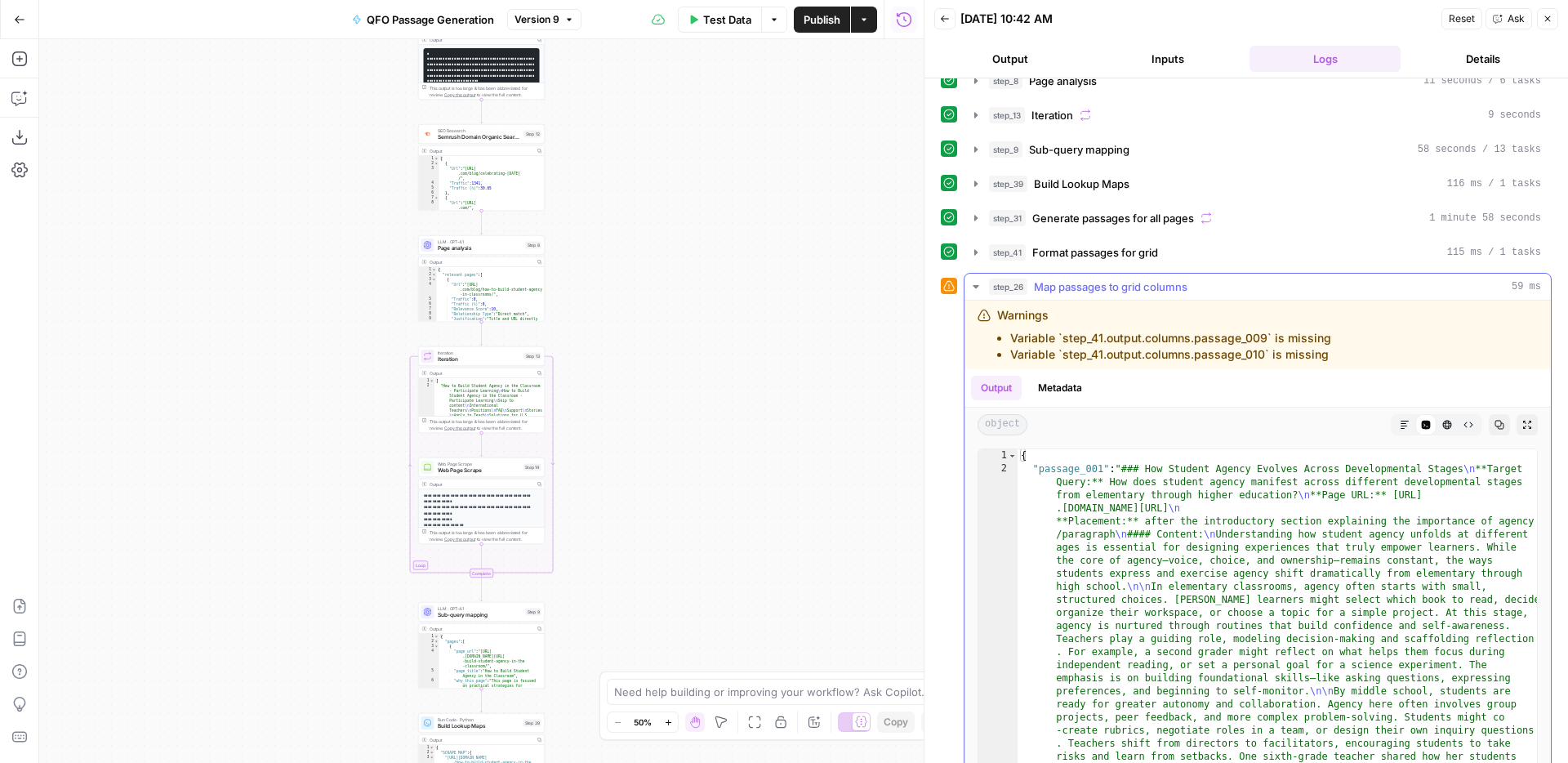
scroll to position [228, 0]
click at [1402, 424] on icon "button" at bounding box center [1405, 422] width 10 height 10
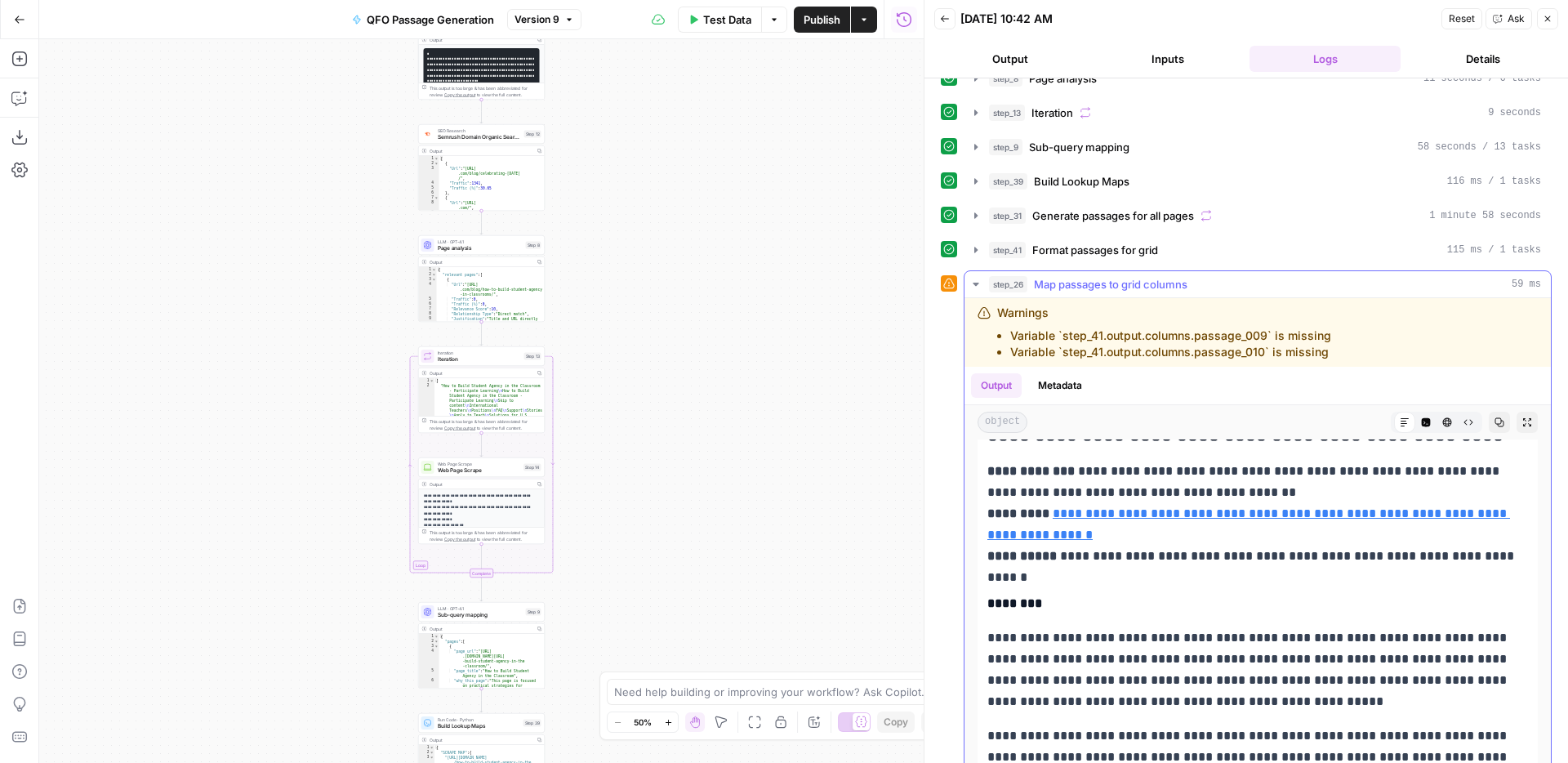
scroll to position [0, 0]
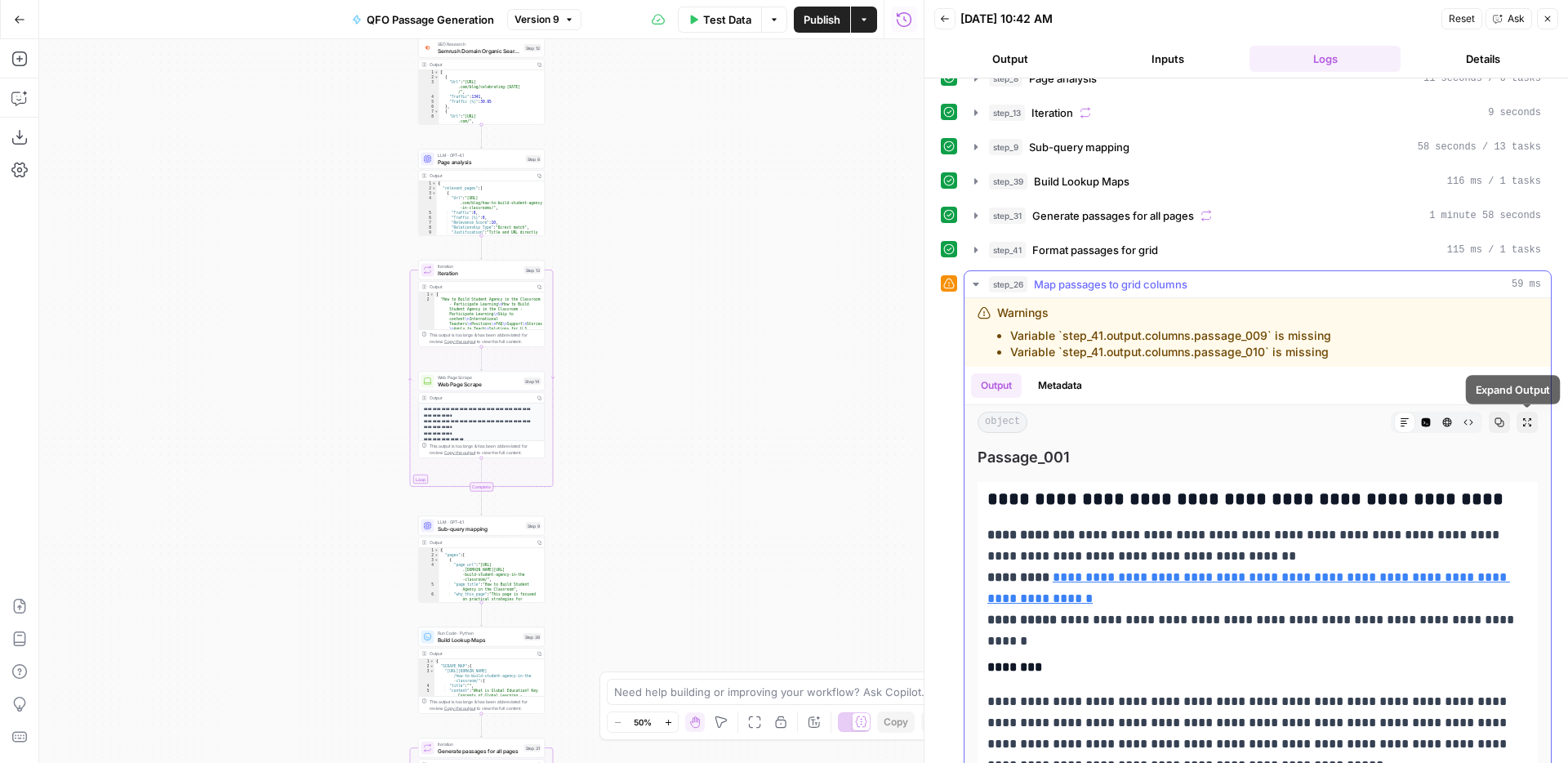
click at [1520, 423] on button "Expand Output" at bounding box center [1526, 422] width 21 height 21
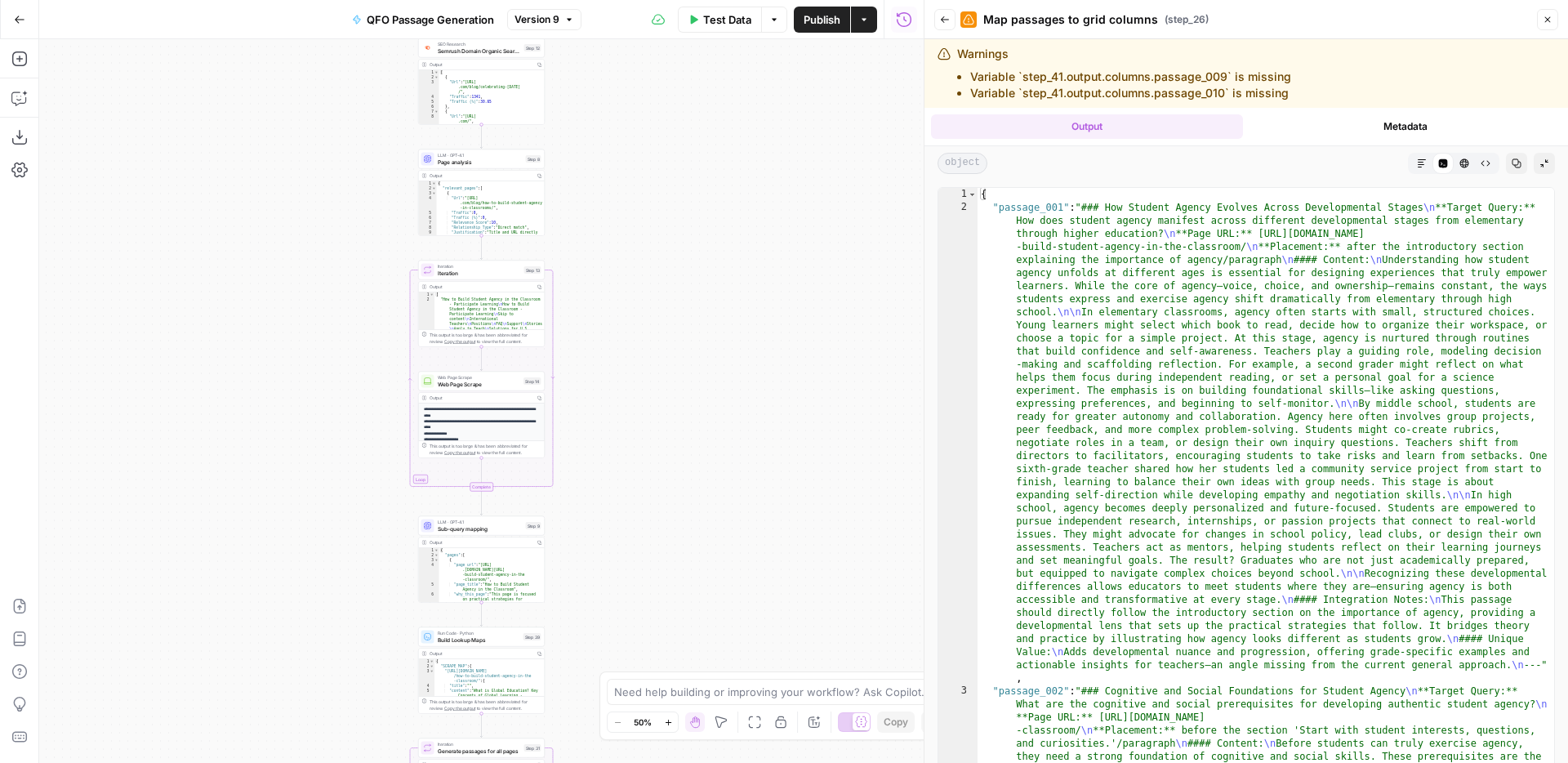
click at [1422, 170] on button "Markdown" at bounding box center [1421, 162] width 21 height 21
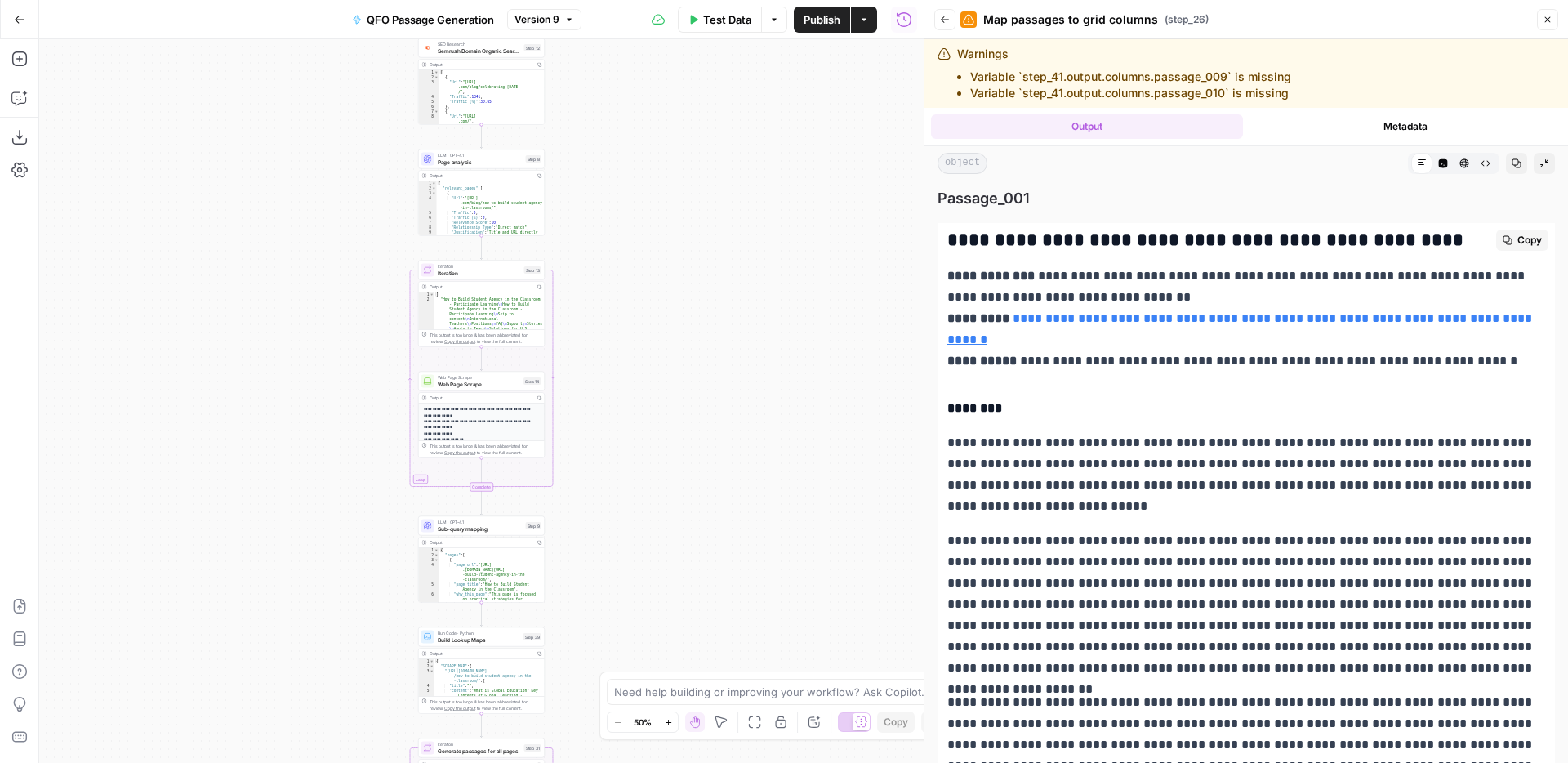
drag, startPoint x: 950, startPoint y: 240, endPoint x: 1544, endPoint y: 304, distance: 597.4
click at [1074, 245] on h3 "**********" at bounding box center [1246, 240] width 598 height 23
click at [1515, 237] on button "Copy" at bounding box center [1523, 240] width 53 height 21
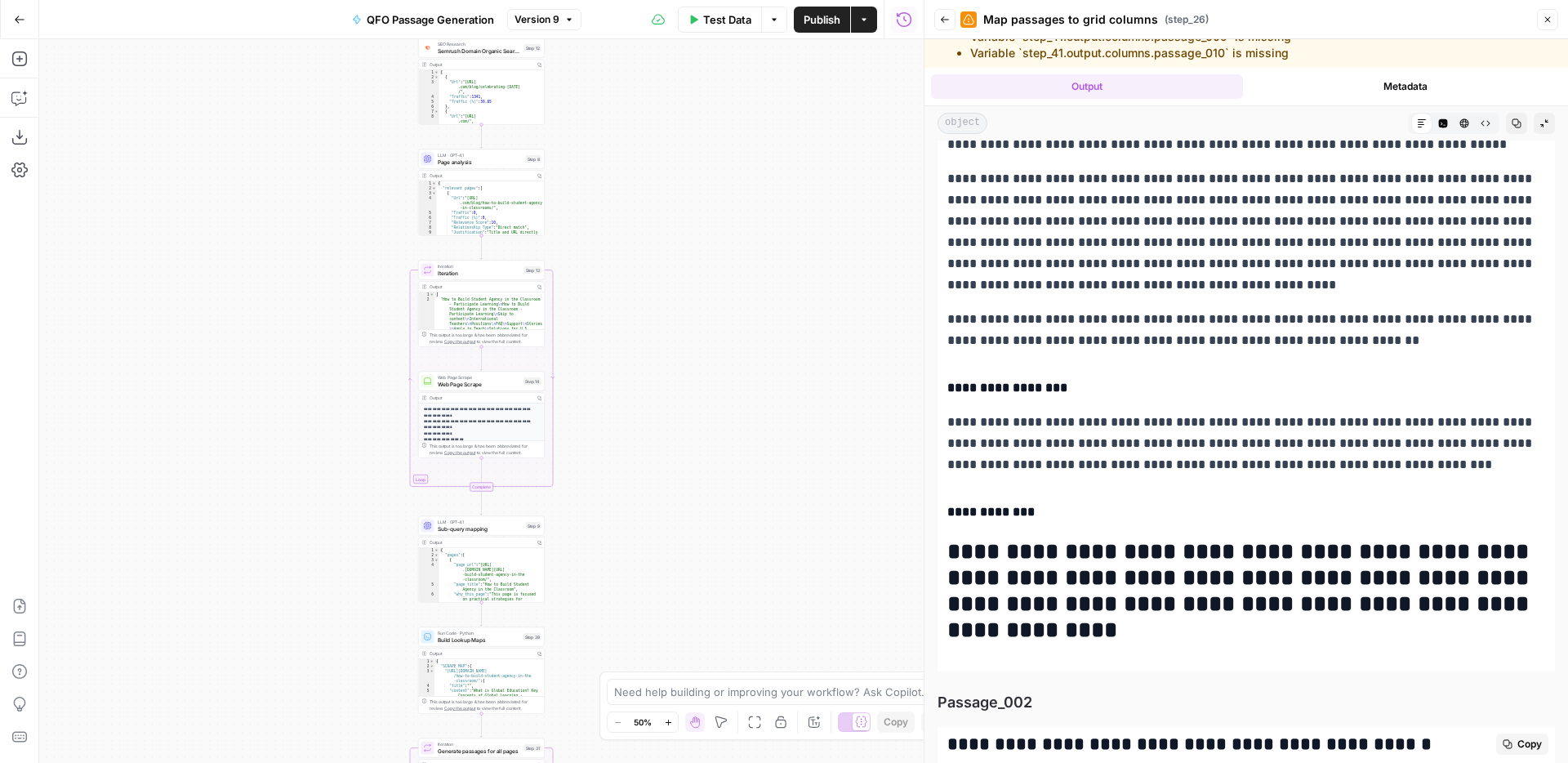
scroll to position [722, 0]
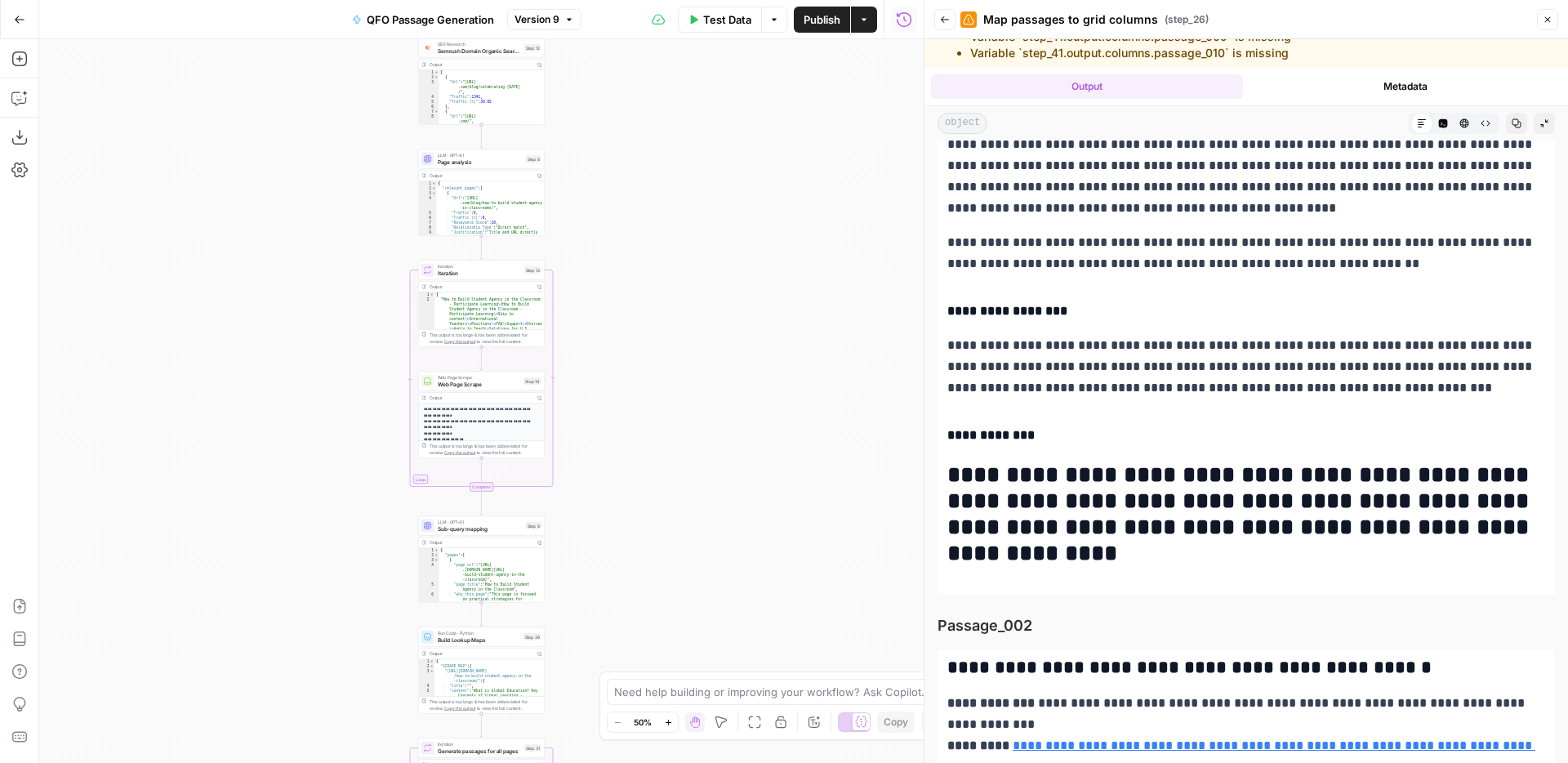
drag, startPoint x: 1083, startPoint y: 331, endPoint x: 1207, endPoint y: 583, distance: 280.9
click at [1207, 583] on div "**********" at bounding box center [1246, 28] width 618 height 1134
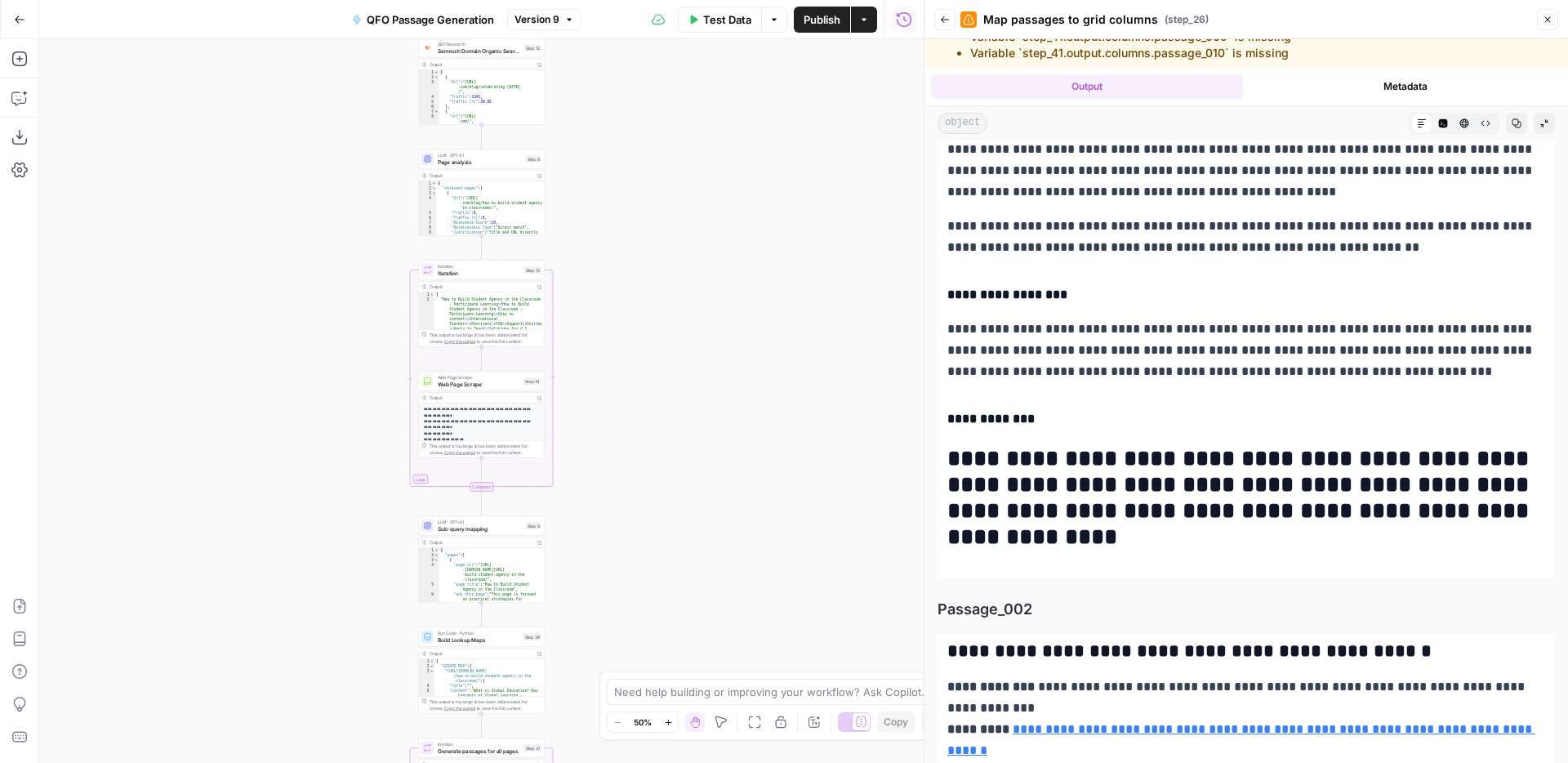
copy div "**********"
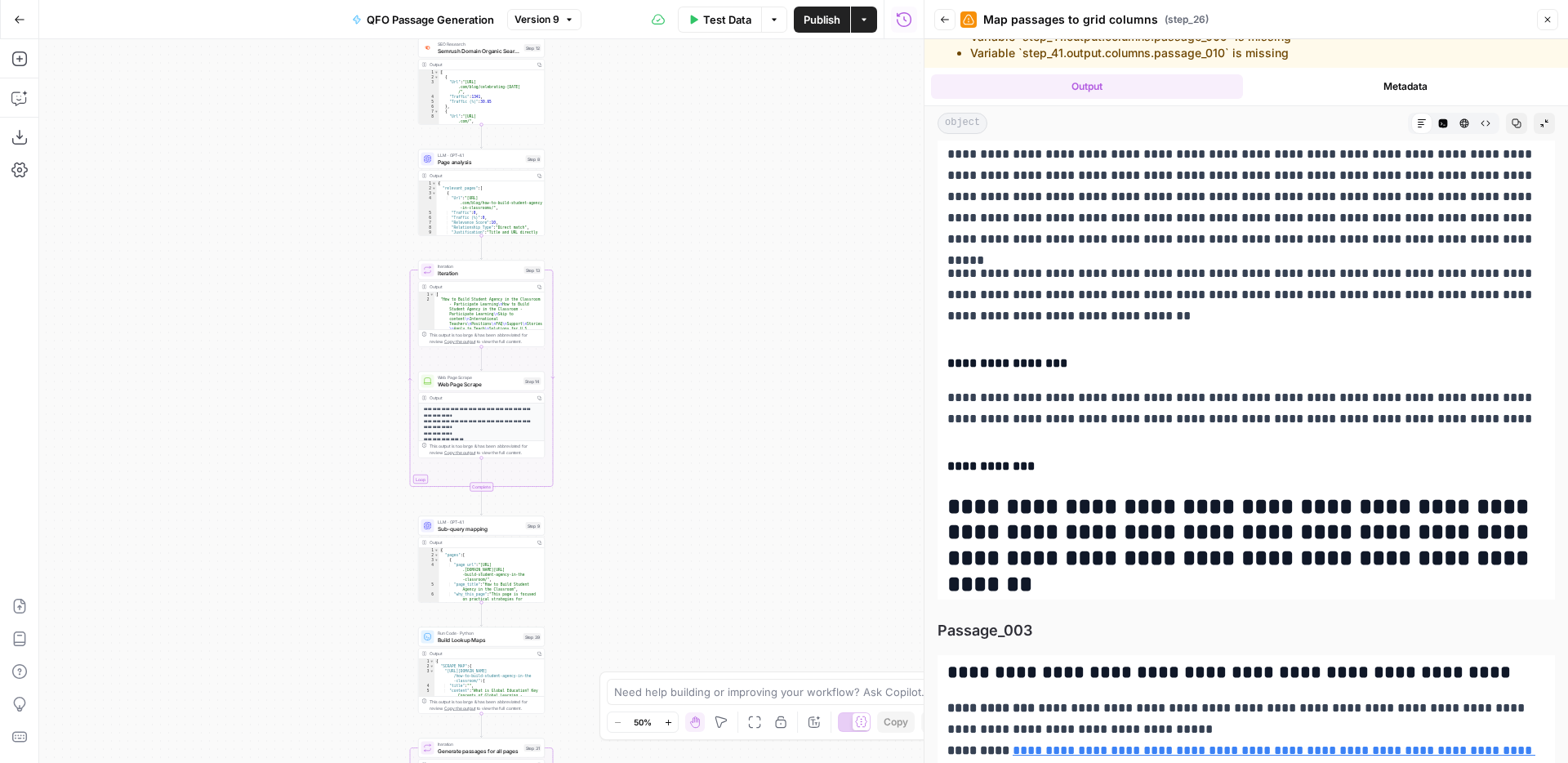
scroll to position [1731, 0]
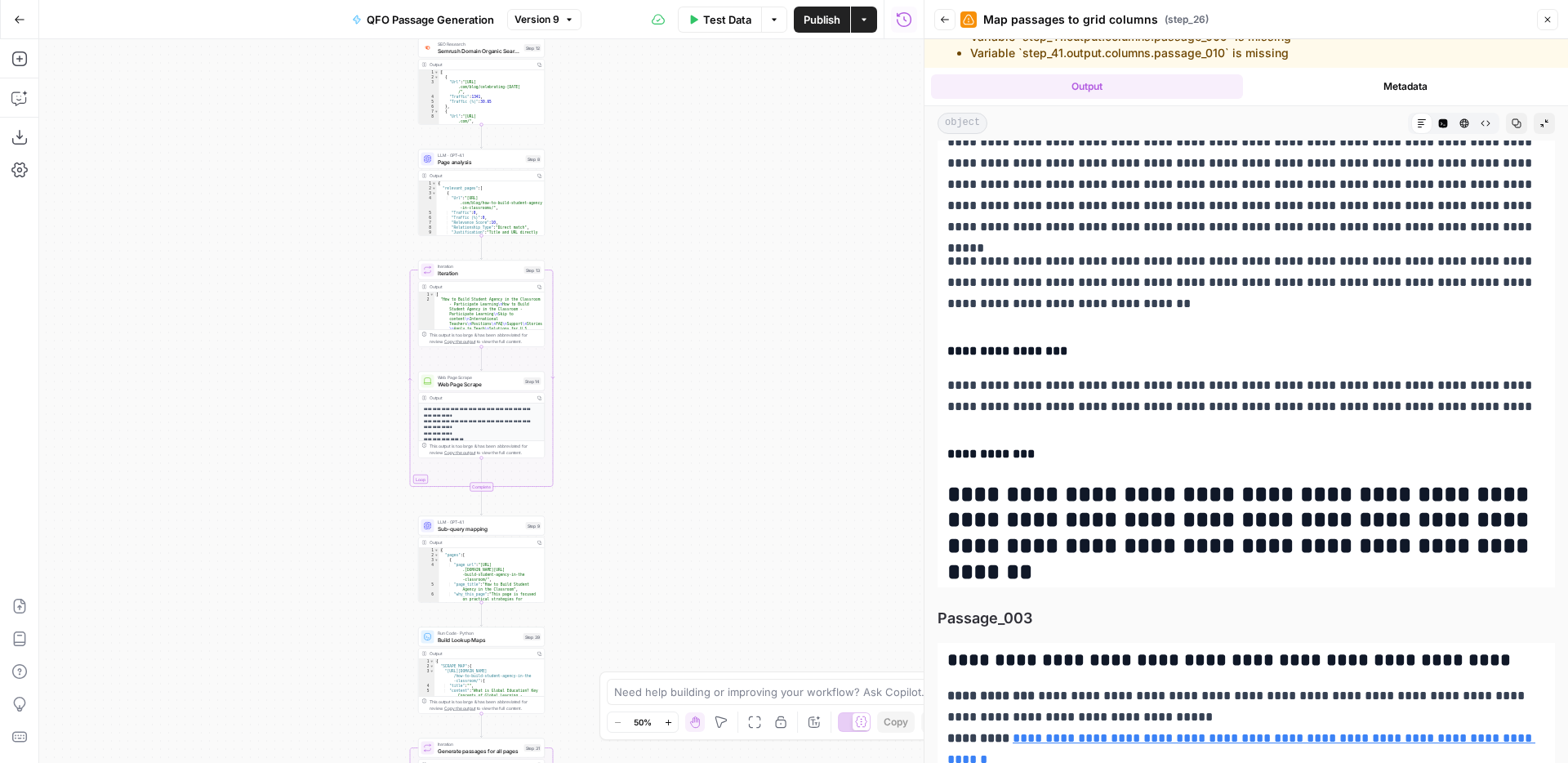
drag, startPoint x: 959, startPoint y: 259, endPoint x: 1503, endPoint y: 552, distance: 617.9
click at [1503, 552] on div "**********" at bounding box center [1246, 114] width 618 height 946
copy div "**********"
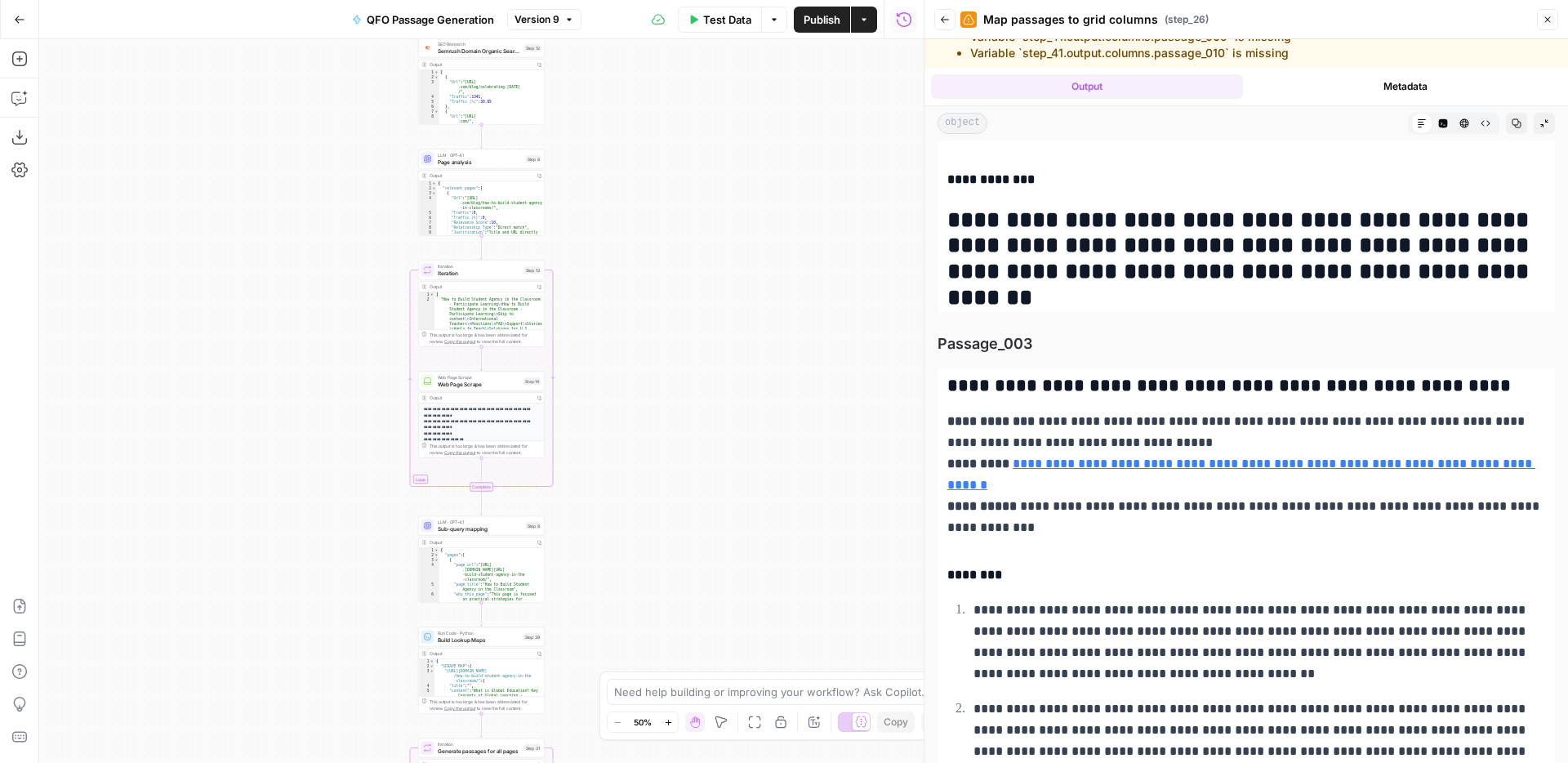
scroll to position [2059, 0]
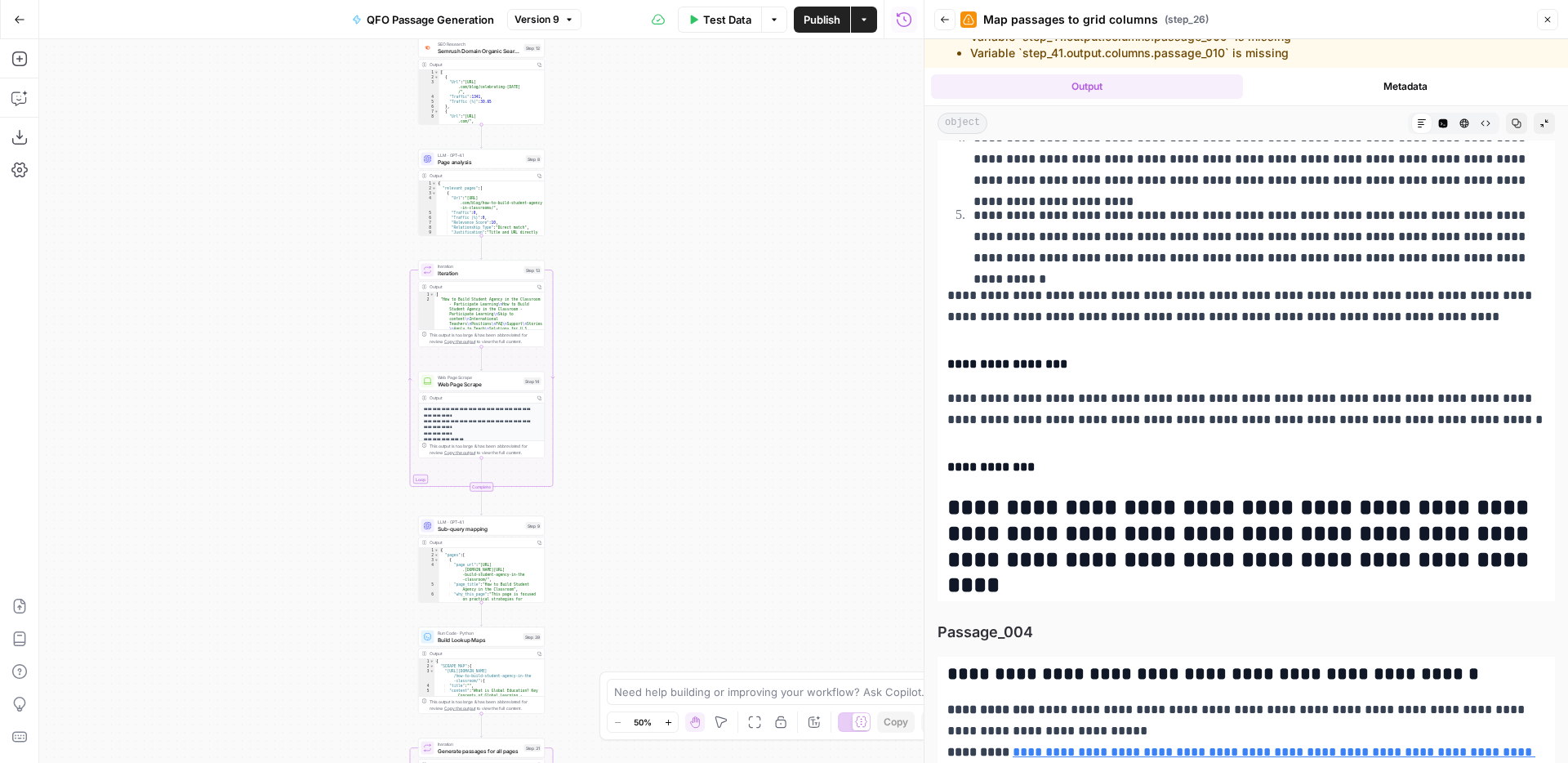
drag, startPoint x: 949, startPoint y: 332, endPoint x: 1465, endPoint y: 574, distance: 569.9
click at [1465, 574] on div "**********" at bounding box center [1246, 100] width 618 height 1001
copy div "**********"
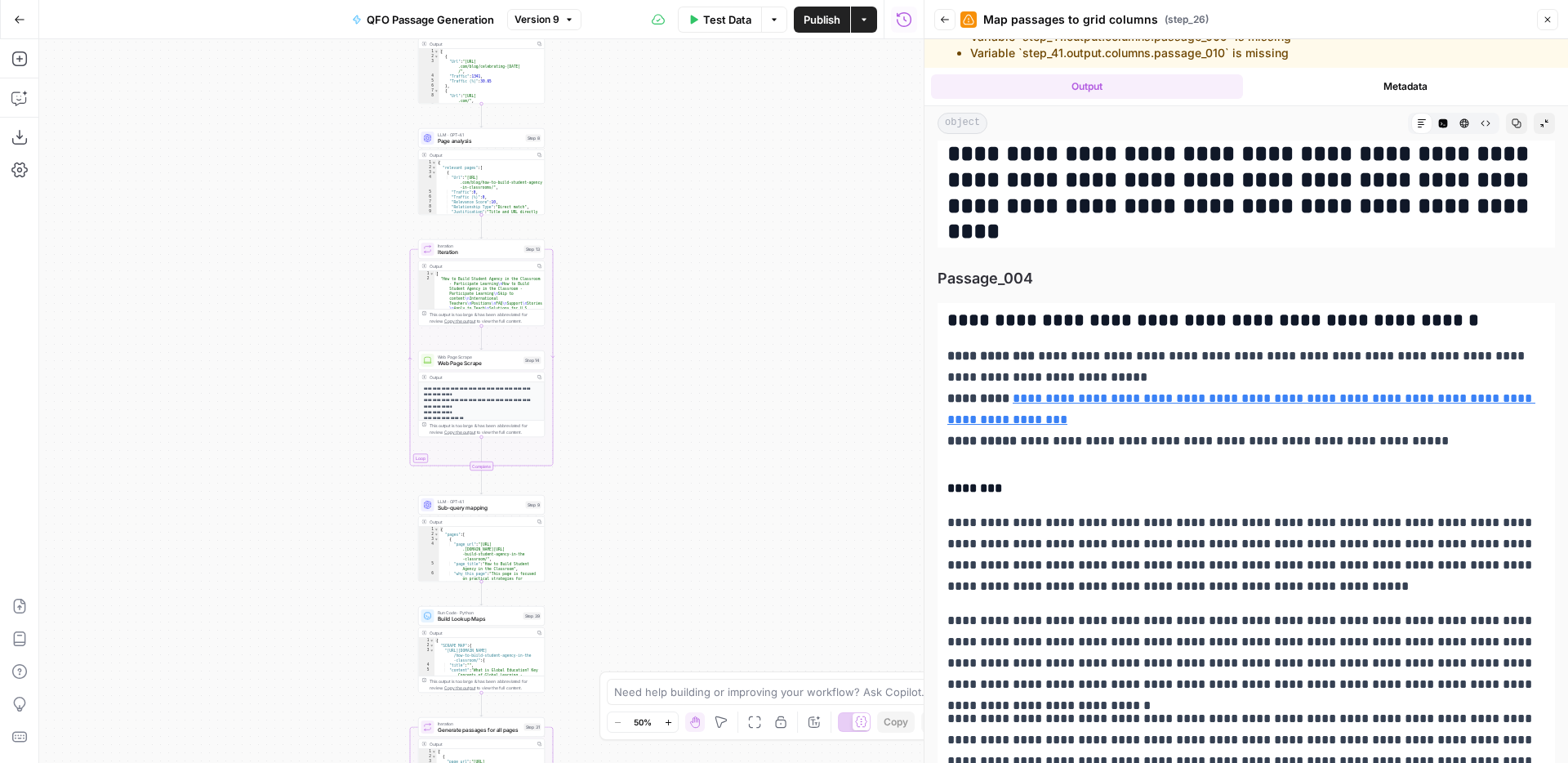
scroll to position [3143, 0]
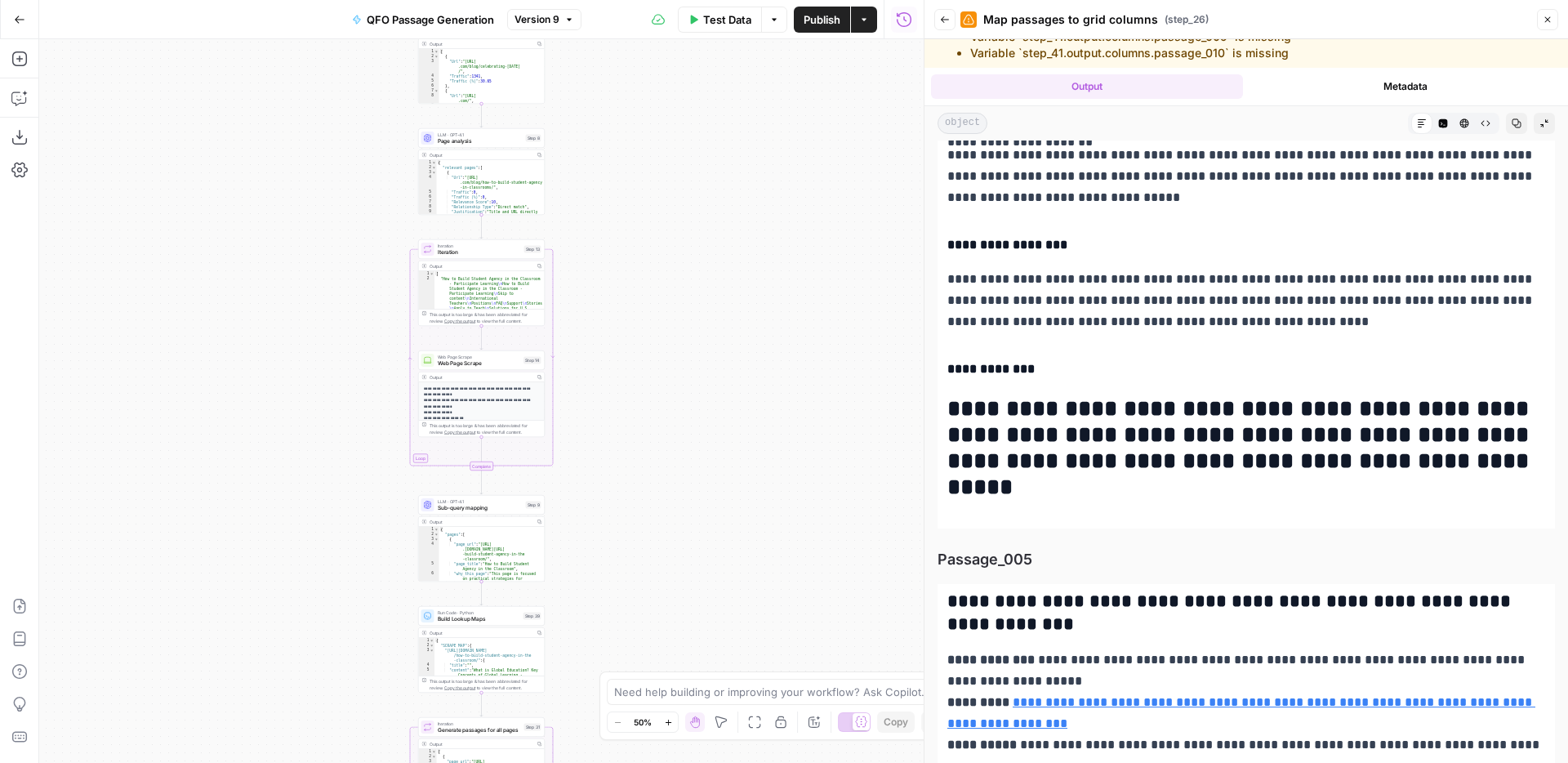
drag, startPoint x: 950, startPoint y: 308, endPoint x: 1290, endPoint y: 543, distance: 413.3
click at [1290, 543] on div "**********" at bounding box center [1246, 592] width 618 height 8863
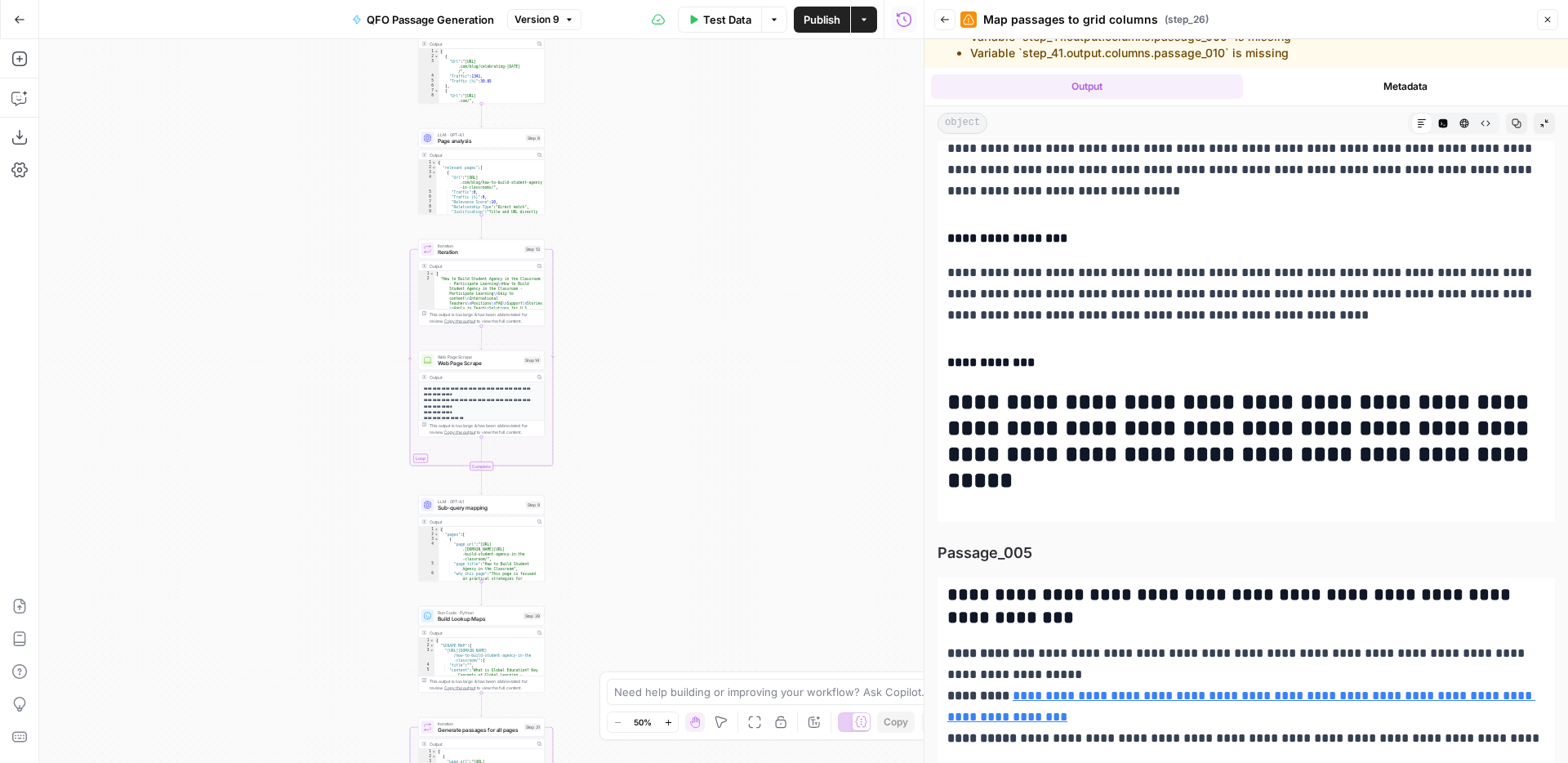
copy div "**********"
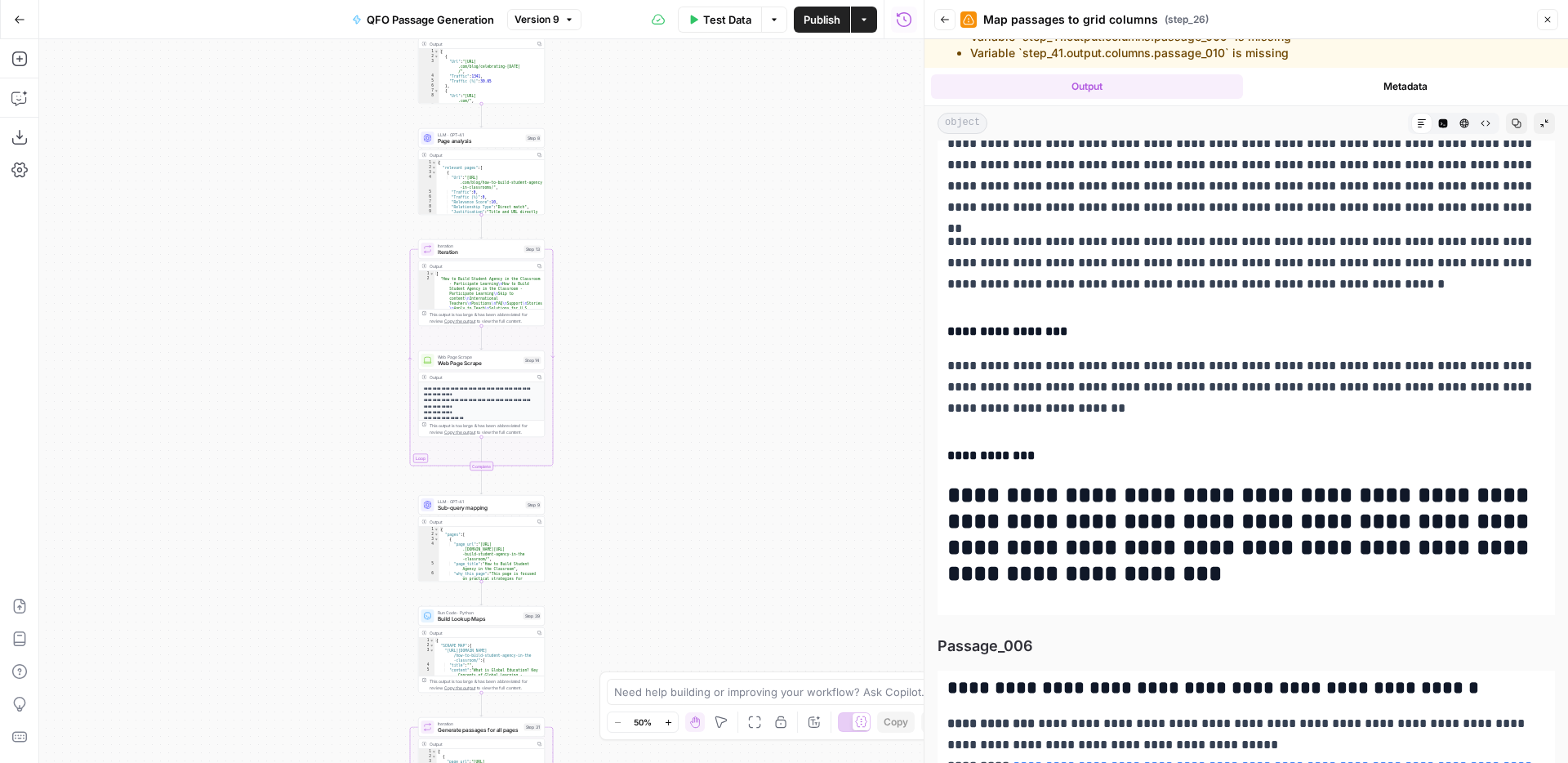
scroll to position [4996, 0]
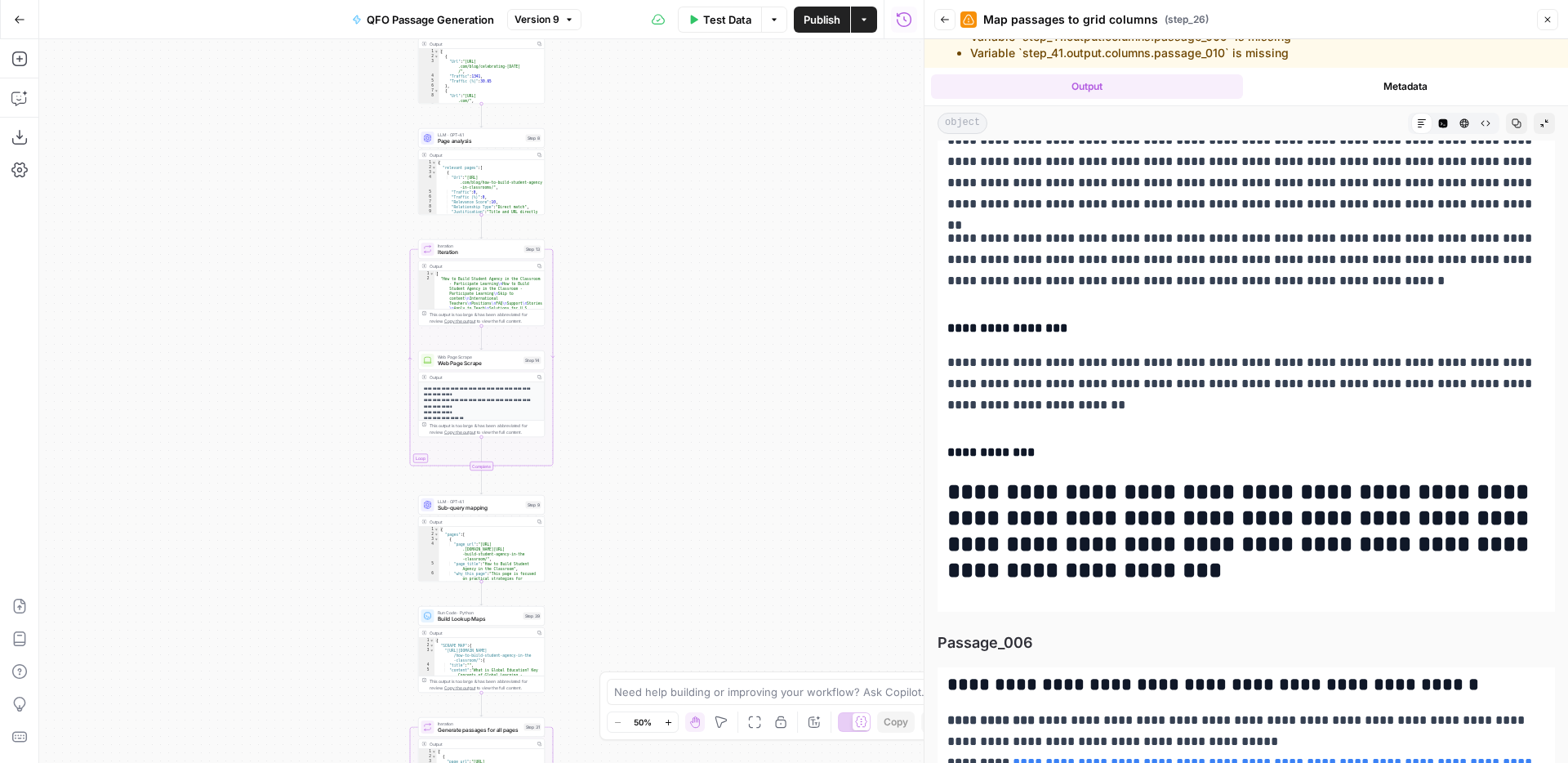
drag, startPoint x: 950, startPoint y: 350, endPoint x: 1387, endPoint y: 572, distance: 490.2
click at [1386, 572] on div "**********" at bounding box center [1246, 93] width 618 height 1038
copy div "**********"
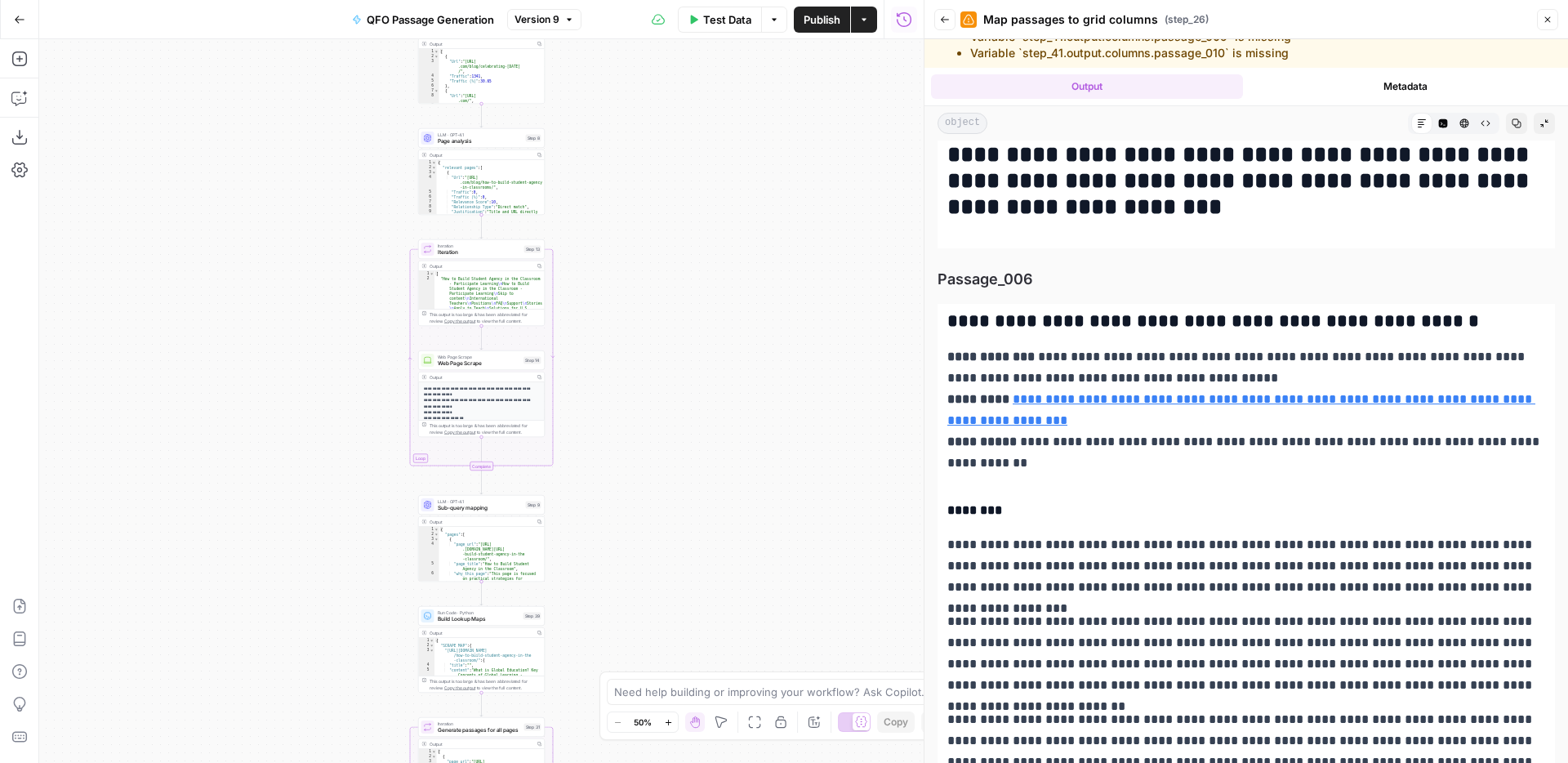
scroll to position [5407, 0]
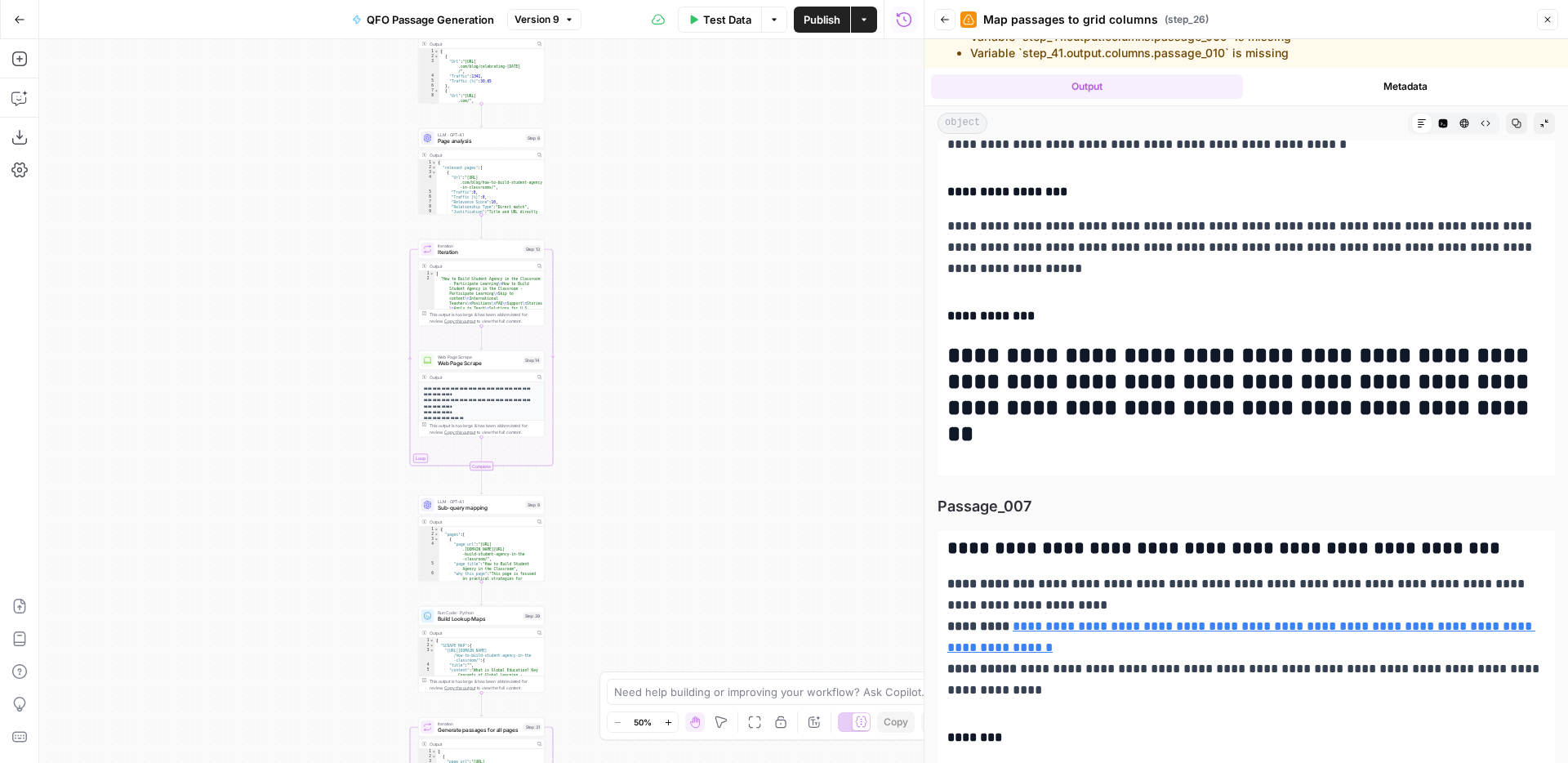
drag, startPoint x: 950, startPoint y: 274, endPoint x: 1276, endPoint y: 452, distance: 371.4
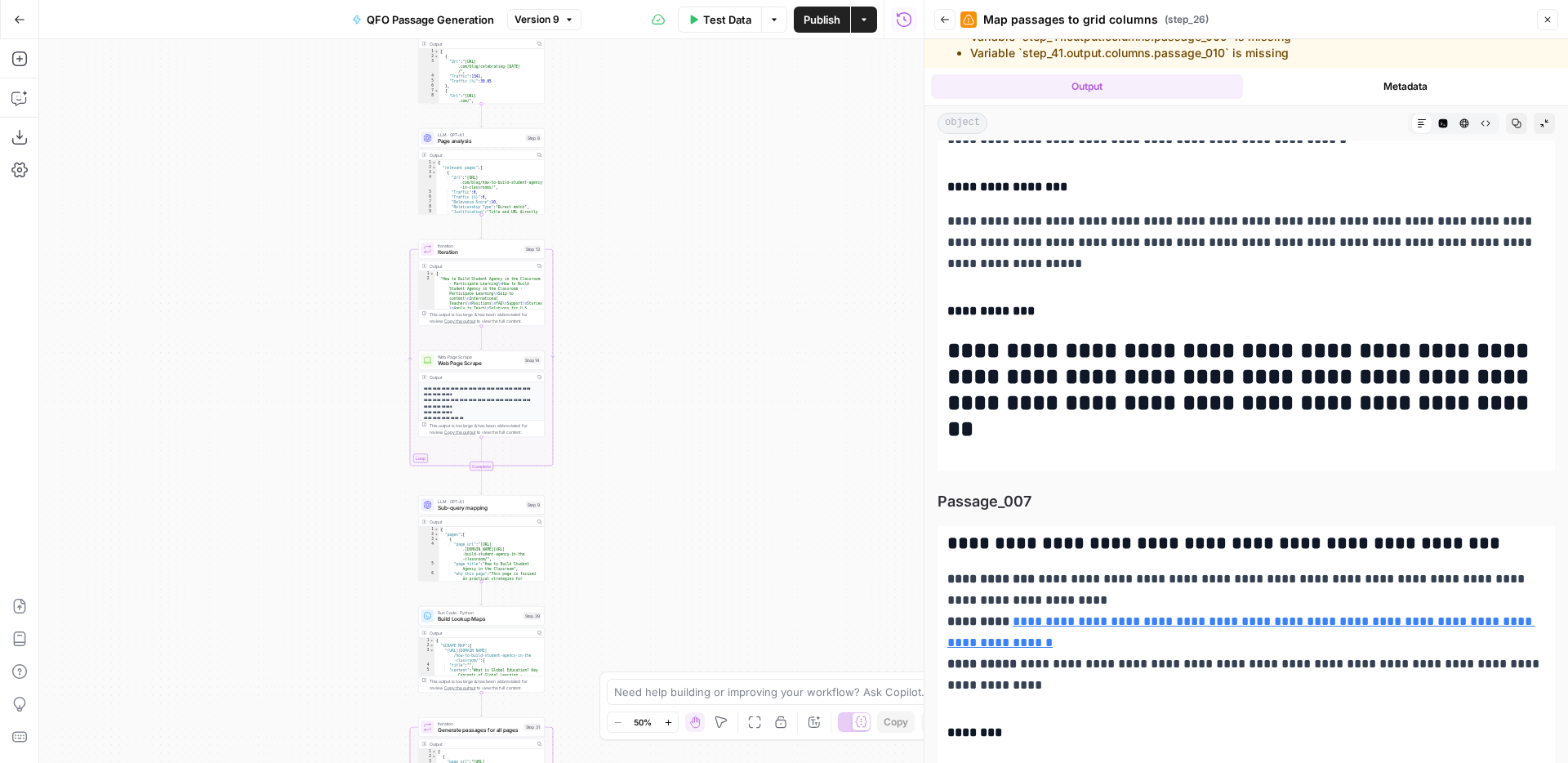
copy div "**********"
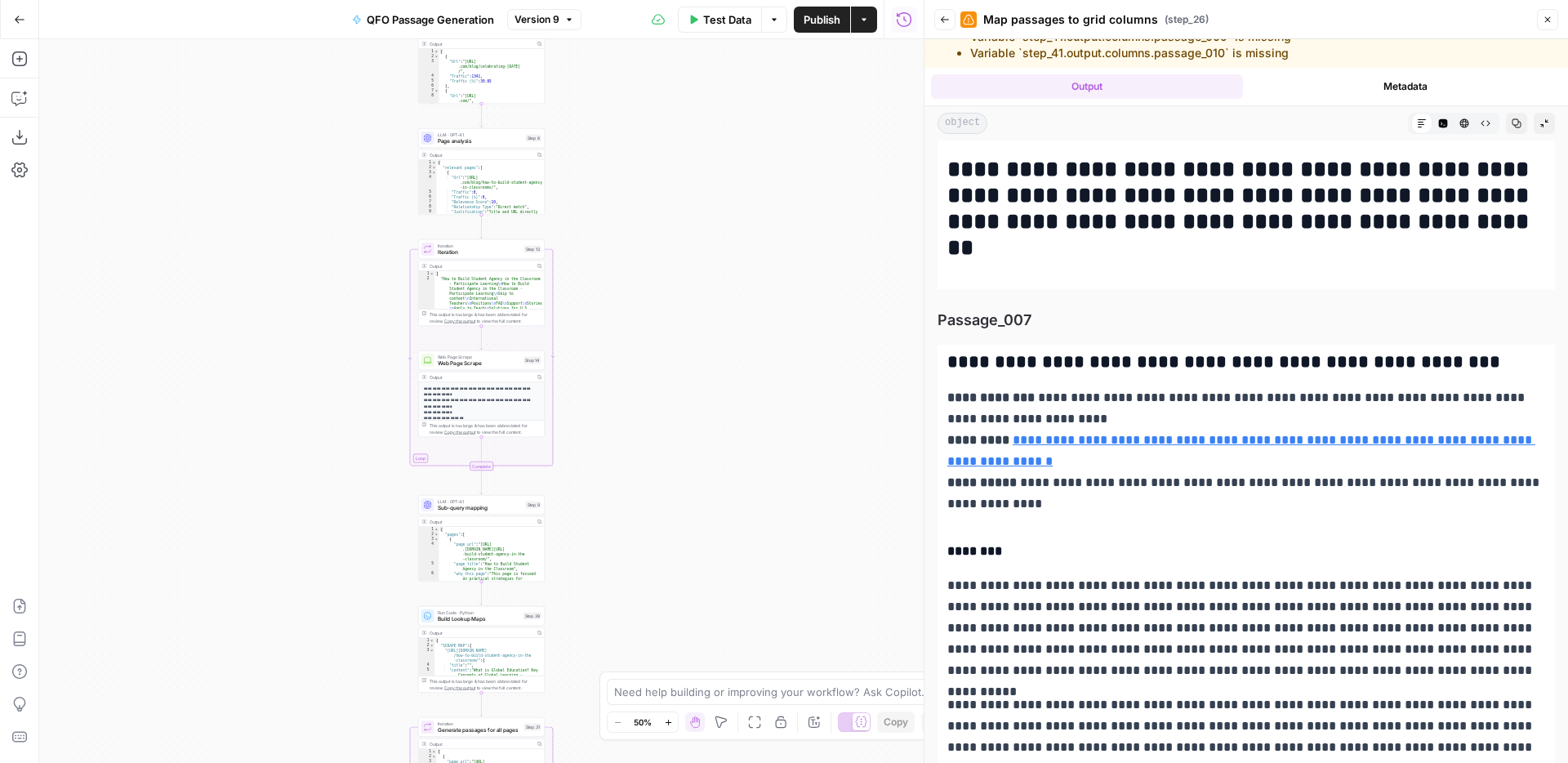
scroll to position [6413, 0]
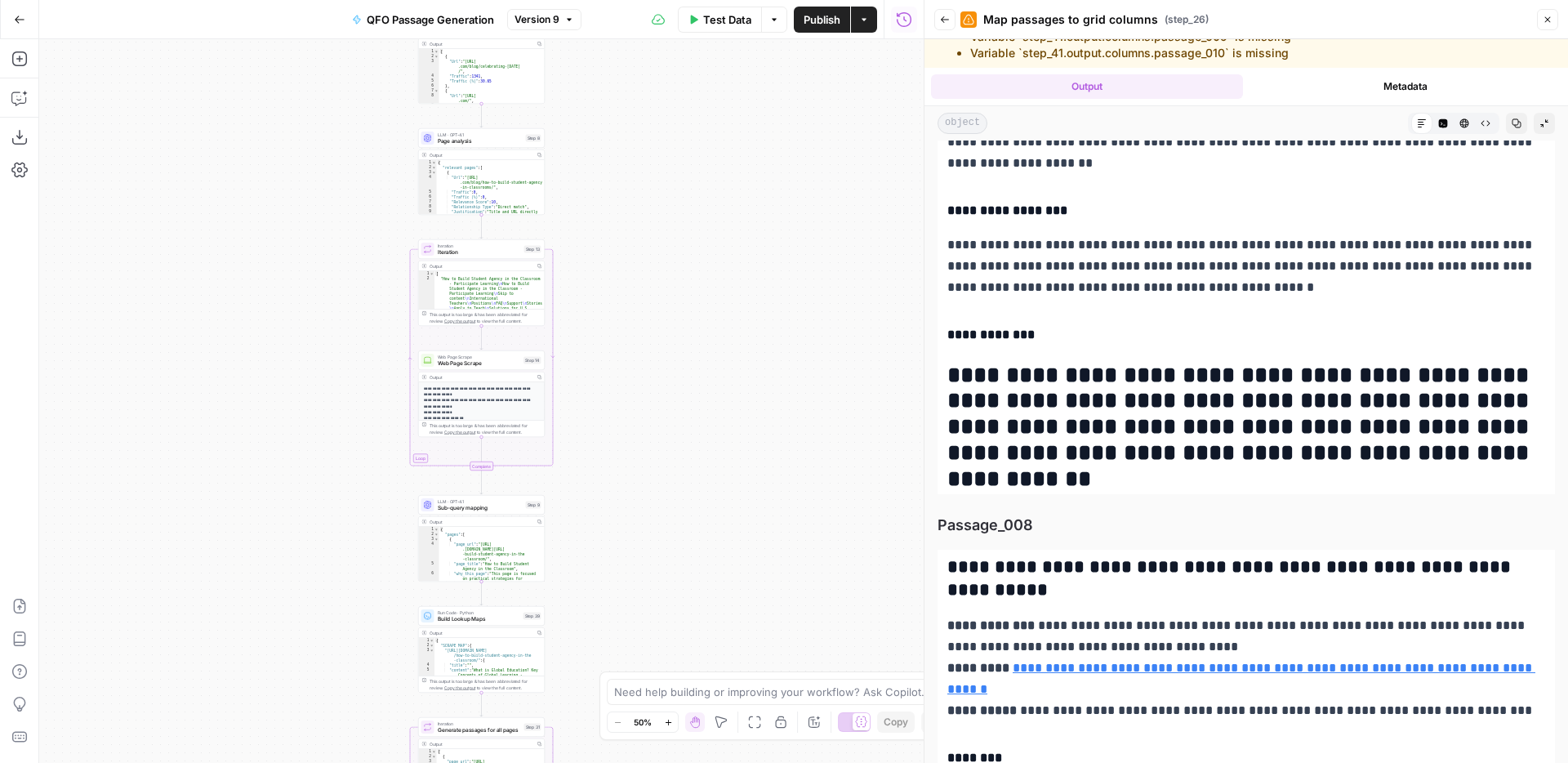
drag, startPoint x: 947, startPoint y: 352, endPoint x: 1544, endPoint y: 467, distance: 608.0
copy div "**********"
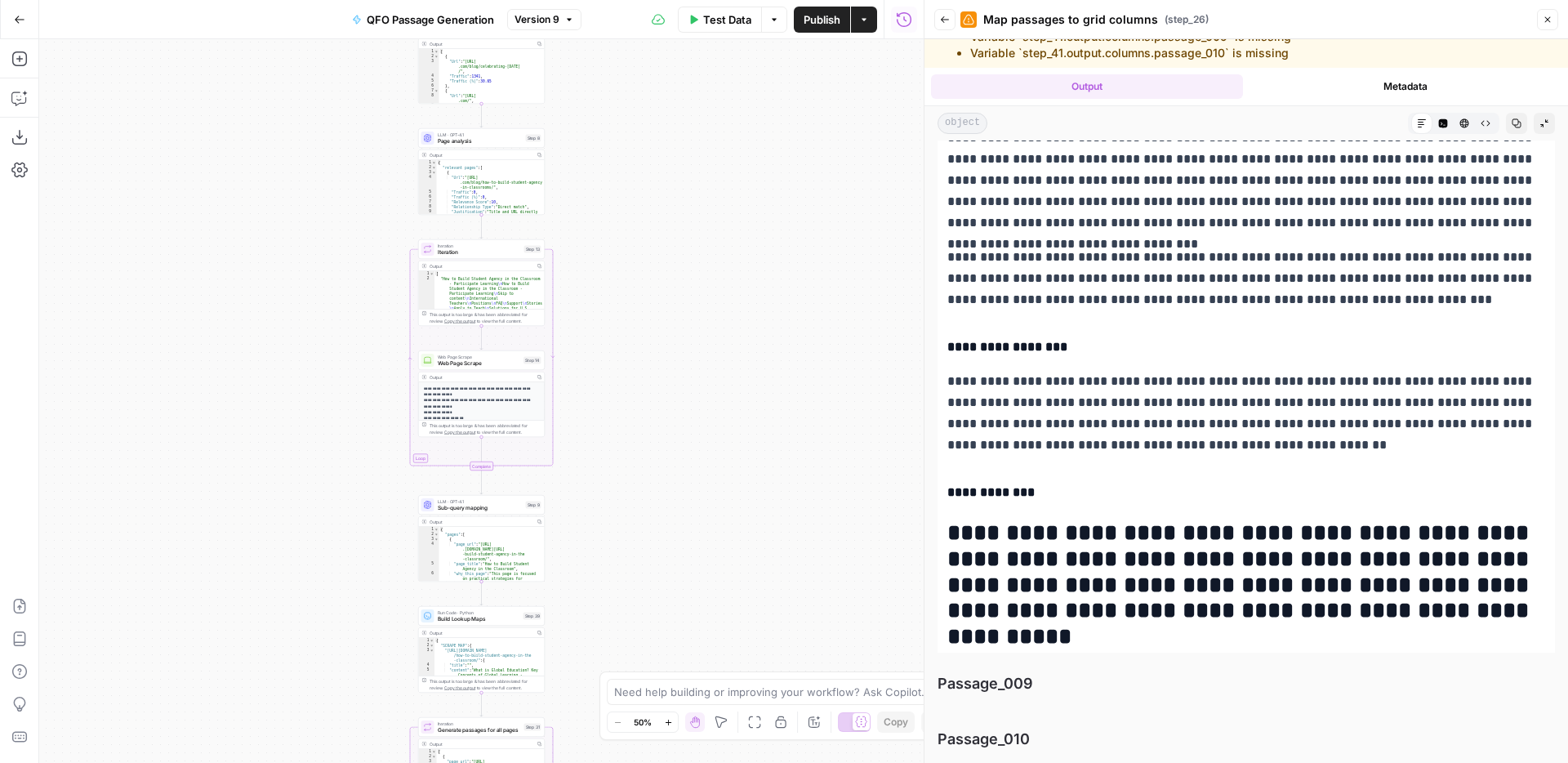
scroll to position [69, 0]
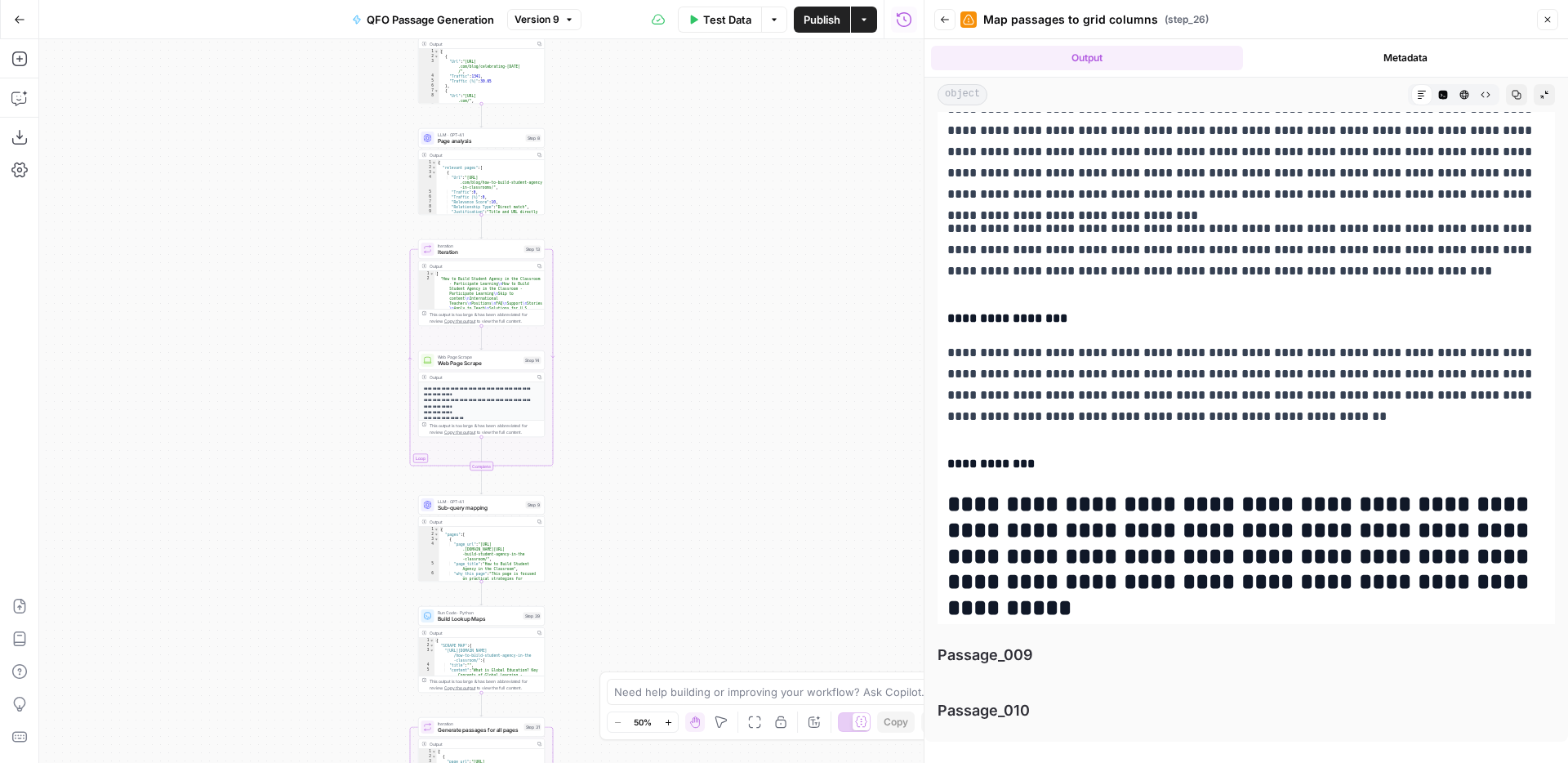
drag, startPoint x: 1029, startPoint y: 416, endPoint x: 1534, endPoint y: 582, distance: 531.6
click at [1534, 582] on div "**********" at bounding box center [1246, 104] width 618 height 1038
copy div "**********"
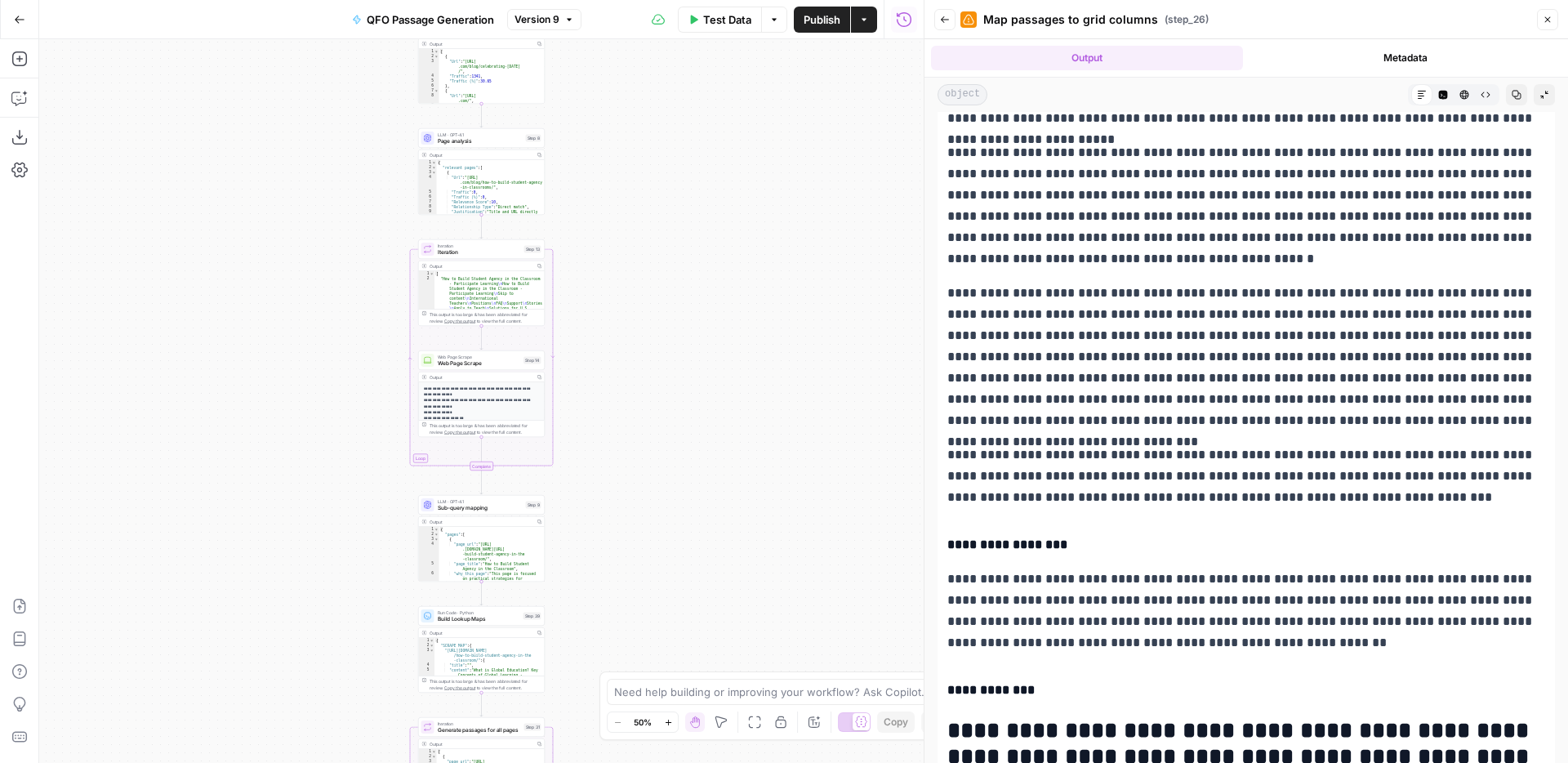
scroll to position [7947, 0]
